Goal: Transaction & Acquisition: Purchase product/service

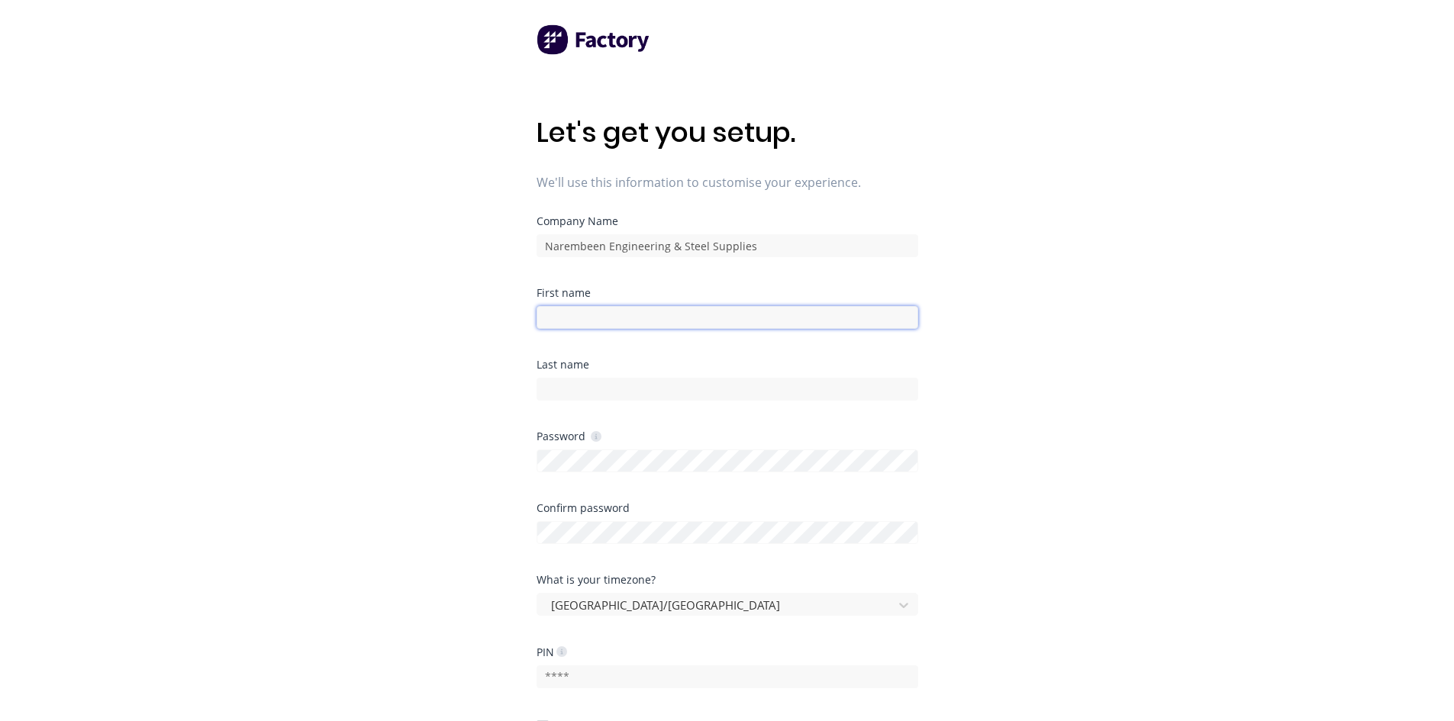
click at [582, 315] on input at bounding box center [728, 317] width 382 height 23
type input "[PERSON_NAME]"
click at [595, 377] on div at bounding box center [728, 387] width 382 height 27
click at [598, 392] on input at bounding box center [728, 389] width 382 height 23
type input "[PERSON_NAME]"
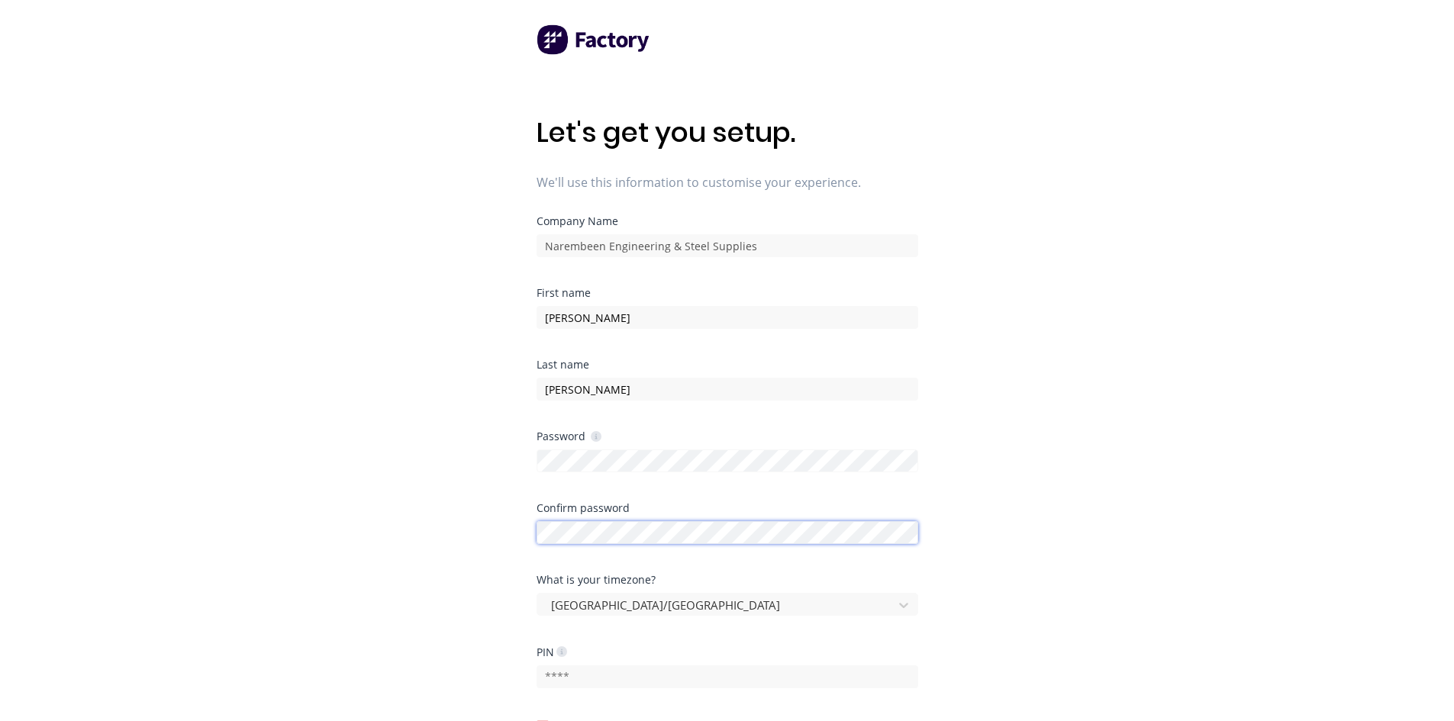
click at [626, 532] on div at bounding box center [728, 531] width 382 height 27
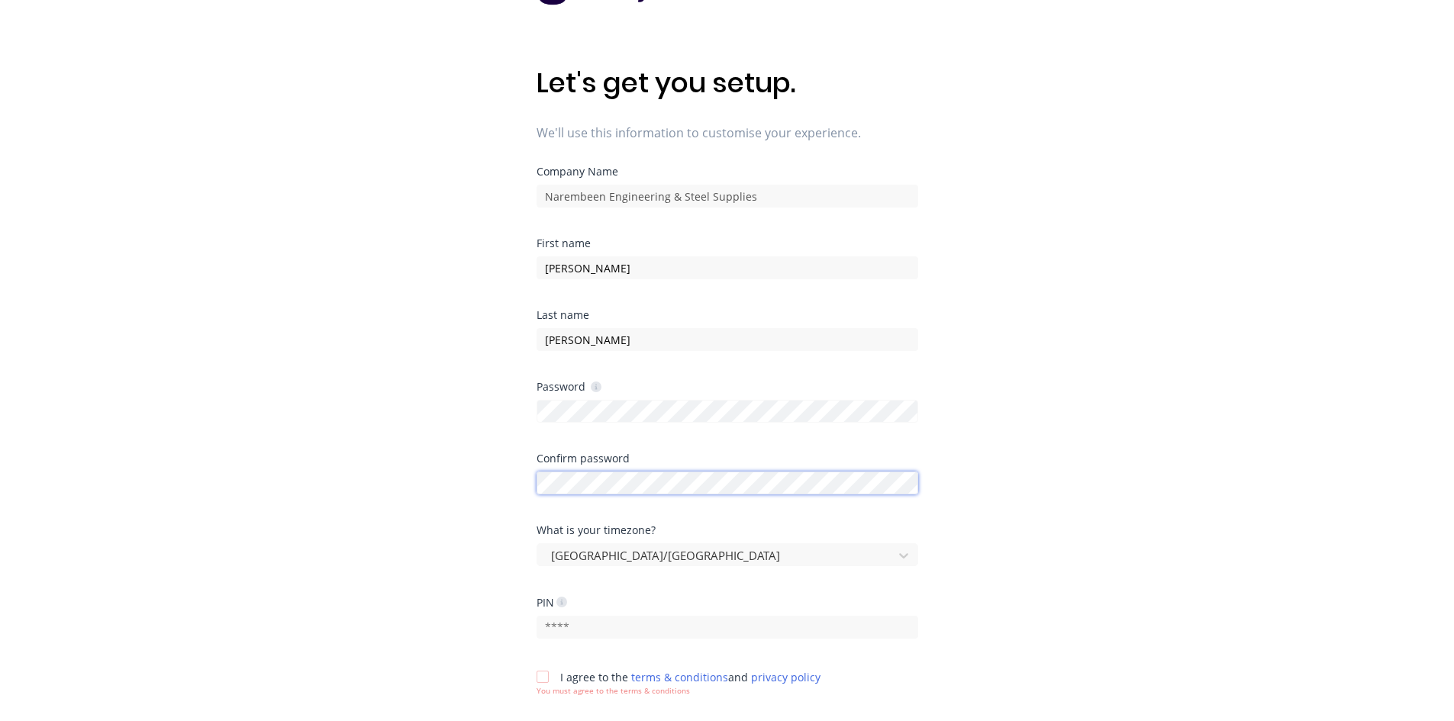
scroll to position [76, 0]
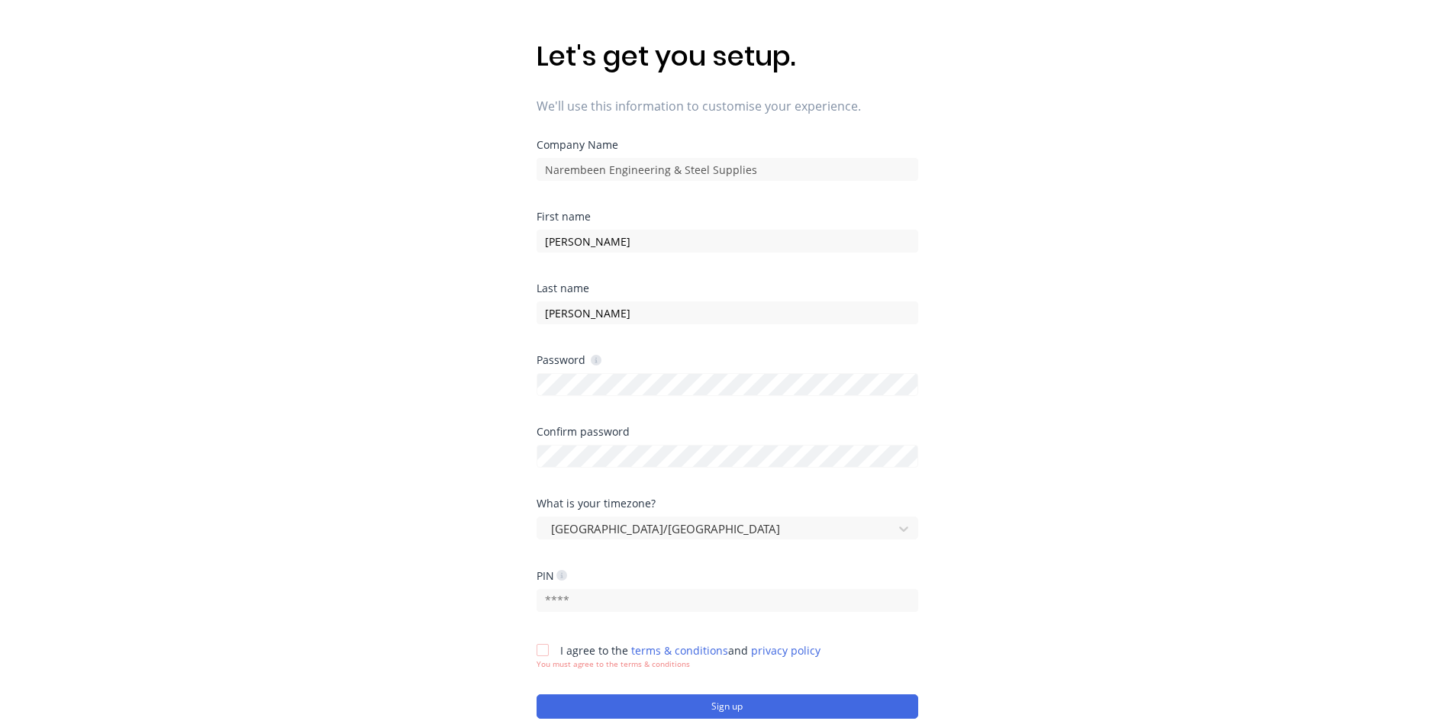
click at [544, 650] on div at bounding box center [543, 650] width 31 height 31
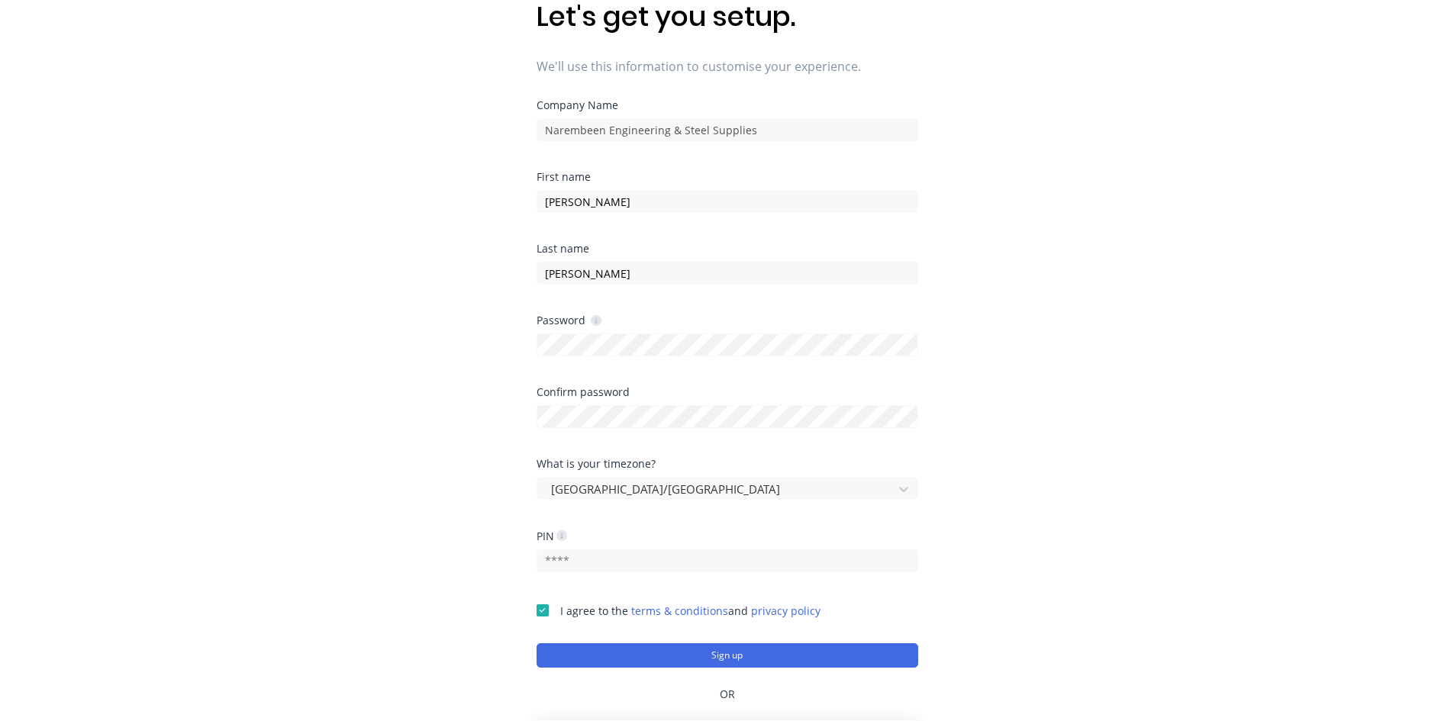
scroll to position [153, 0]
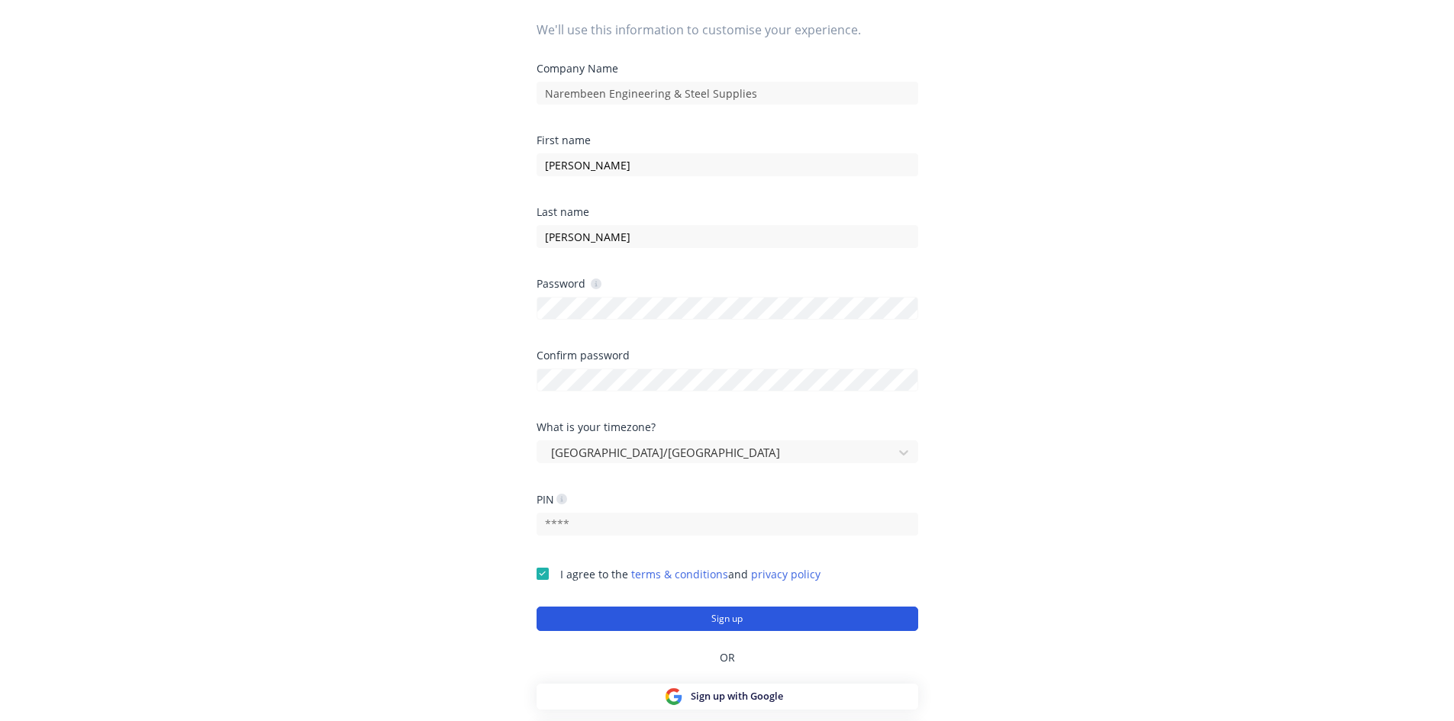
click at [711, 622] on button "Sign up" at bounding box center [728, 619] width 382 height 24
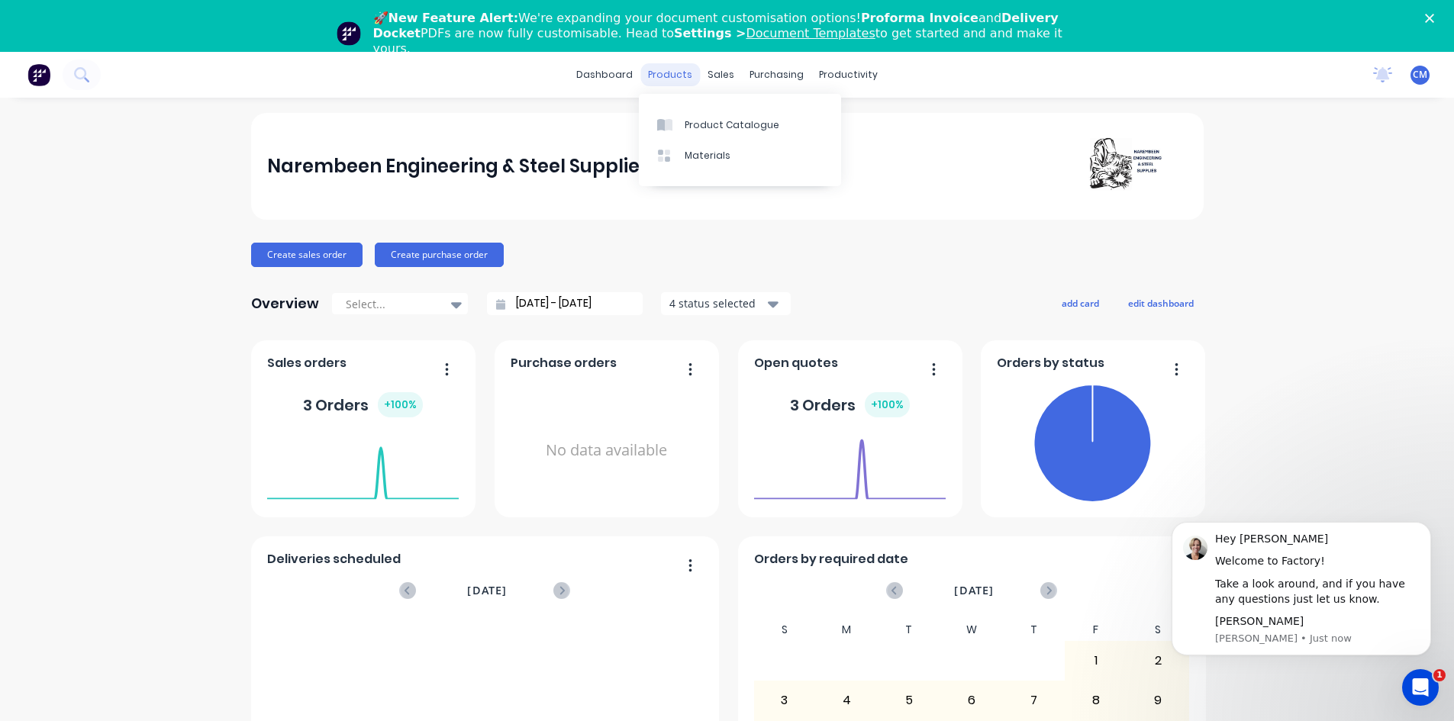
click at [670, 78] on div "products" at bounding box center [670, 74] width 60 height 23
click at [698, 122] on div "Product Catalogue" at bounding box center [732, 125] width 95 height 14
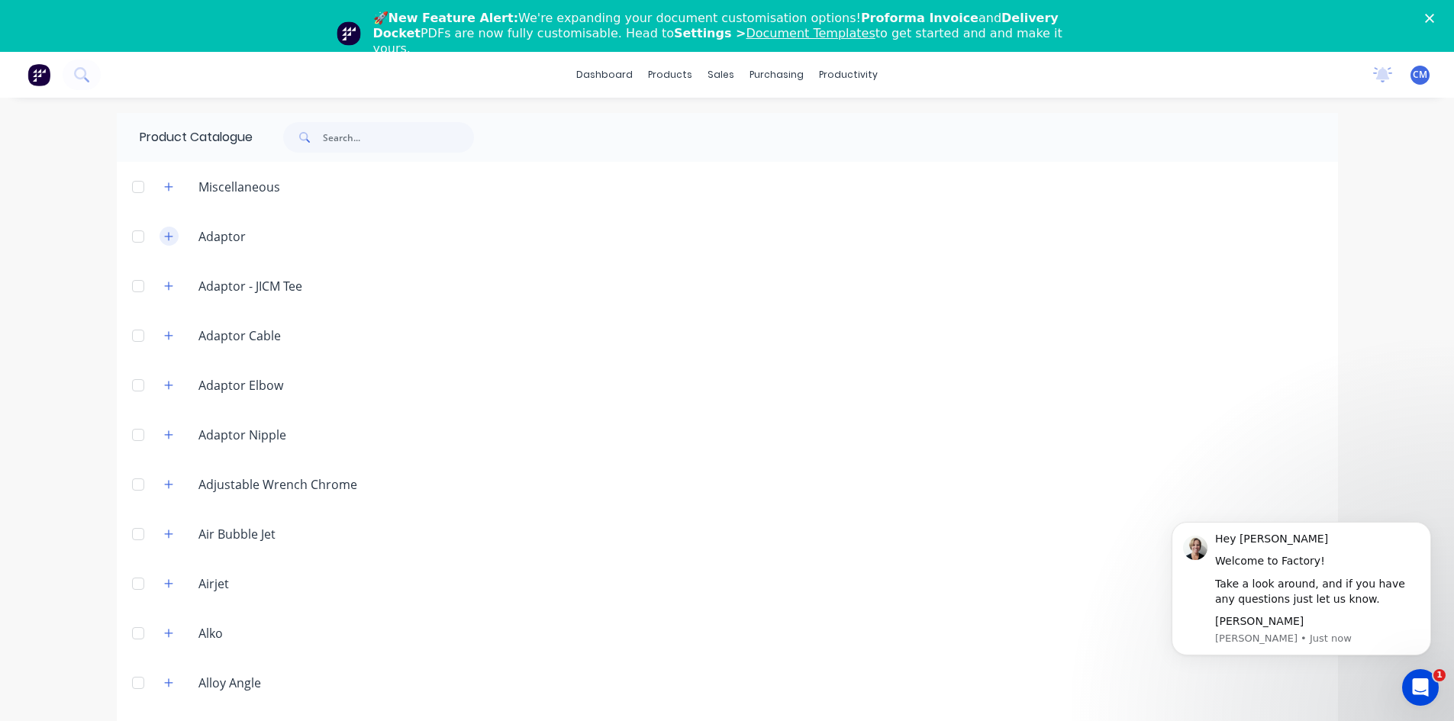
click at [164, 240] on icon "button" at bounding box center [168, 236] width 9 height 11
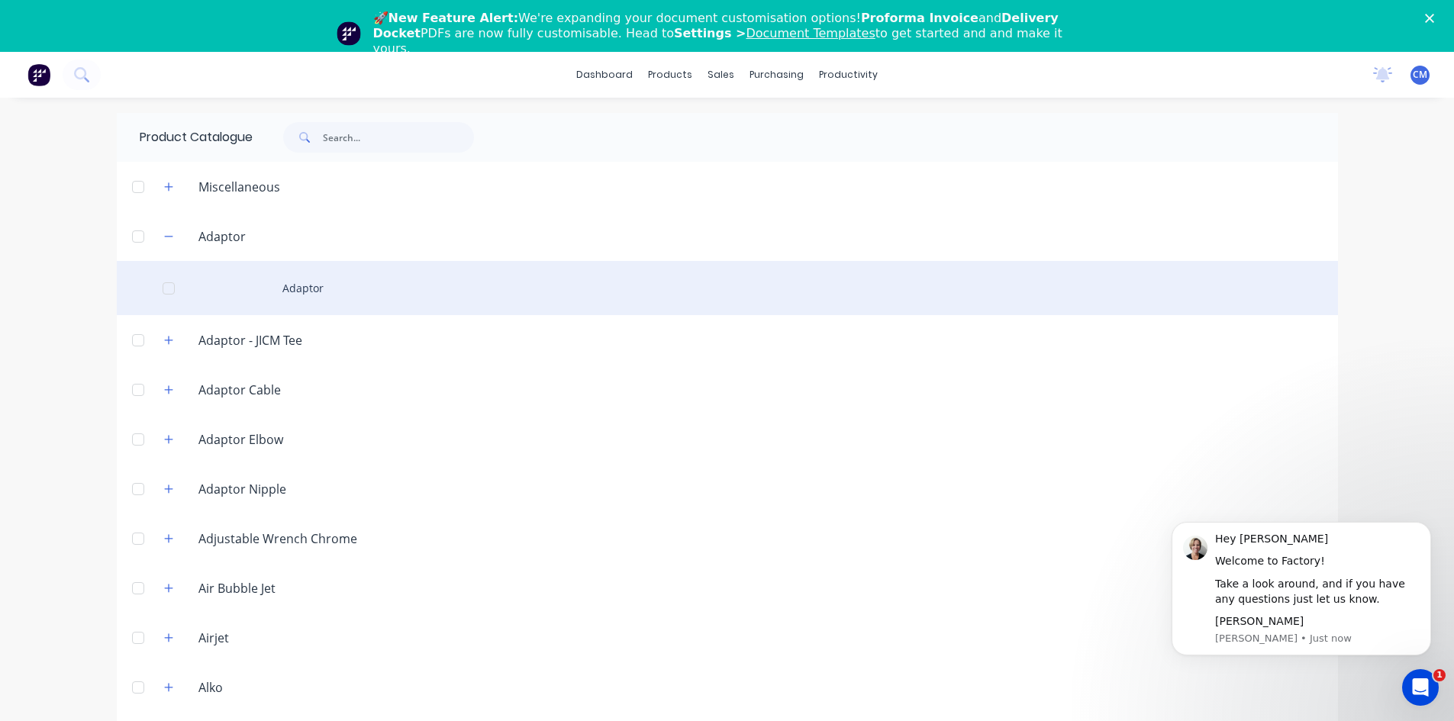
click at [166, 287] on div at bounding box center [168, 288] width 31 height 31
click at [289, 286] on div "Adaptor" at bounding box center [727, 288] width 1221 height 54
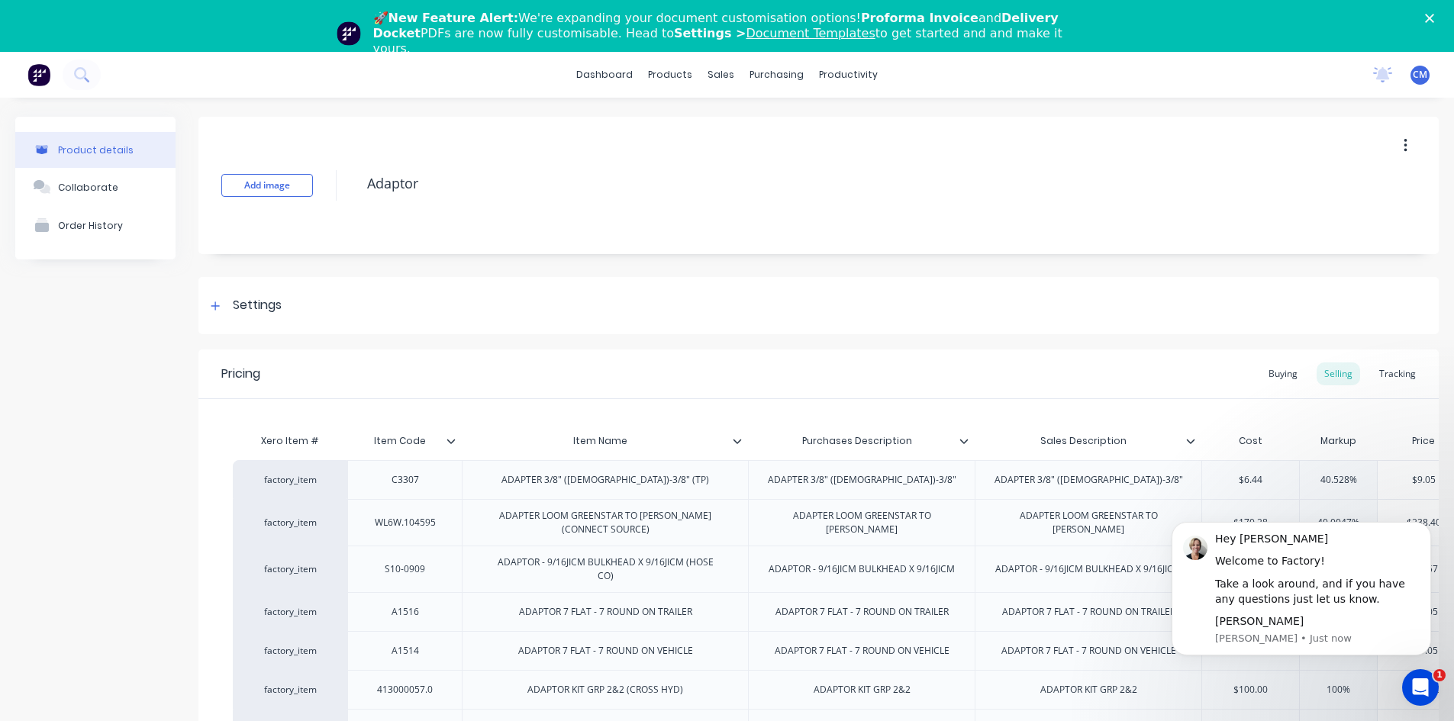
type textarea "x"
click at [706, 124] on div "Product Catalogue" at bounding box center [732, 125] width 95 height 14
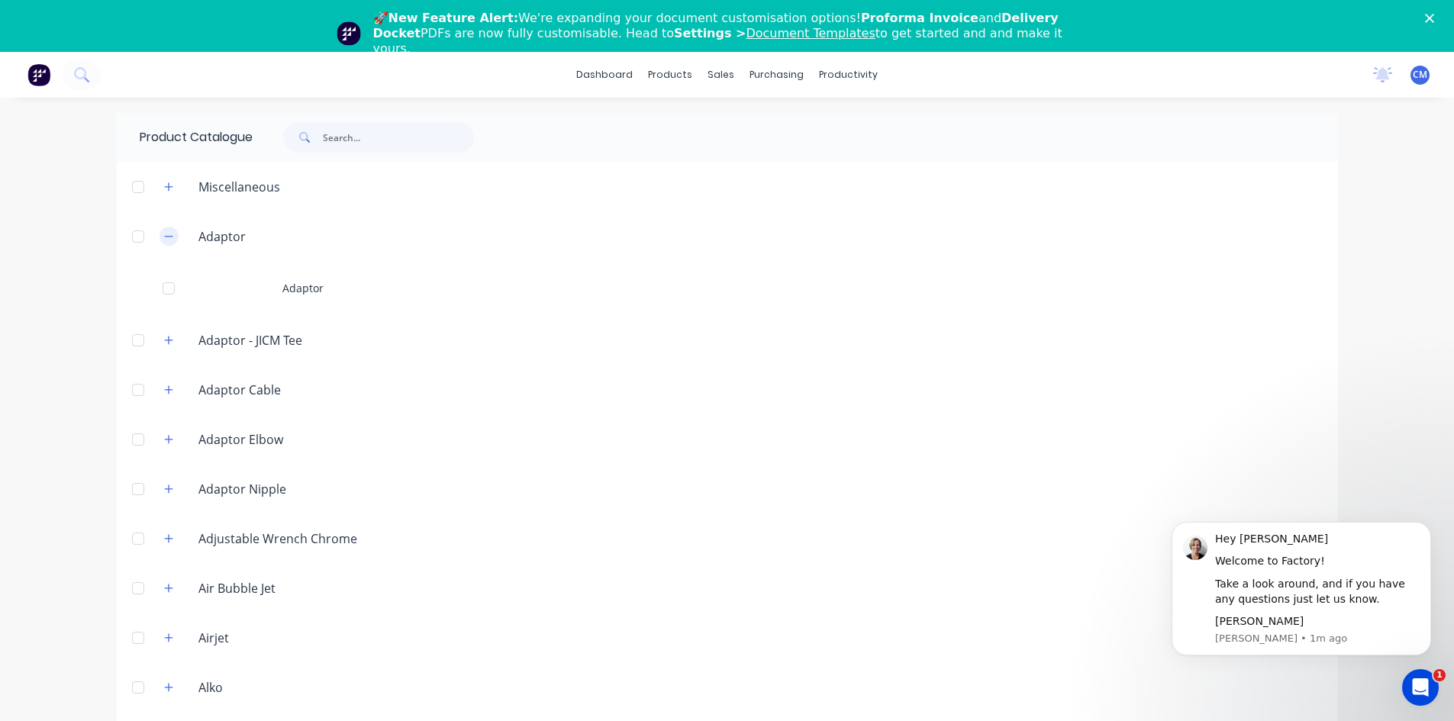
click at [164, 236] on icon "button" at bounding box center [168, 236] width 8 height 1
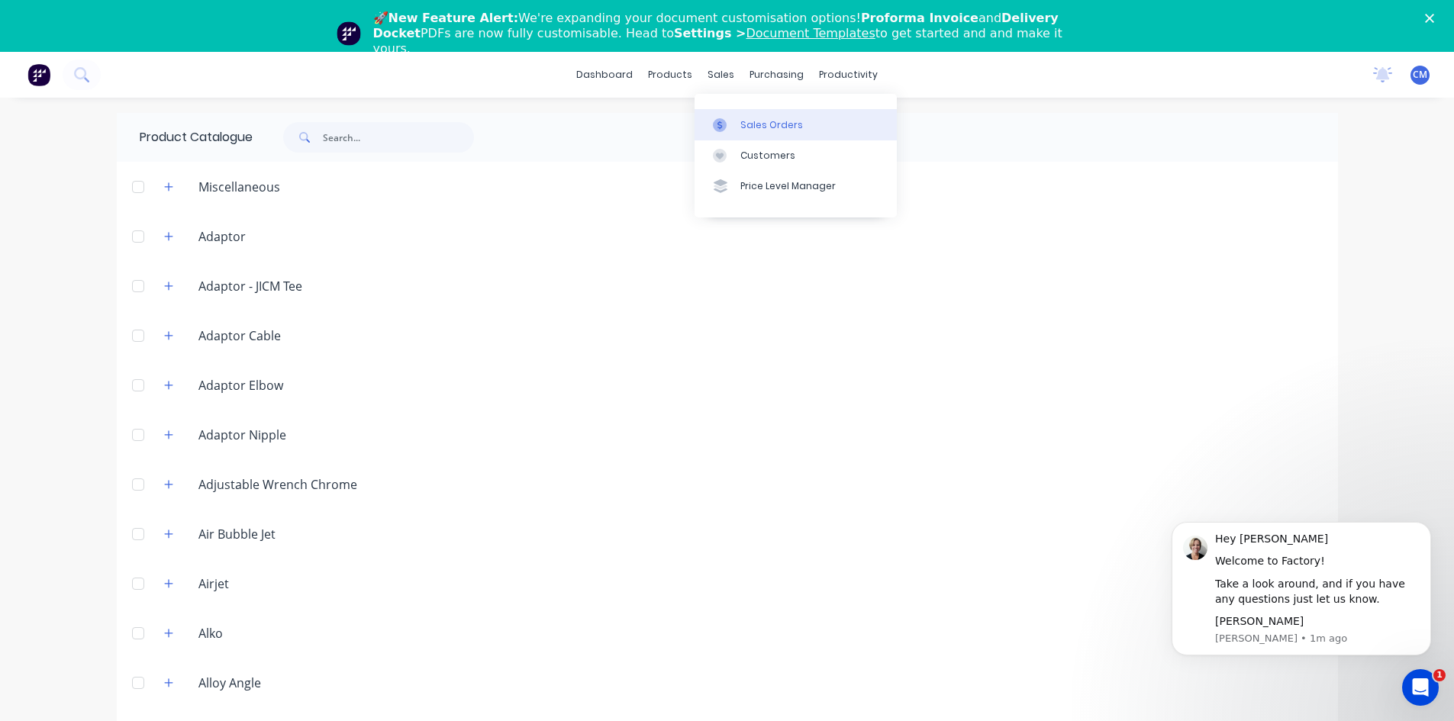
click at [759, 129] on div "Sales Orders" at bounding box center [771, 125] width 63 height 14
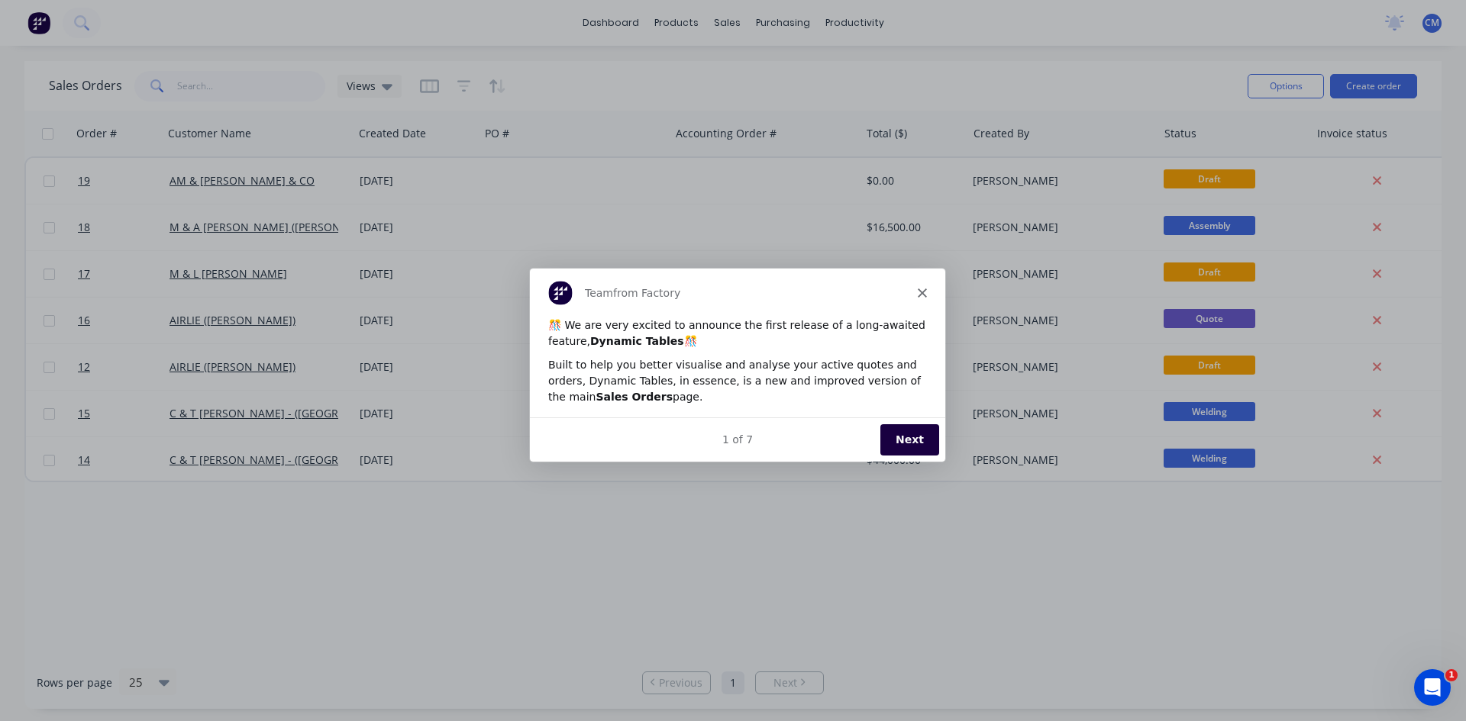
click at [915, 442] on button "Next" at bounding box center [908, 439] width 59 height 31
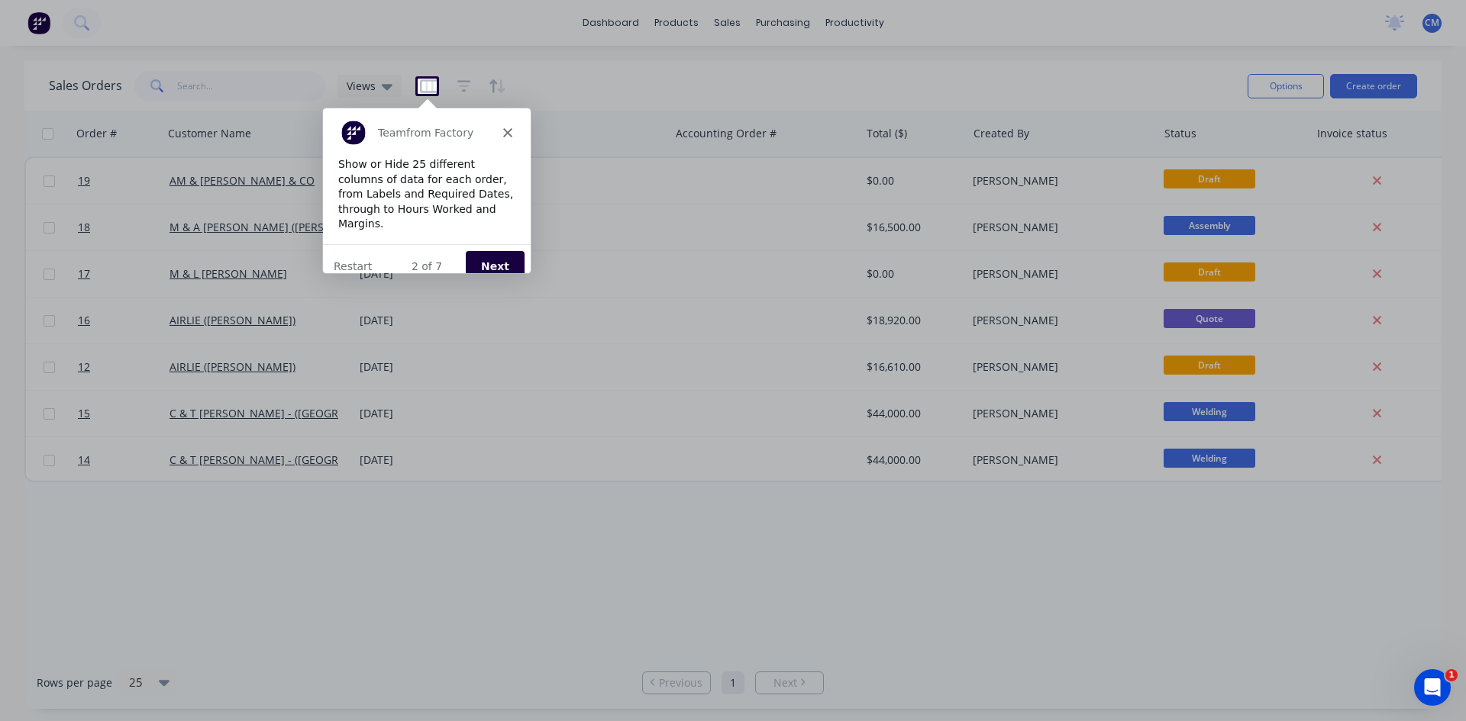
click at [505, 253] on button "Next" at bounding box center [494, 265] width 59 height 31
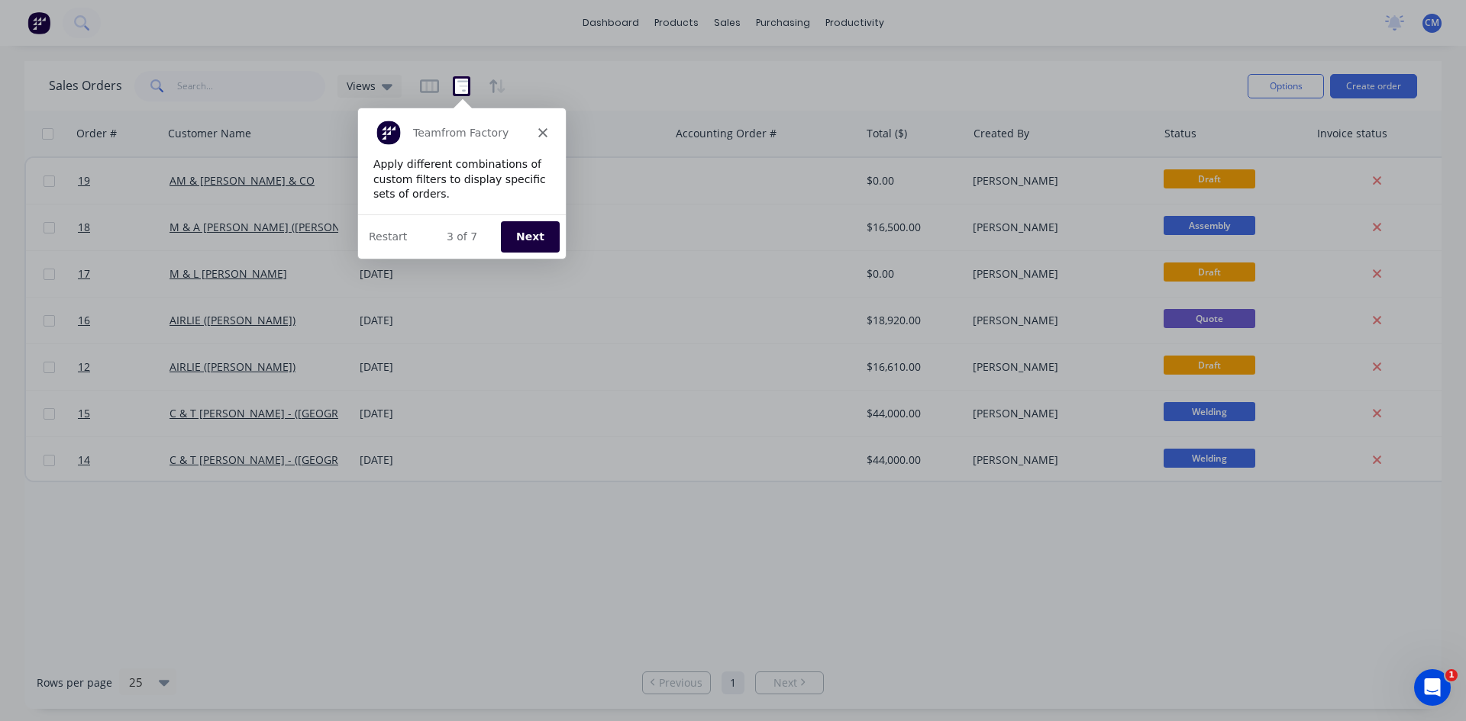
click at [529, 228] on button "Next" at bounding box center [528, 235] width 59 height 31
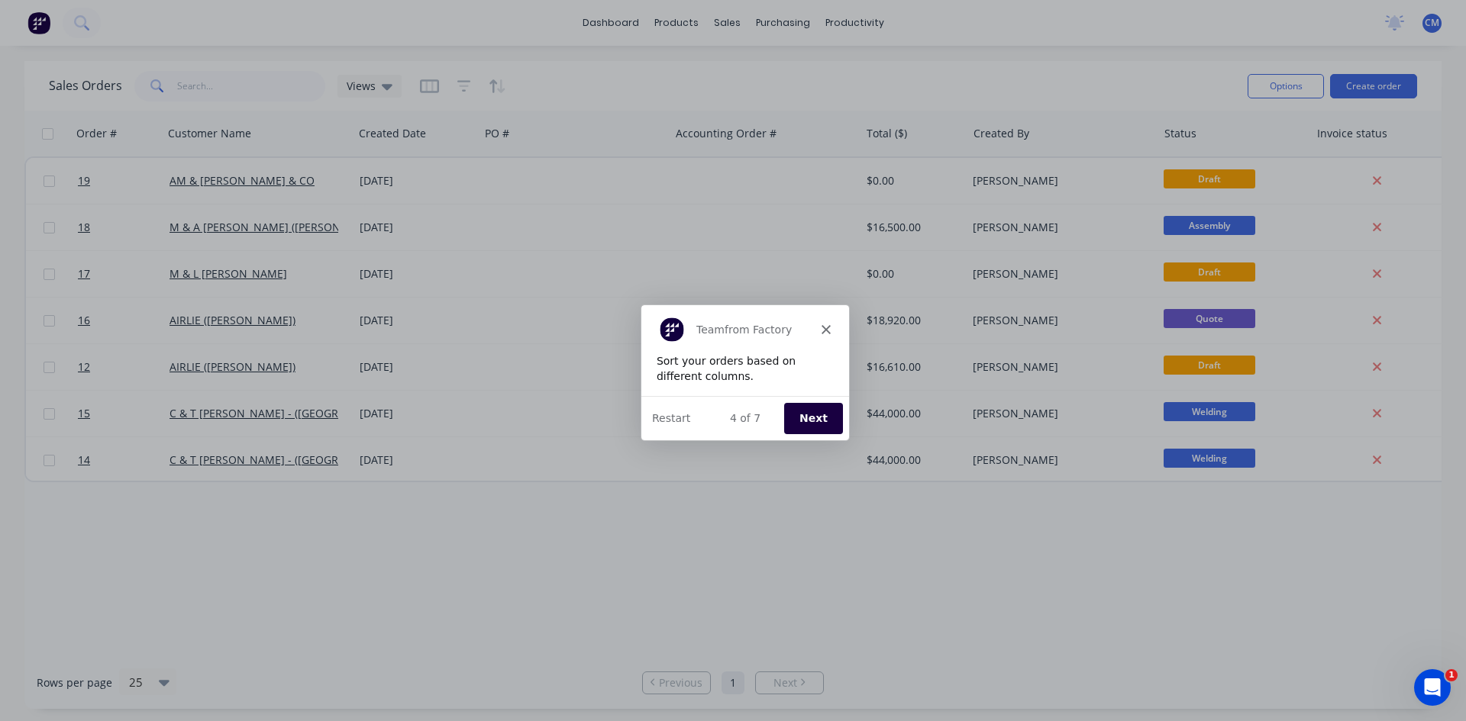
click at [806, 422] on button "Next" at bounding box center [812, 417] width 59 height 31
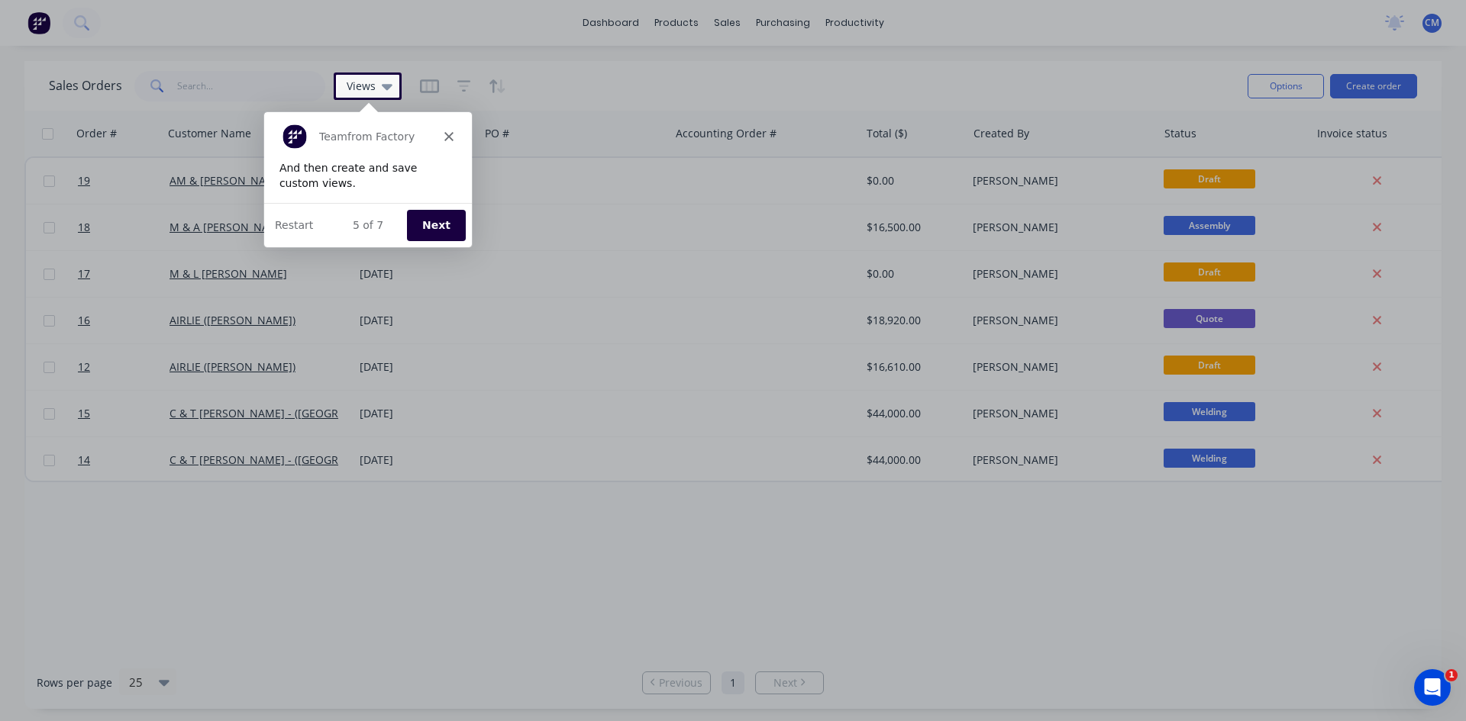
click at [431, 220] on button "Next" at bounding box center [434, 223] width 59 height 31
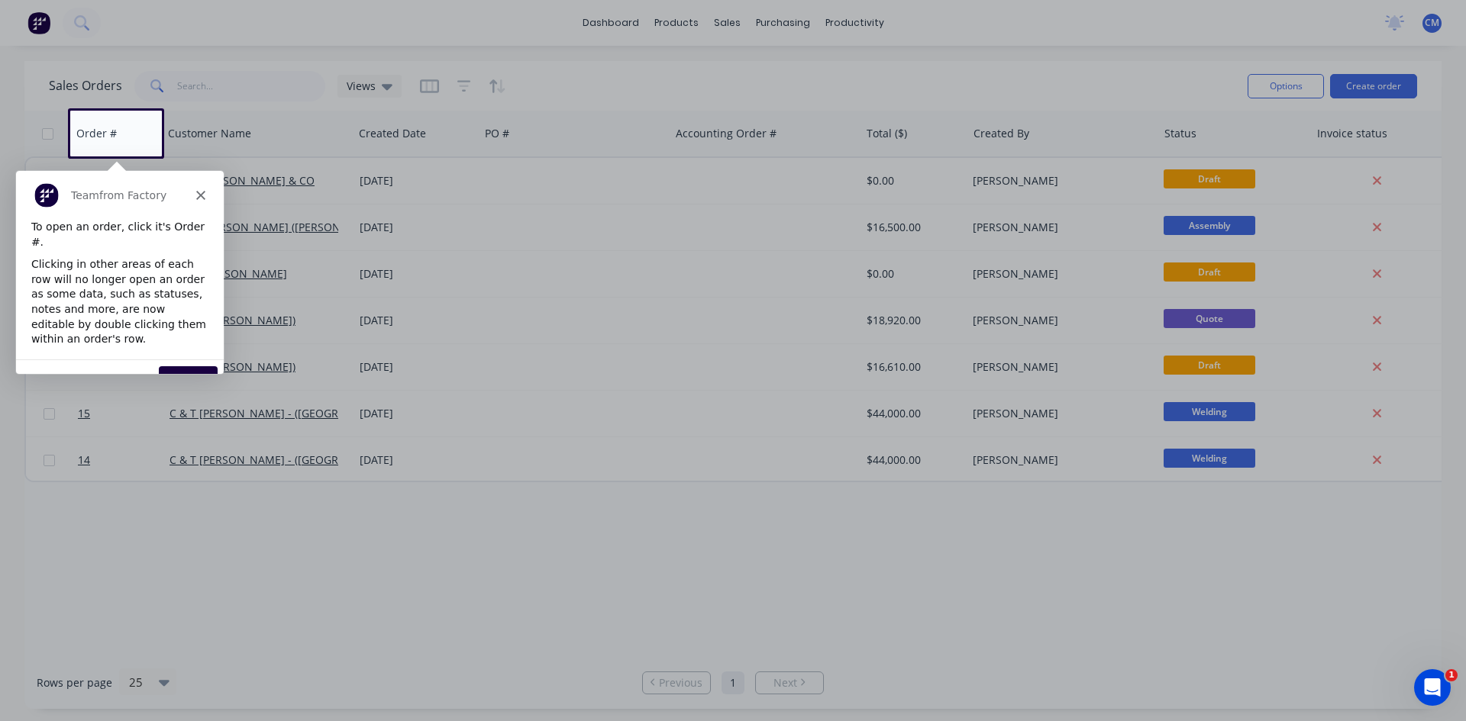
click at [194, 366] on button "Next" at bounding box center [187, 381] width 59 height 31
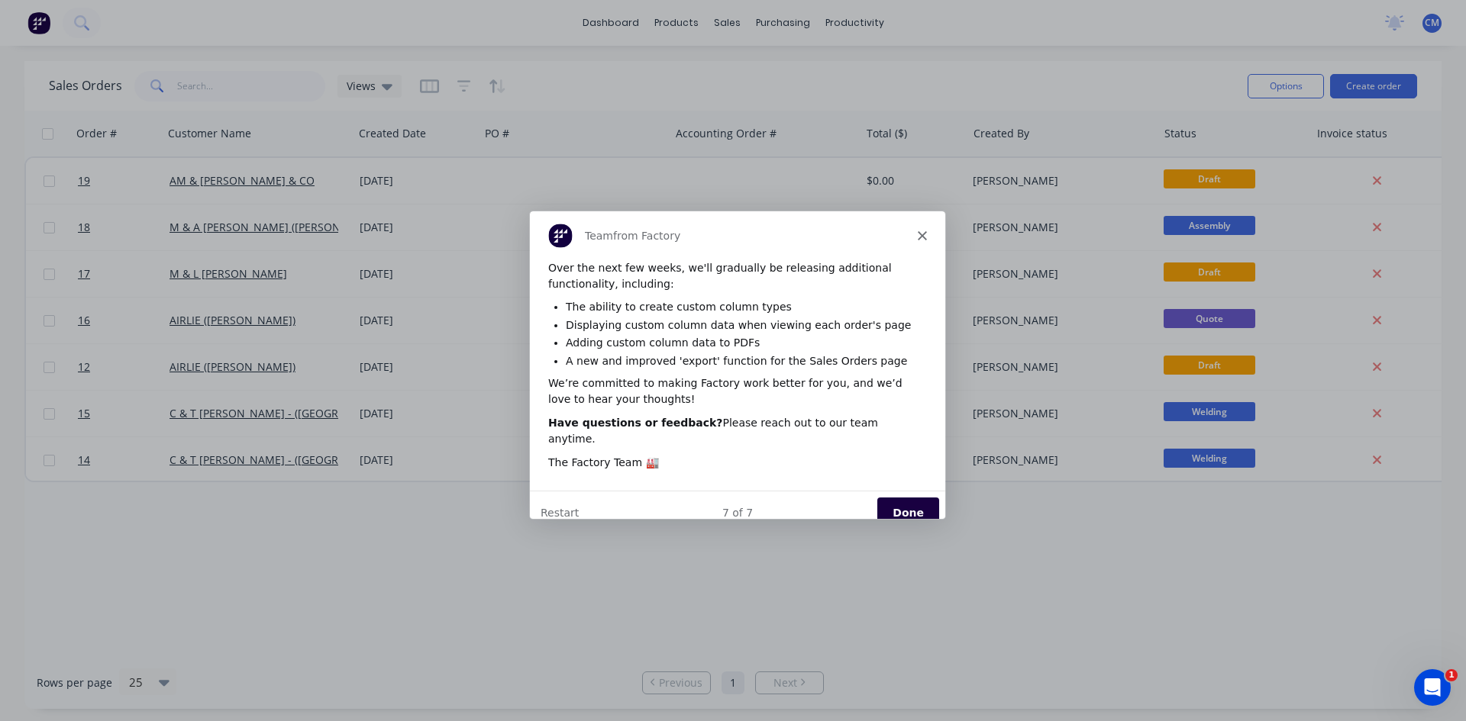
click at [913, 498] on button "Done" at bounding box center [907, 511] width 62 height 31
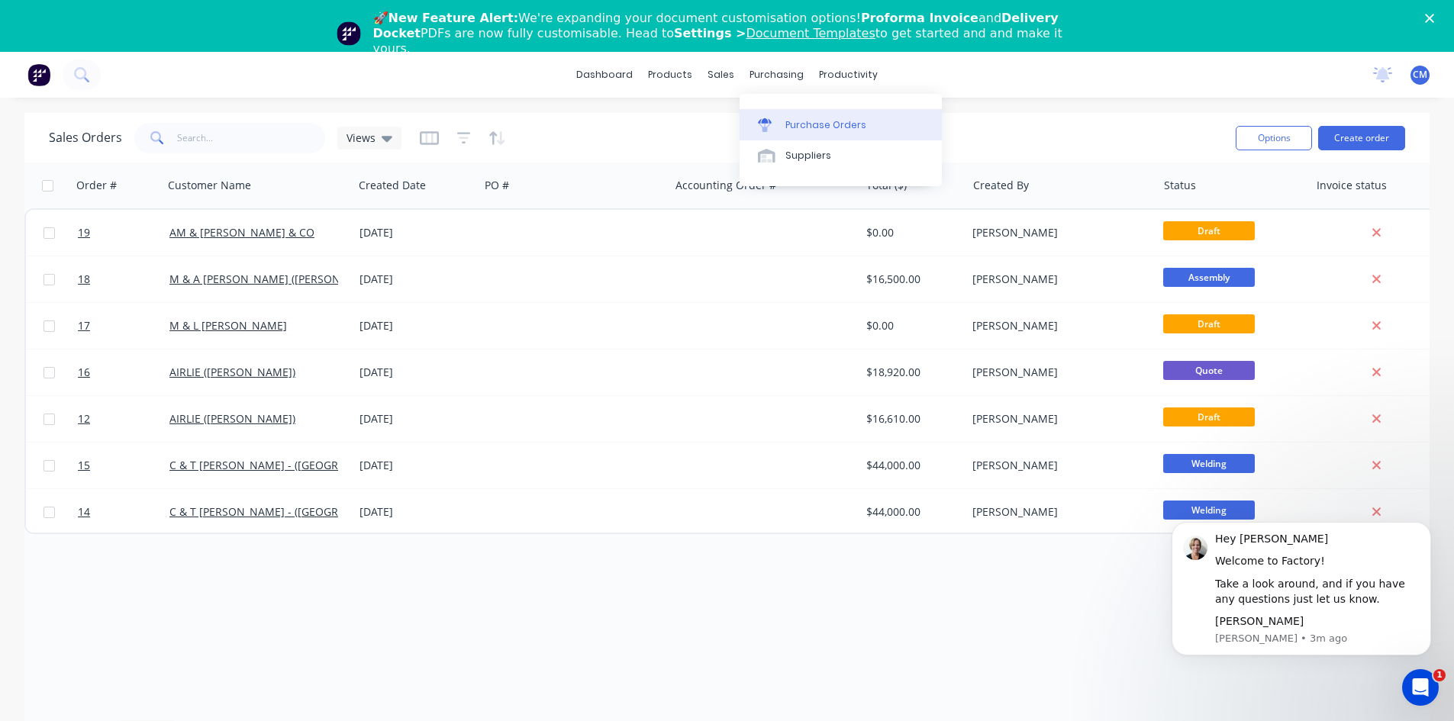
click at [824, 130] on div "Purchase Orders" at bounding box center [826, 125] width 81 height 14
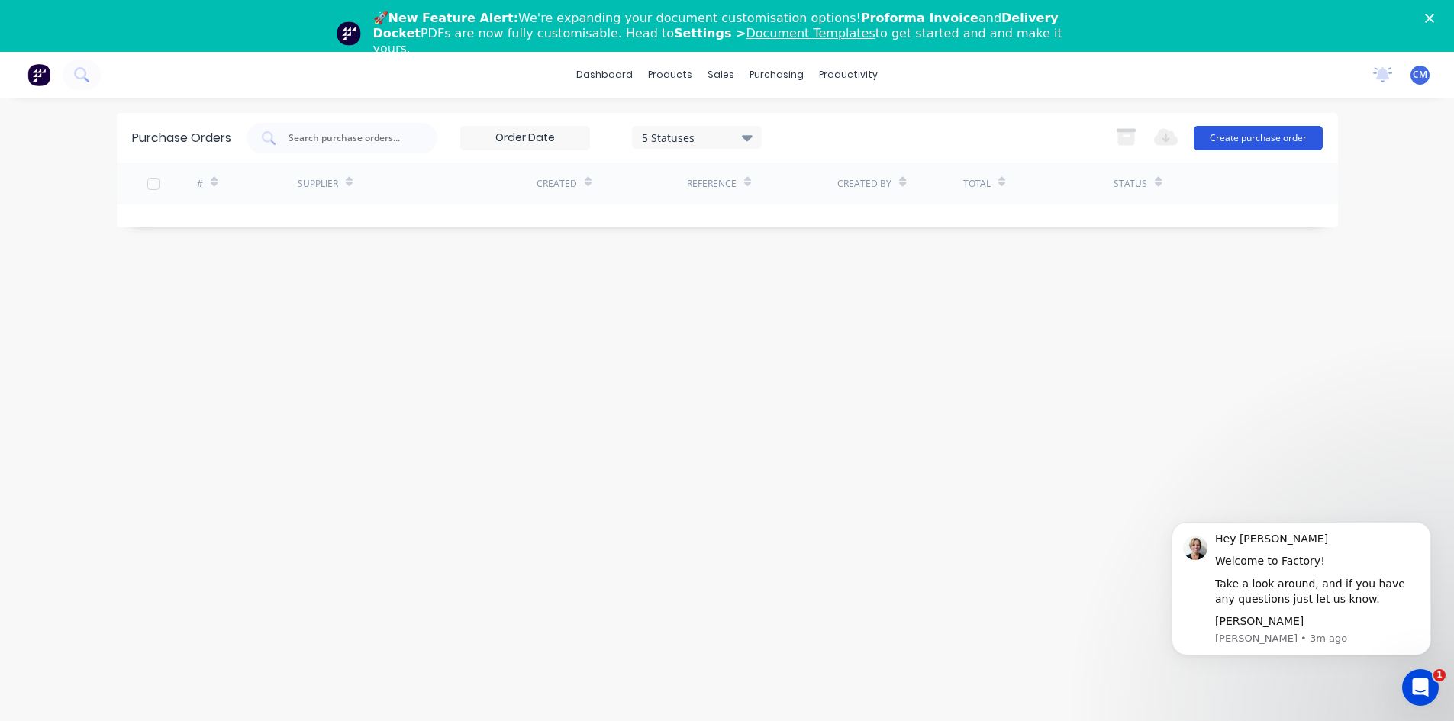
click at [1265, 144] on button "Create purchase order" at bounding box center [1258, 138] width 129 height 24
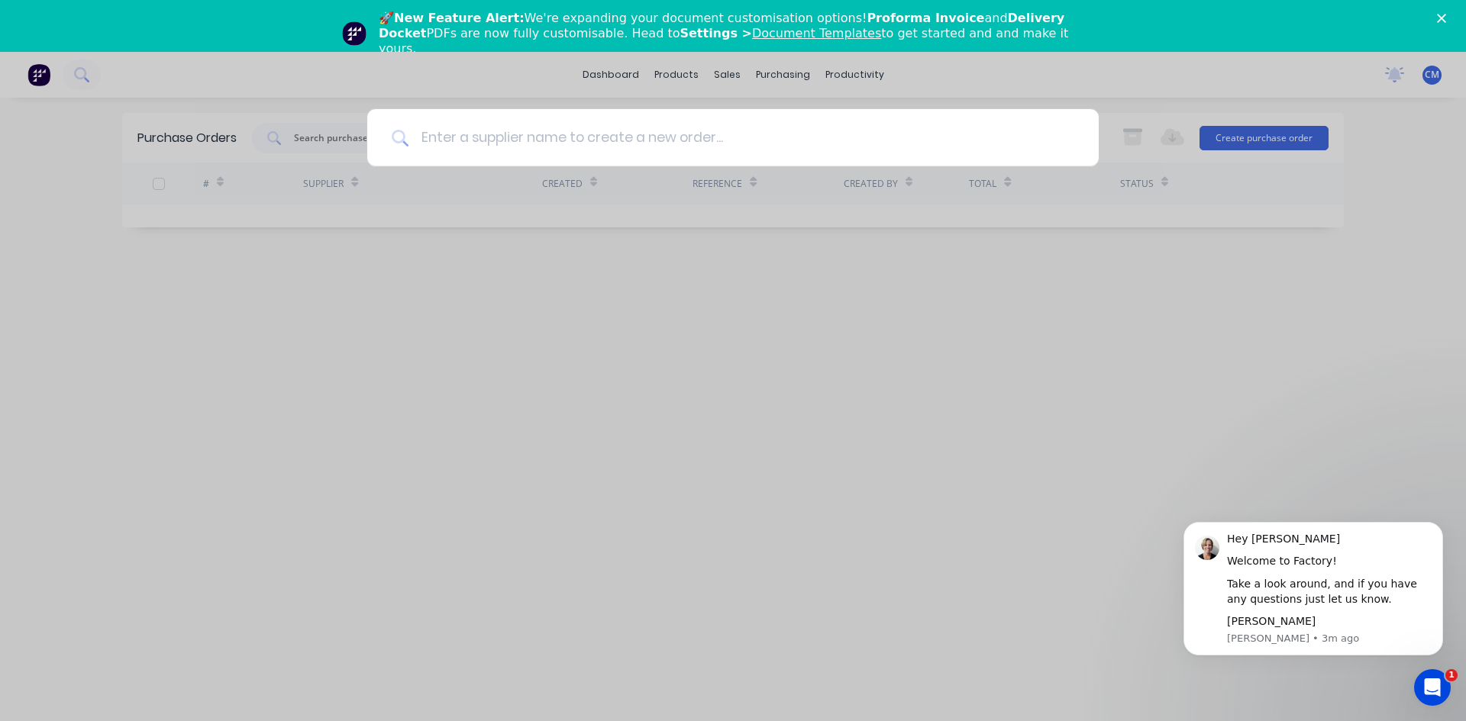
click at [454, 143] on input at bounding box center [741, 137] width 666 height 57
type input "state"
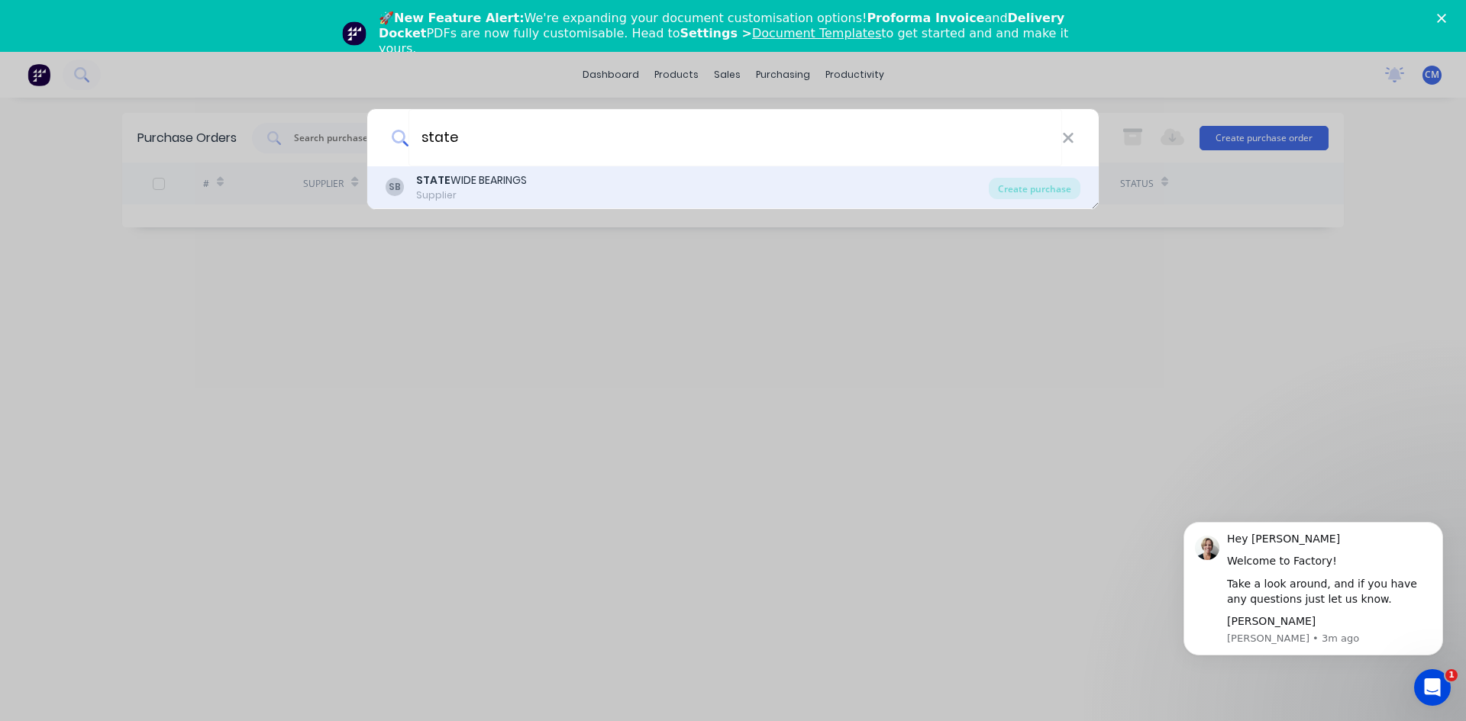
click at [459, 180] on div "STATE WIDE BEARINGS" at bounding box center [471, 181] width 111 height 16
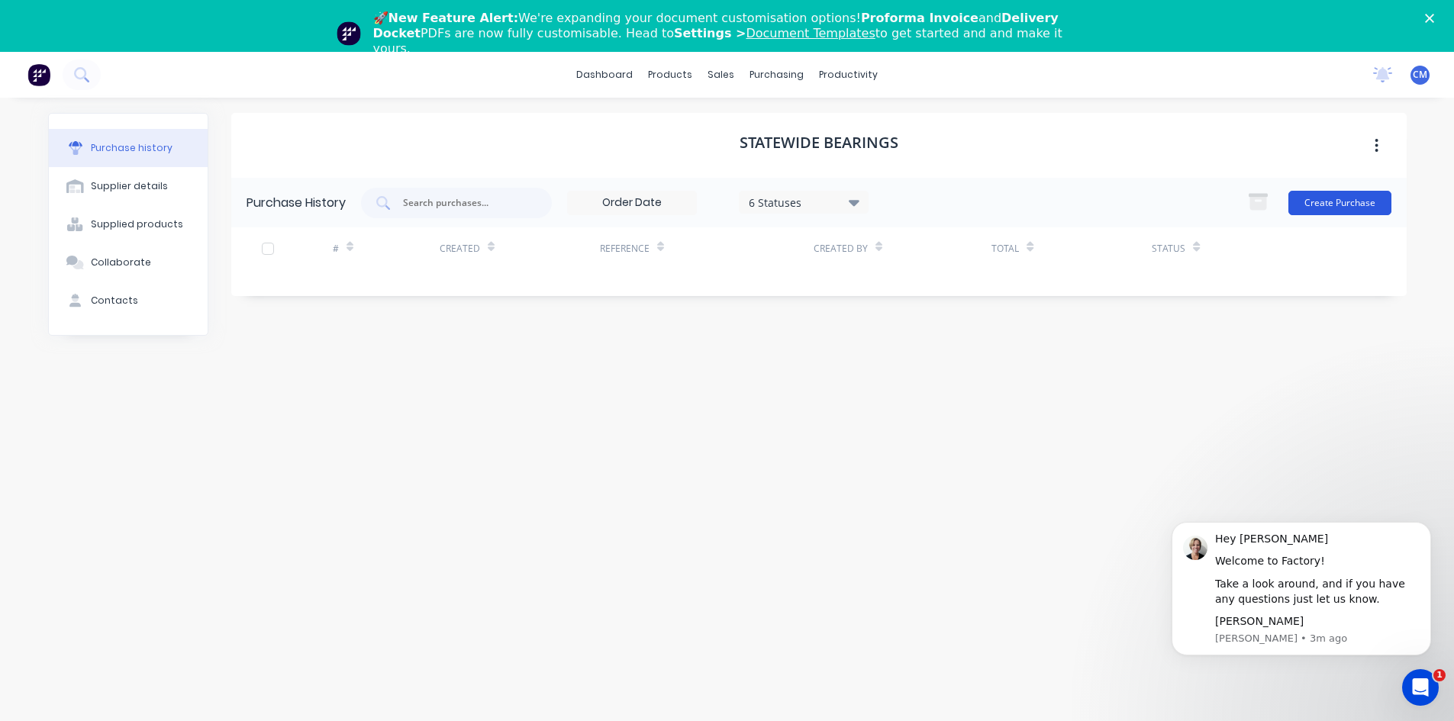
click at [1320, 206] on button "Create Purchase" at bounding box center [1340, 203] width 103 height 24
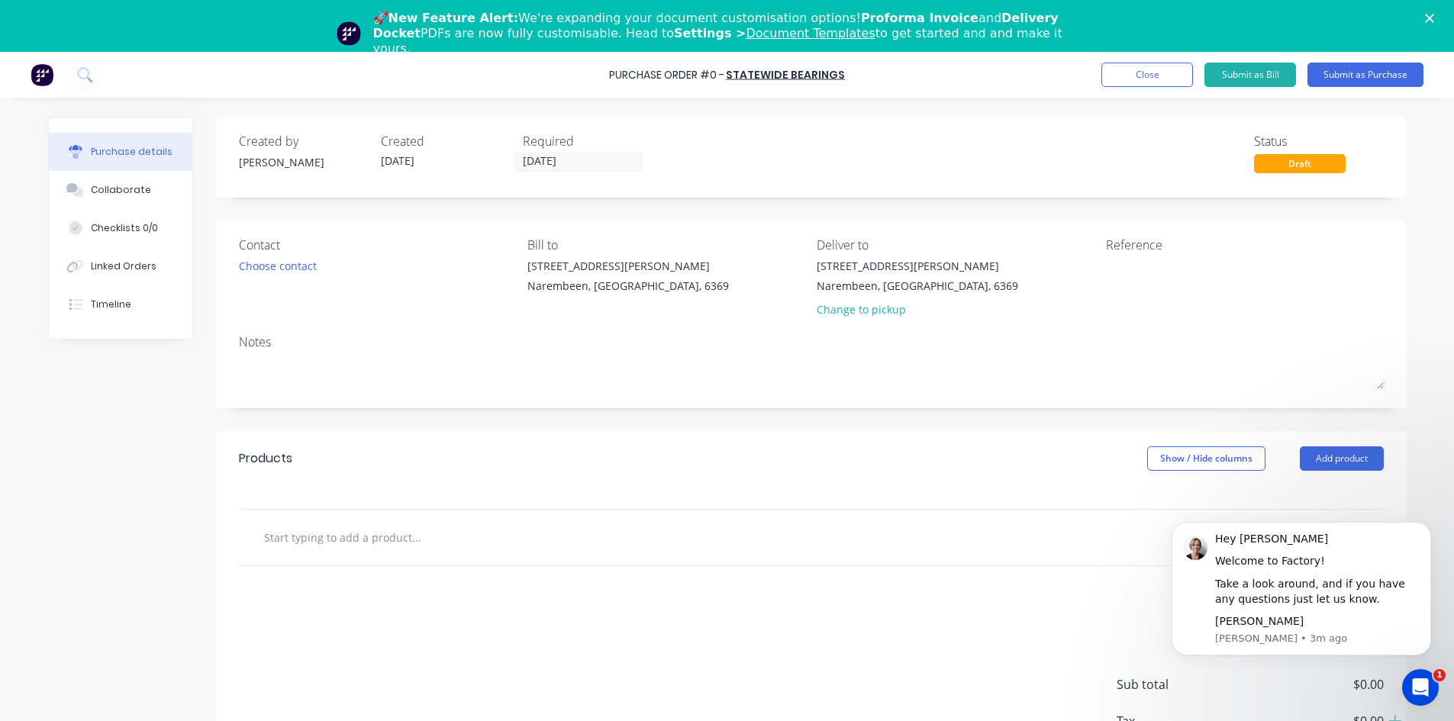
click at [318, 542] on input "text" at bounding box center [415, 537] width 305 height 31
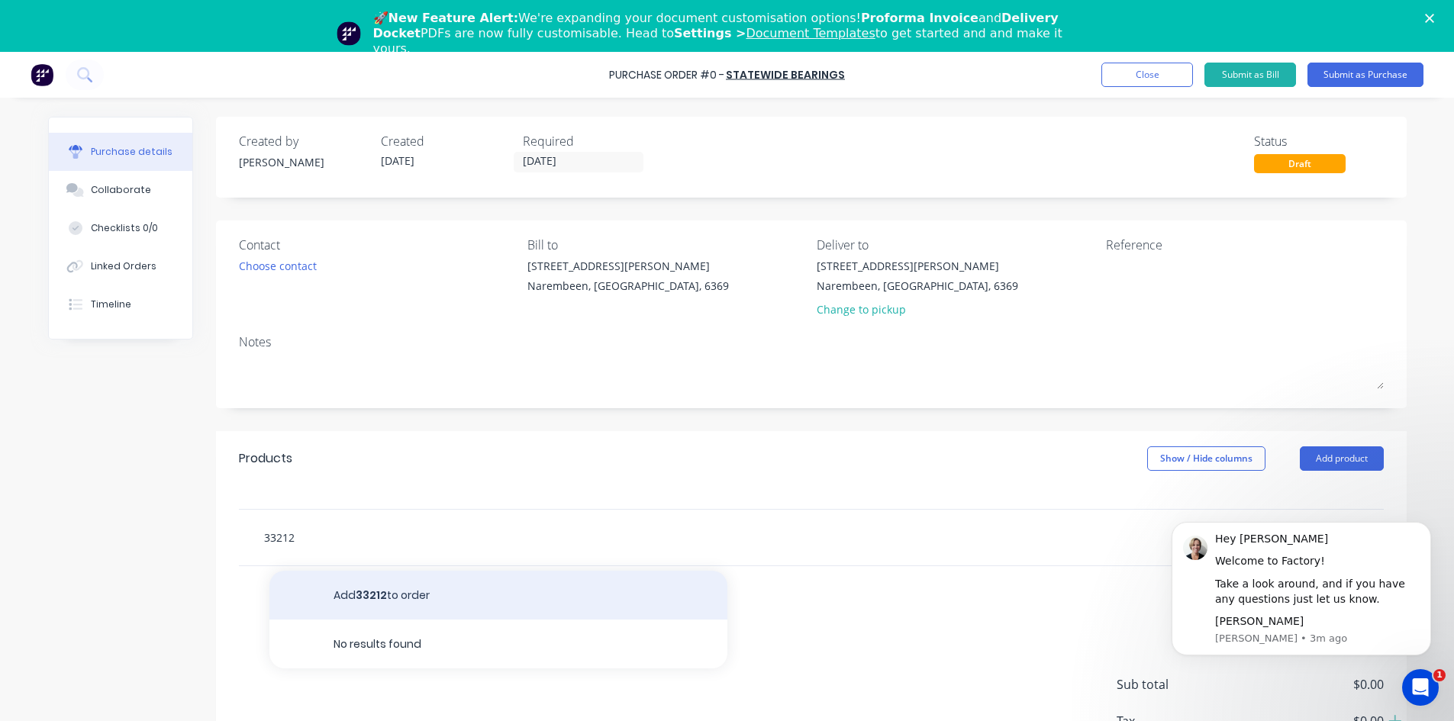
type input "33212"
click at [369, 594] on button "Add 33212 to order" at bounding box center [498, 595] width 458 height 49
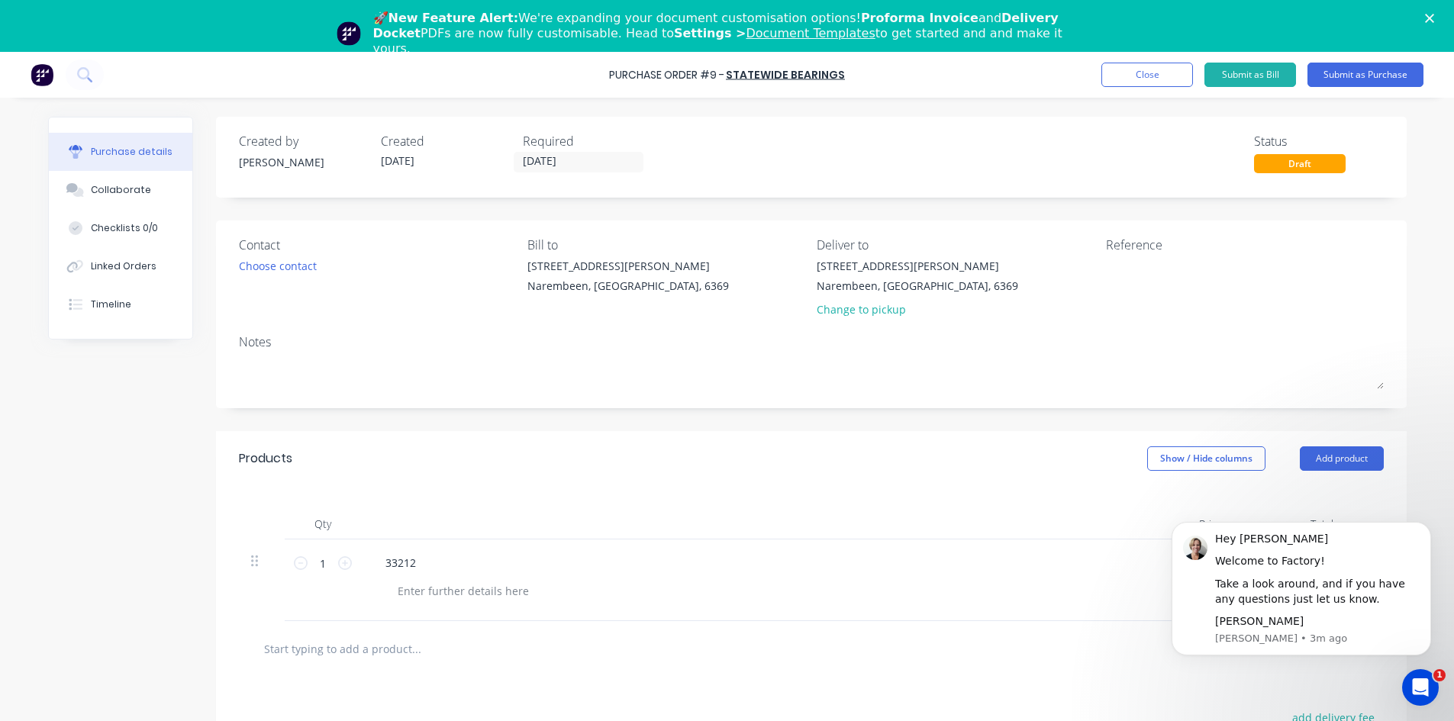
click at [289, 651] on input "text" at bounding box center [415, 649] width 305 height 31
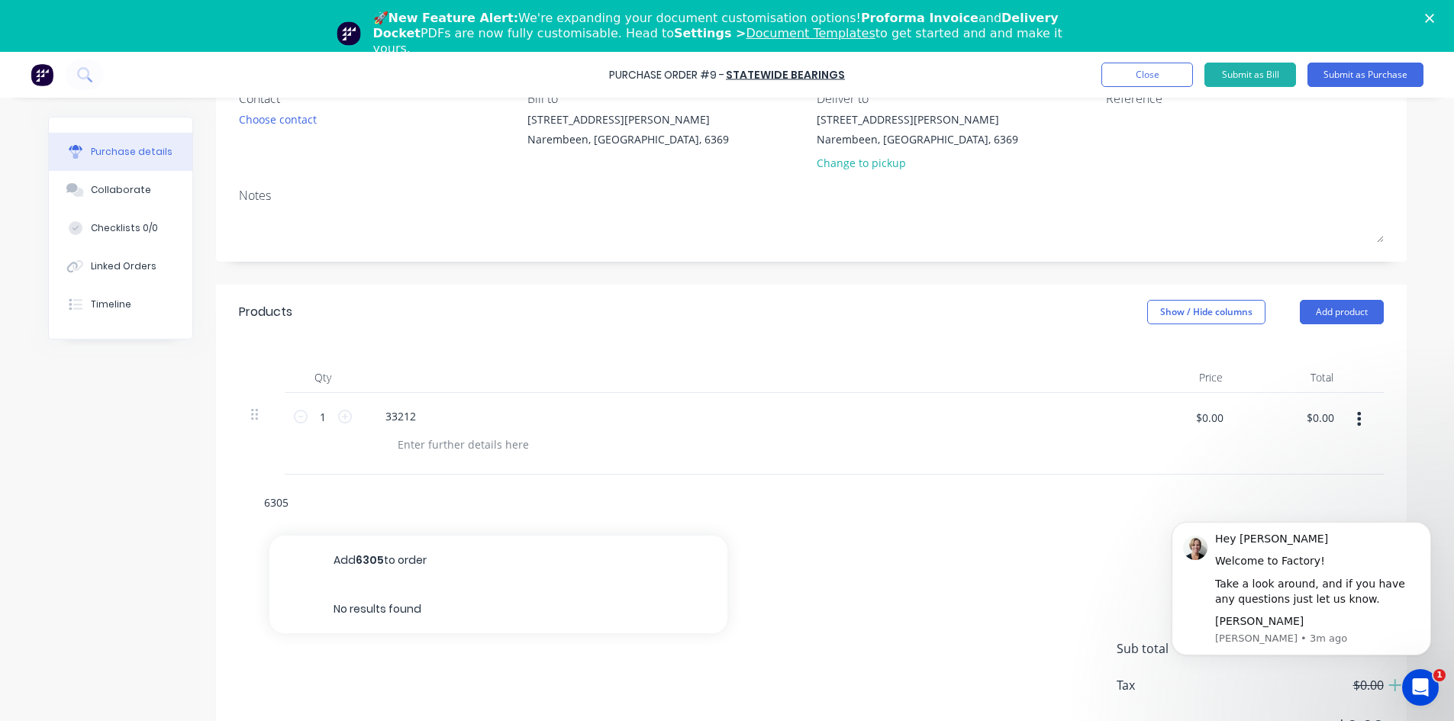
scroll to position [153, 0]
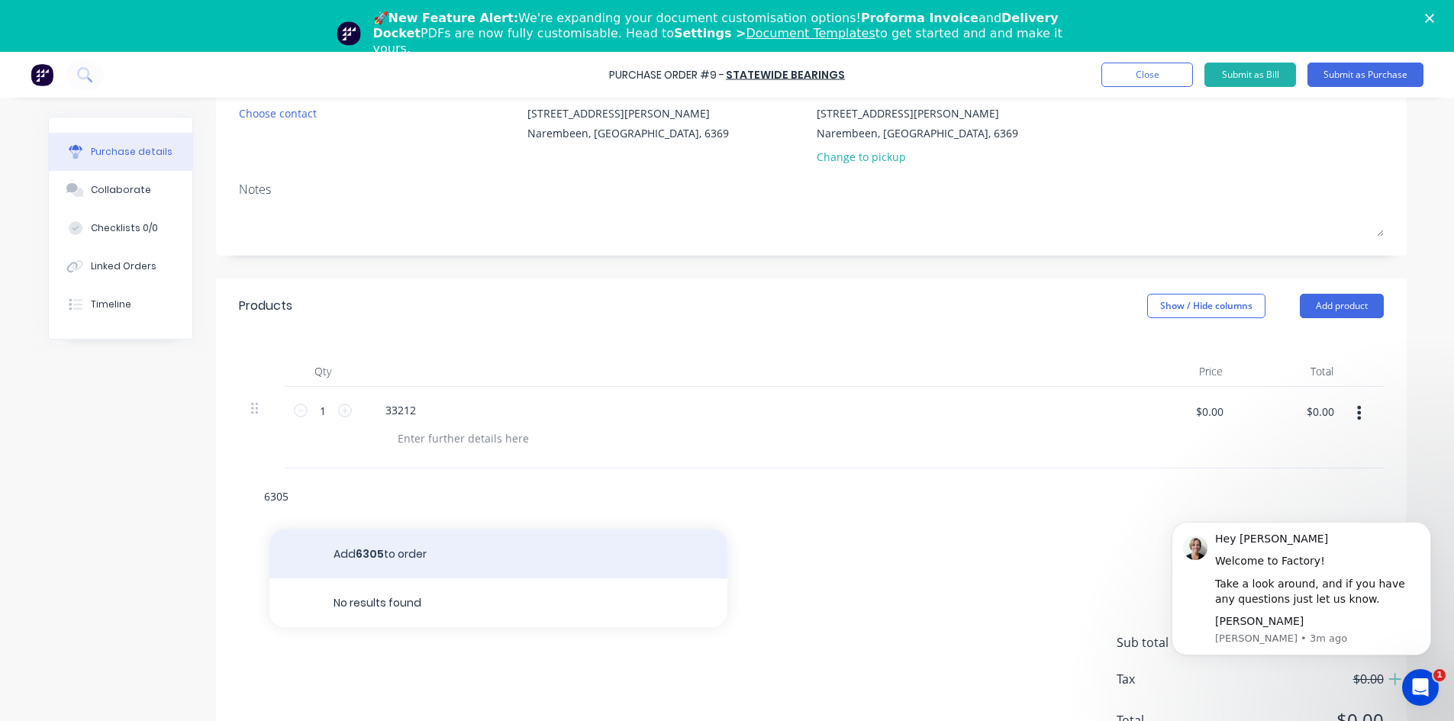
type input "6305"
click at [387, 558] on button "Add 6305 to order" at bounding box center [498, 554] width 458 height 49
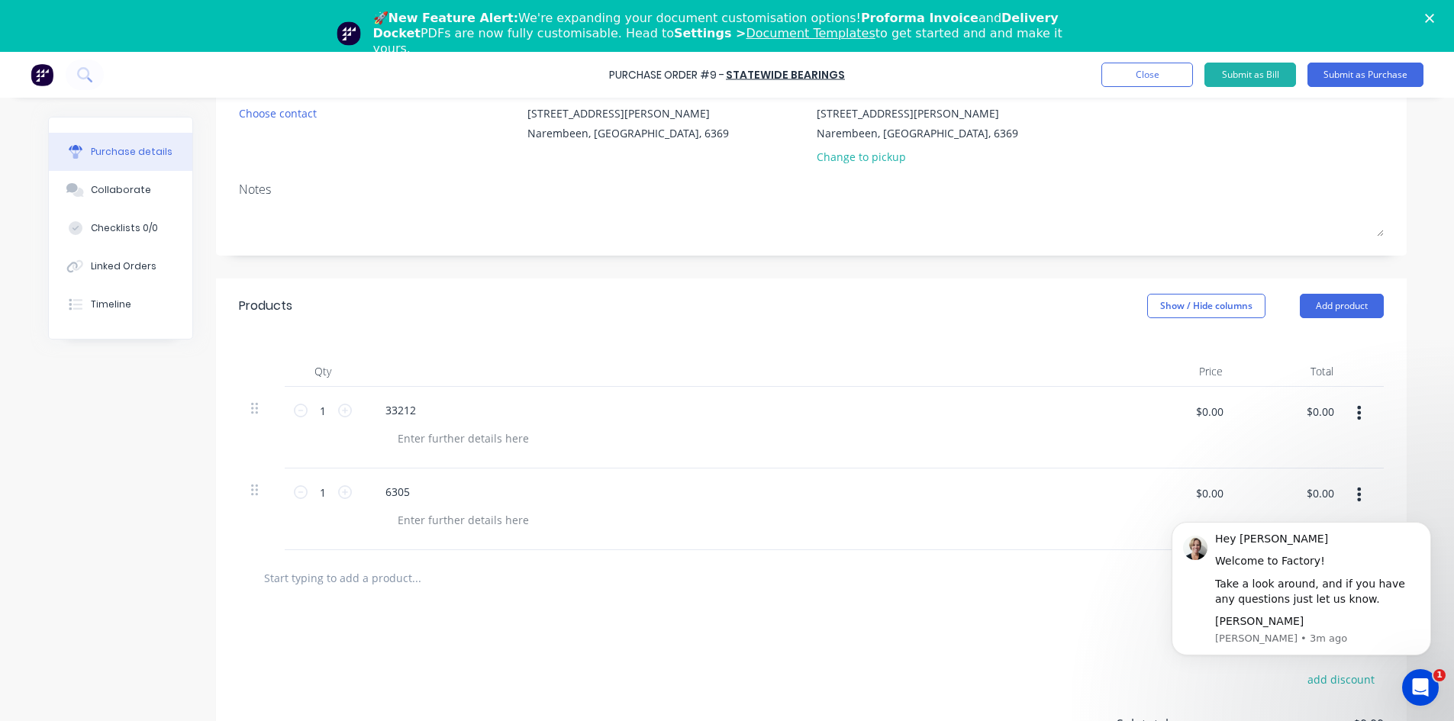
click at [302, 583] on input "text" at bounding box center [415, 578] width 305 height 31
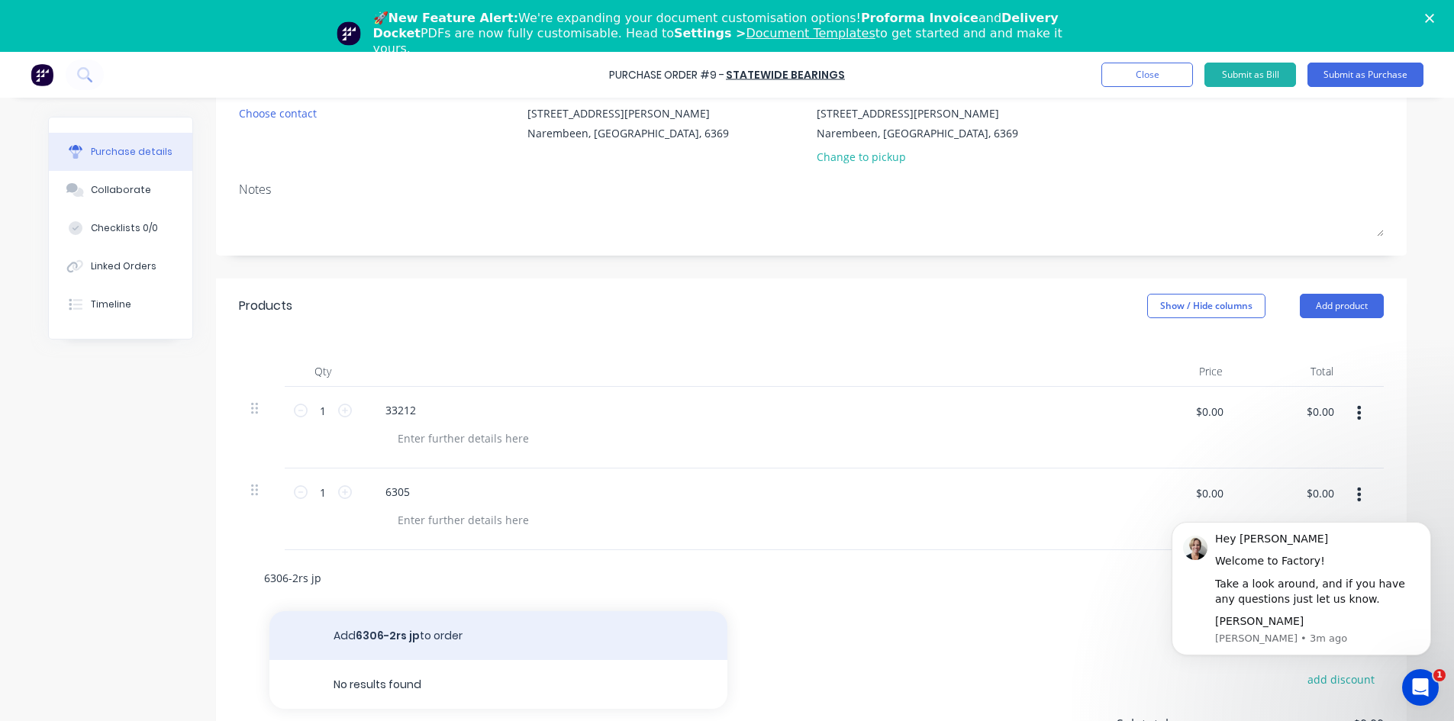
type input "6306-2rs jp"
click at [359, 639] on button "Add 6306-2rs jp to order" at bounding box center [498, 635] width 458 height 49
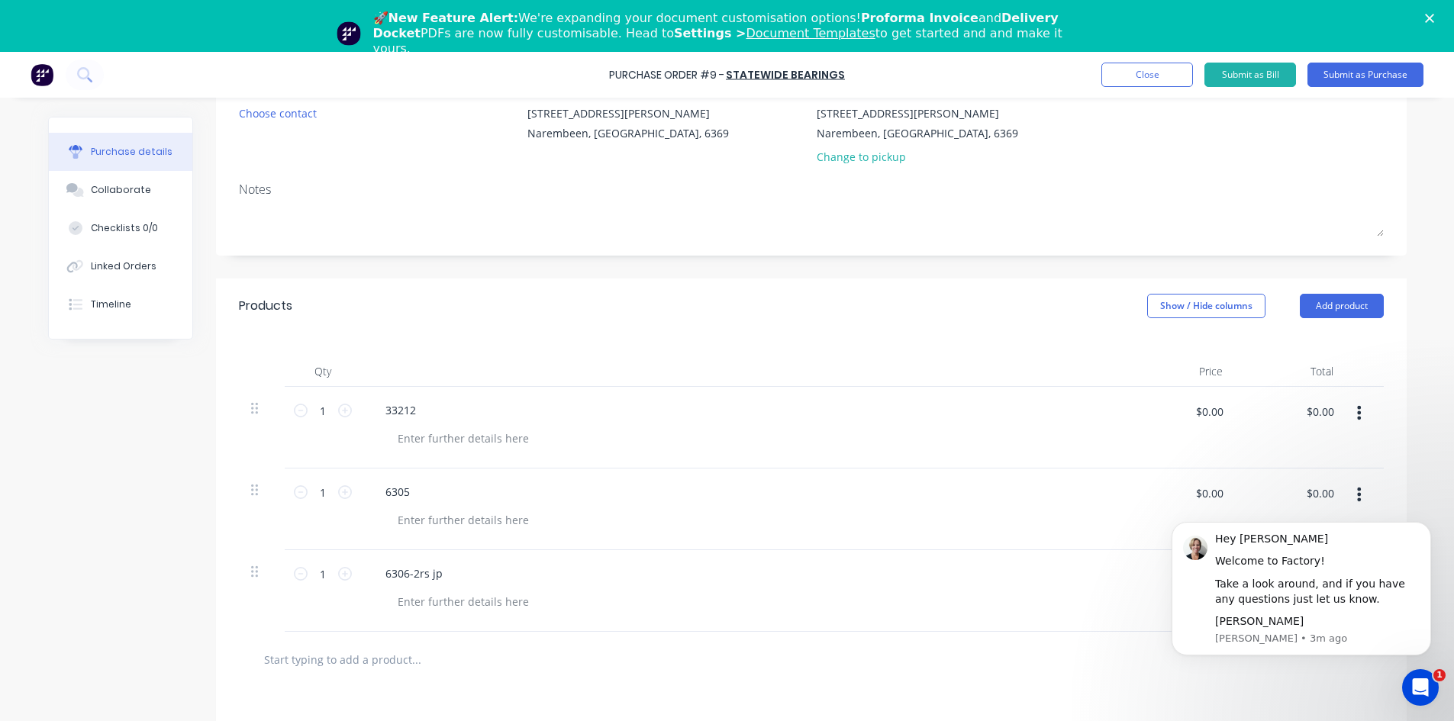
click at [344, 666] on input "text" at bounding box center [415, 659] width 305 height 31
type input "1300-070"
click at [389, 712] on button "Add 1300-070 to order" at bounding box center [498, 717] width 458 height 49
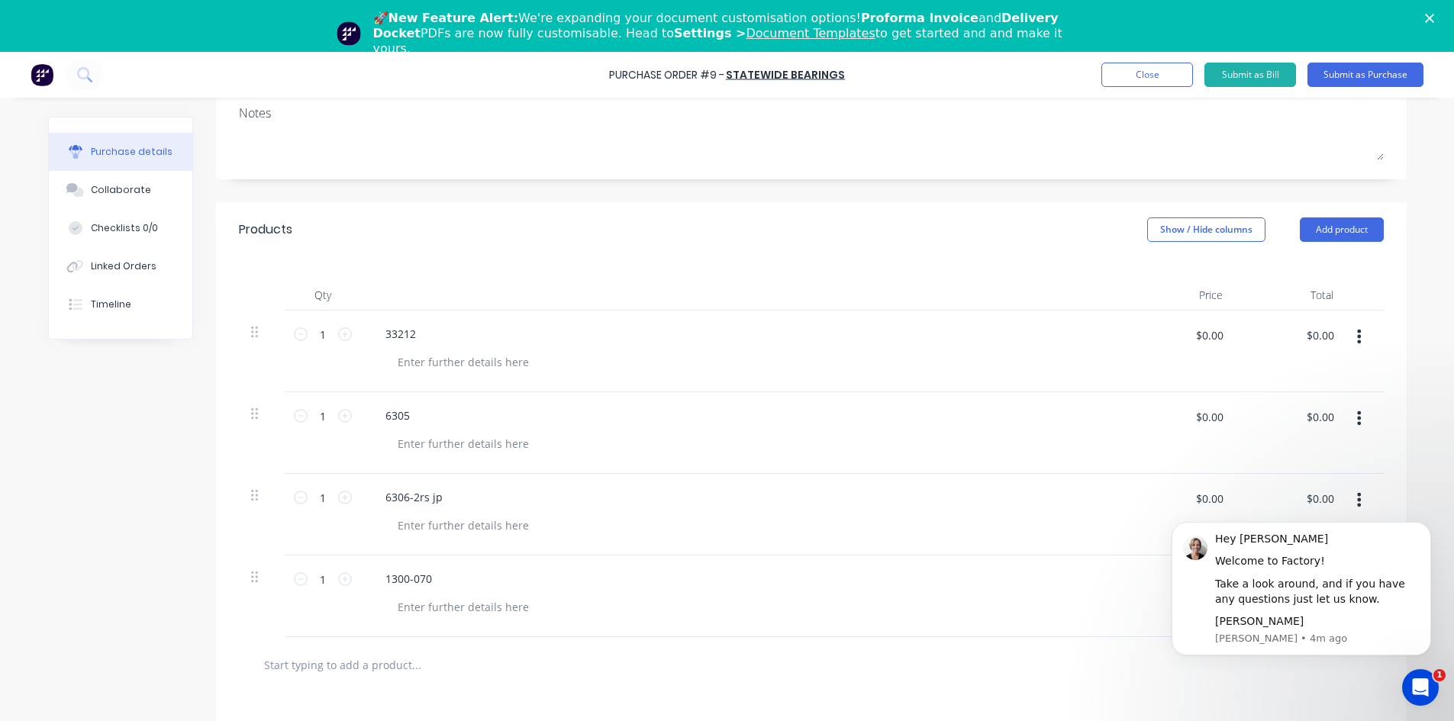
click at [334, 660] on input "text" at bounding box center [415, 665] width 305 height 31
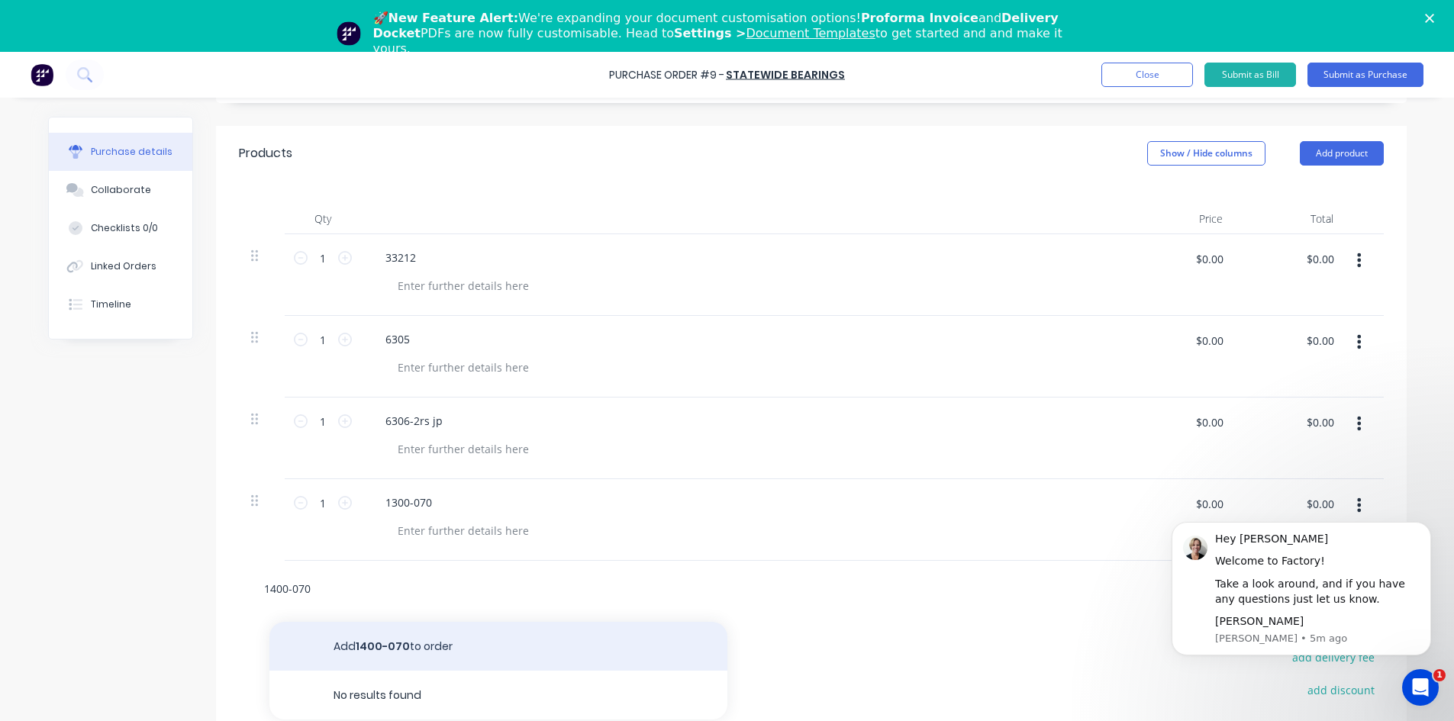
type input "1400-070"
click at [450, 653] on button "Add 1400-070 to order" at bounding box center [498, 646] width 458 height 49
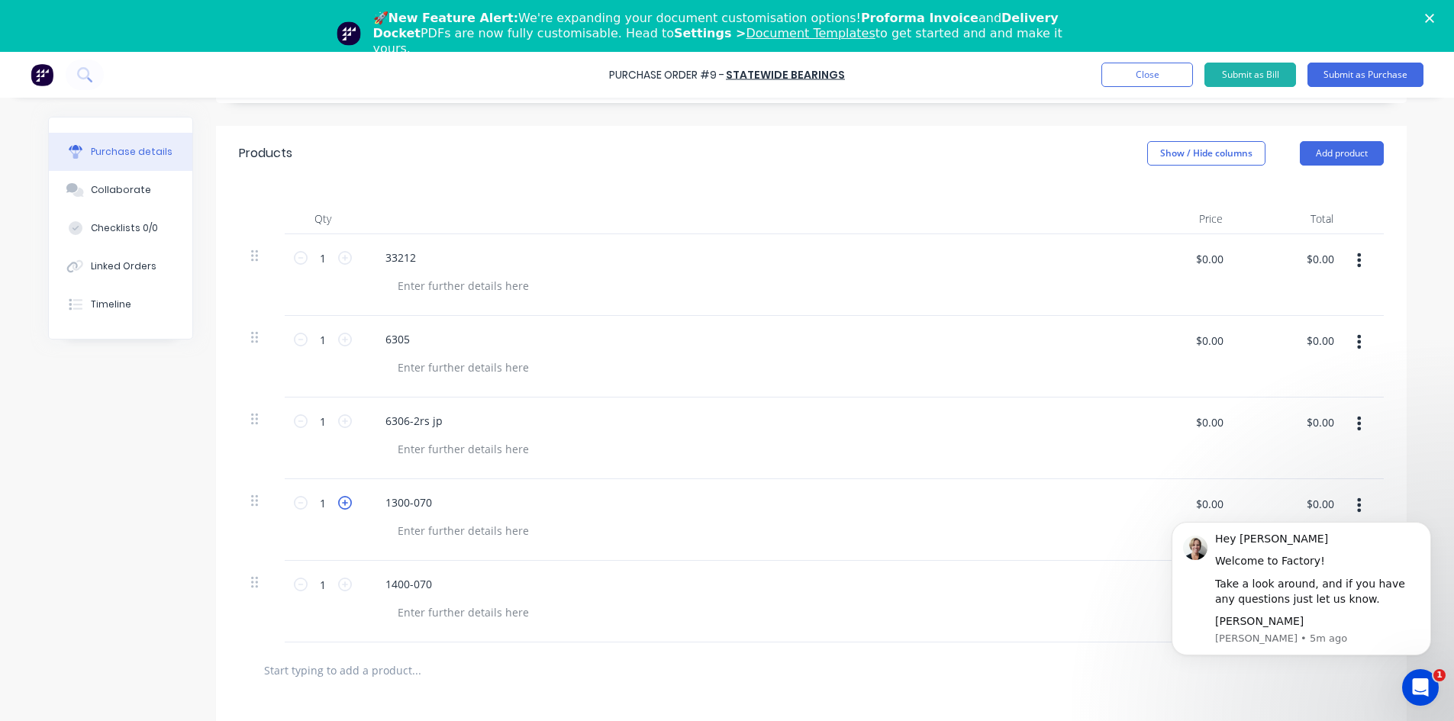
click at [339, 502] on icon at bounding box center [345, 503] width 14 height 14
type input "2"
click at [338, 588] on icon at bounding box center [345, 585] width 14 height 14
type input "2"
click at [339, 262] on icon at bounding box center [345, 258] width 14 height 14
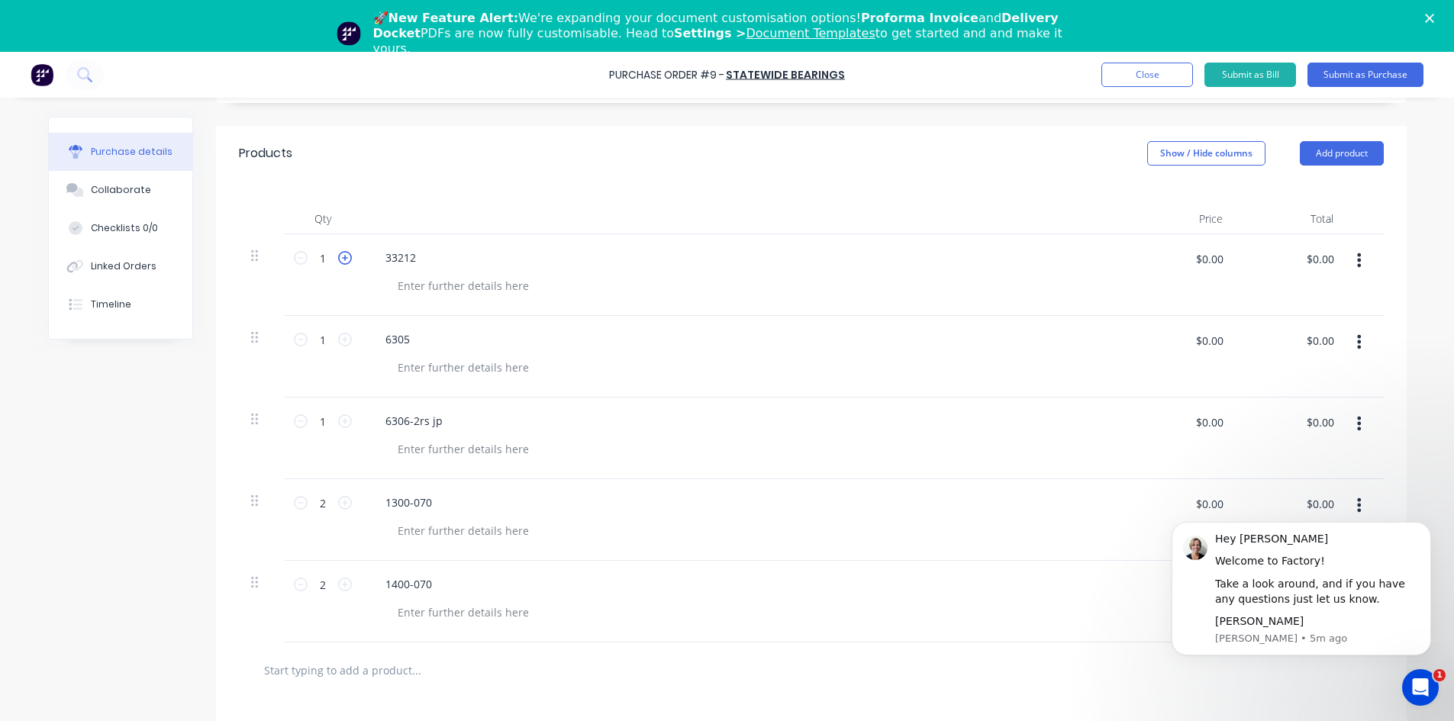
type input "2"
click at [338, 341] on icon at bounding box center [345, 340] width 14 height 14
type input "2"
click at [341, 418] on icon at bounding box center [345, 422] width 14 height 14
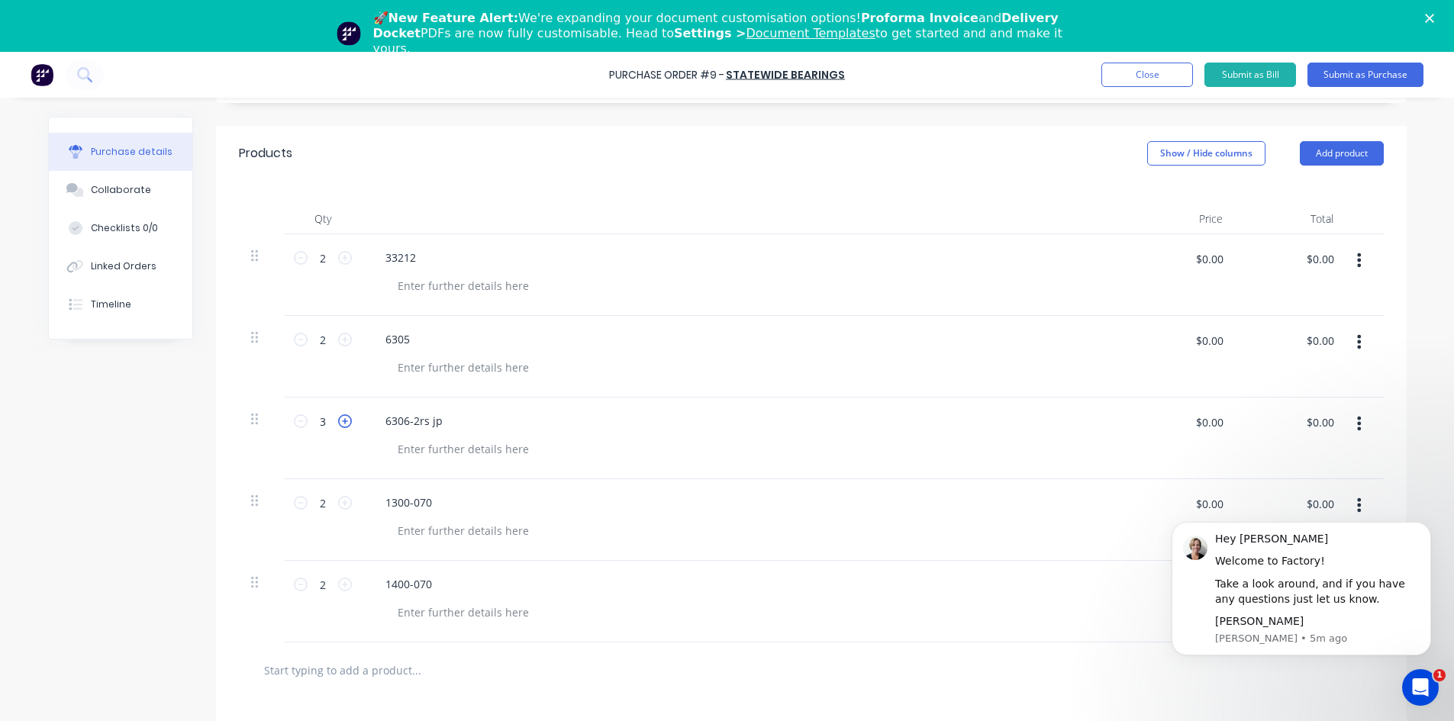
click at [341, 418] on icon at bounding box center [345, 422] width 14 height 14
type input "4"
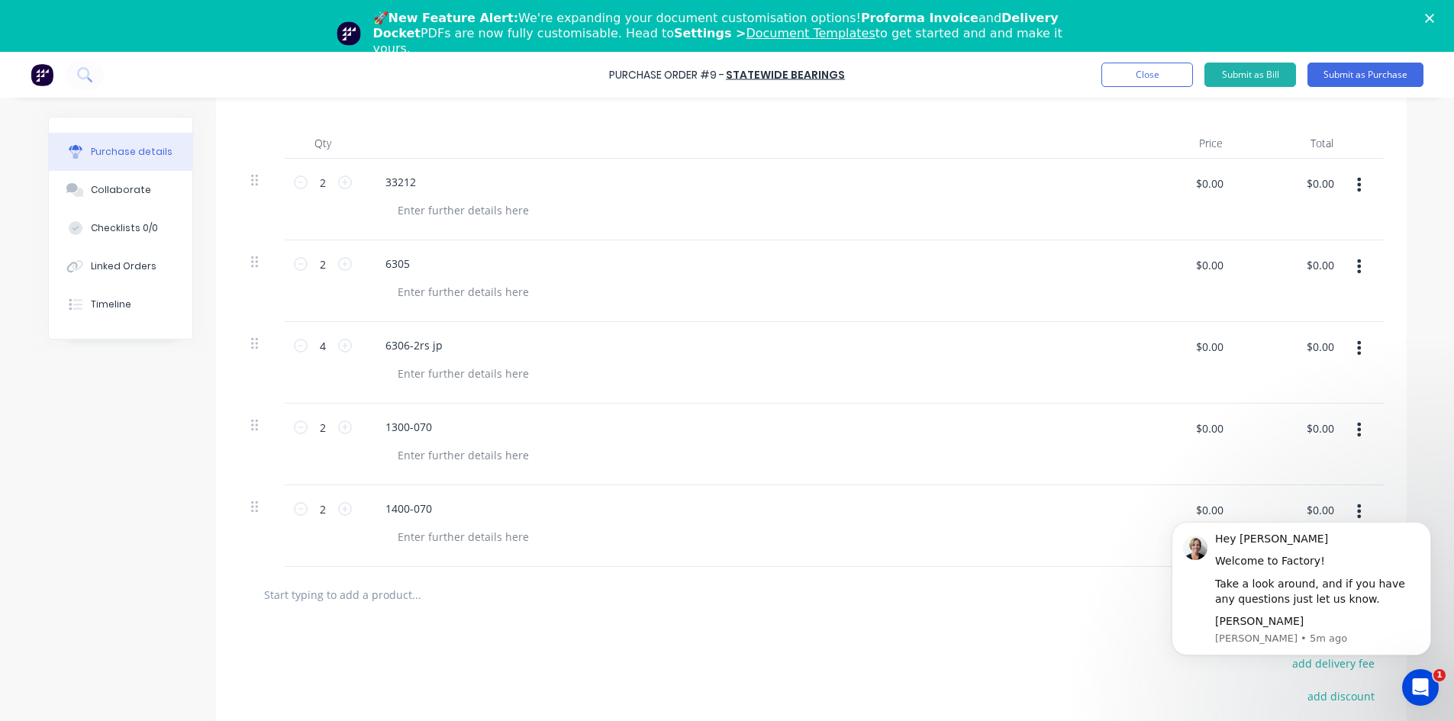
scroll to position [382, 0]
click at [273, 592] on input "text" at bounding box center [415, 594] width 305 height 31
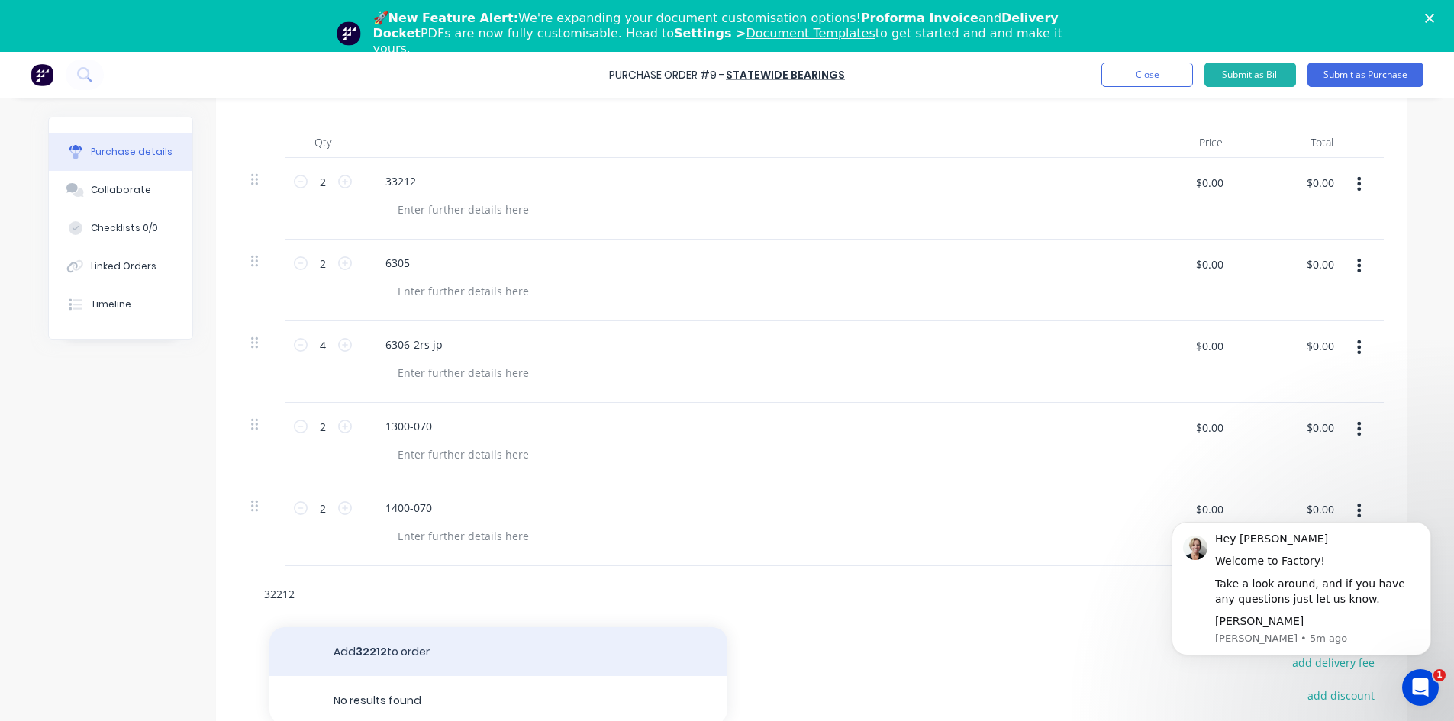
type input "32212"
click at [350, 659] on button "Add 32212 to order" at bounding box center [498, 652] width 458 height 49
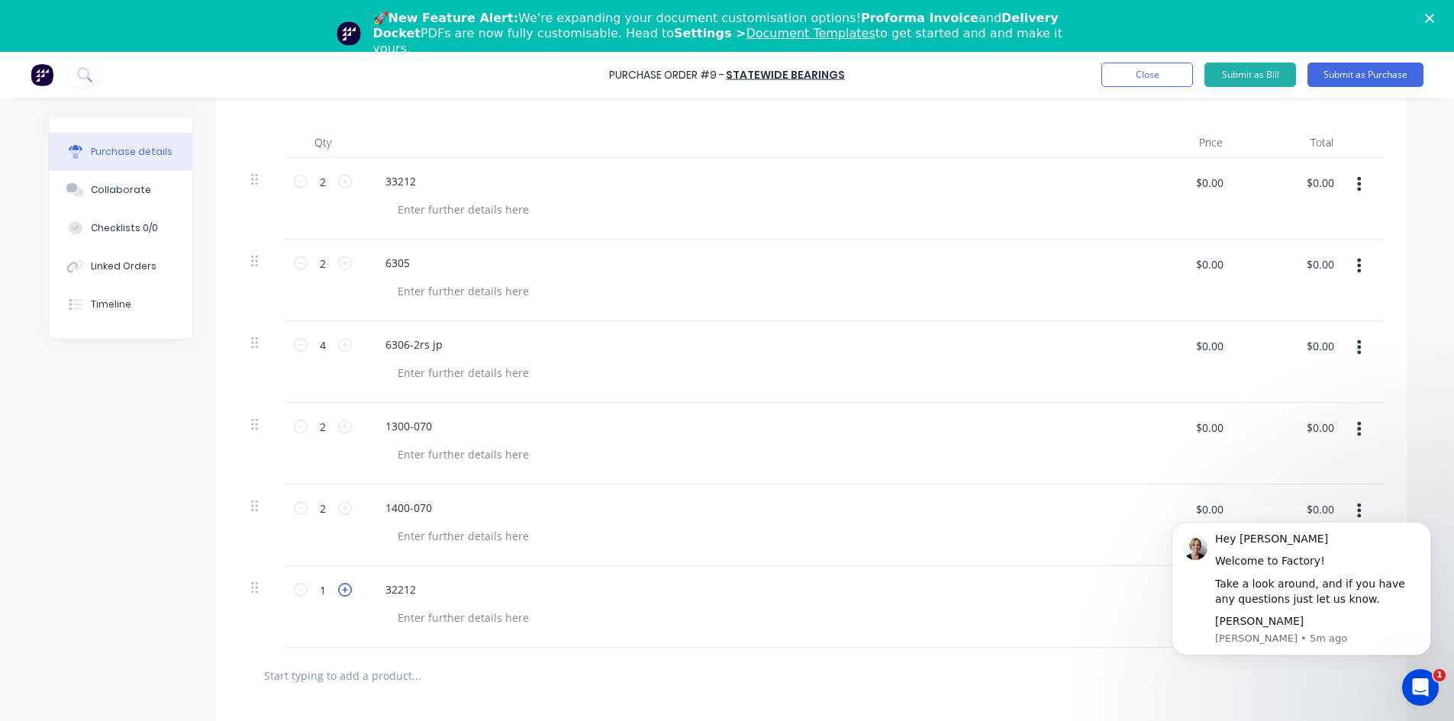
click at [340, 591] on icon at bounding box center [345, 590] width 14 height 14
type input "2"
click at [327, 605] on input "text" at bounding box center [415, 599] width 305 height 31
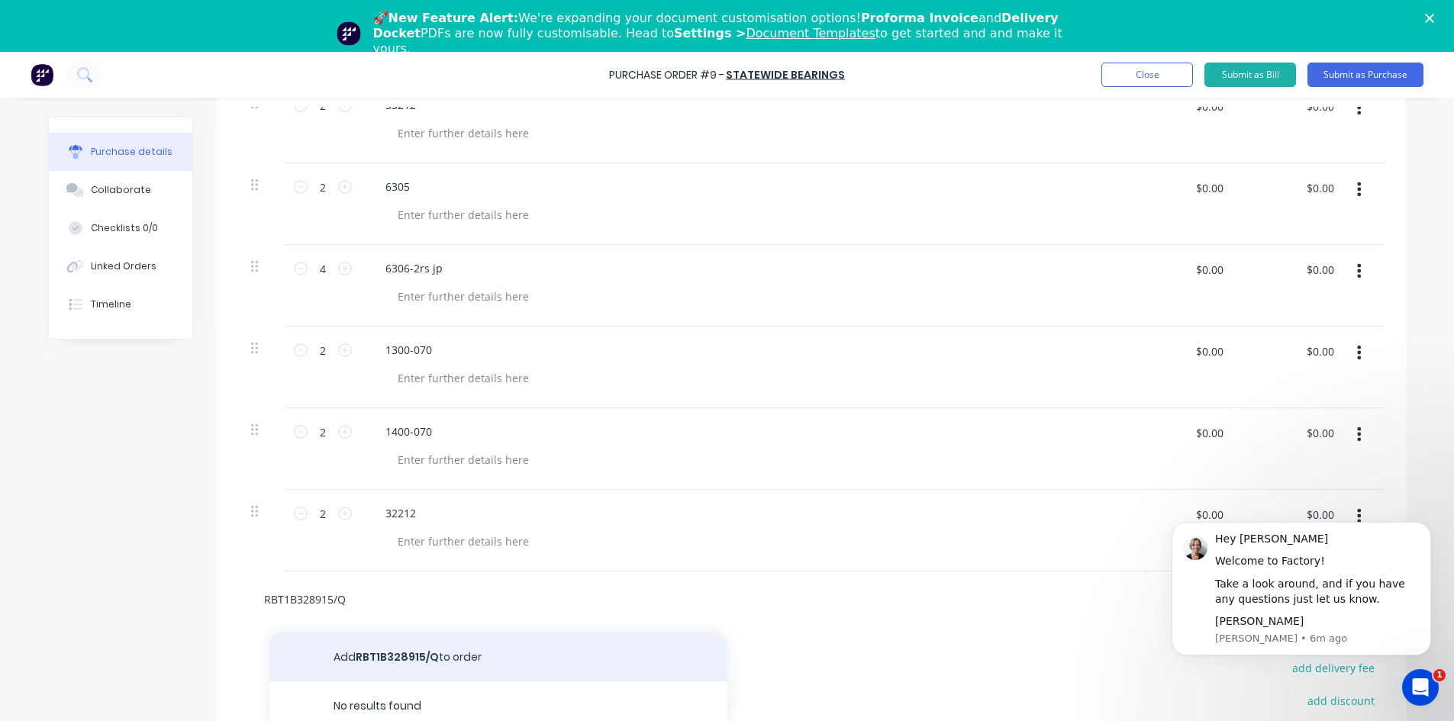
type input "RBT1B328915/Q"
click at [359, 656] on button "Add RBT1B328915/Q to order" at bounding box center [498, 657] width 458 height 49
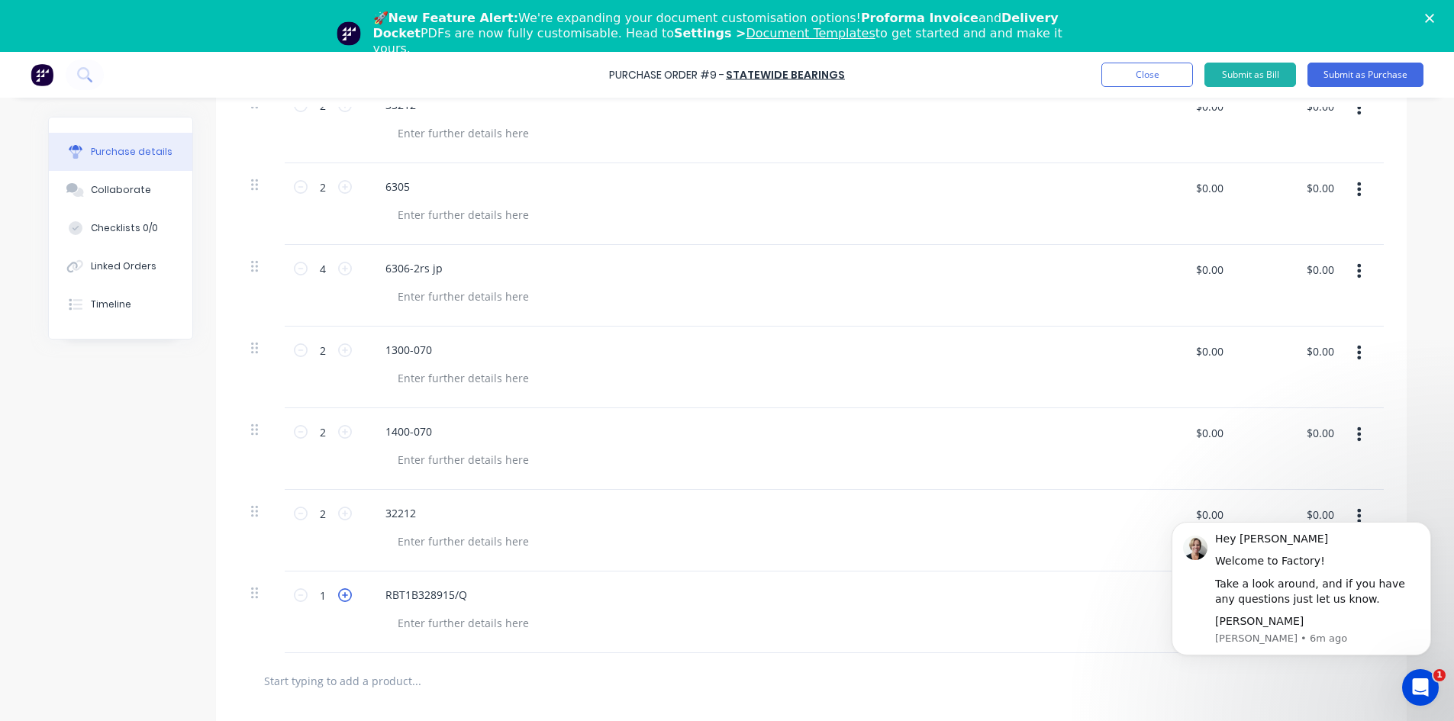
click at [343, 597] on icon at bounding box center [345, 596] width 14 height 14
type input "2"
click at [312, 679] on input "text" at bounding box center [415, 681] width 305 height 31
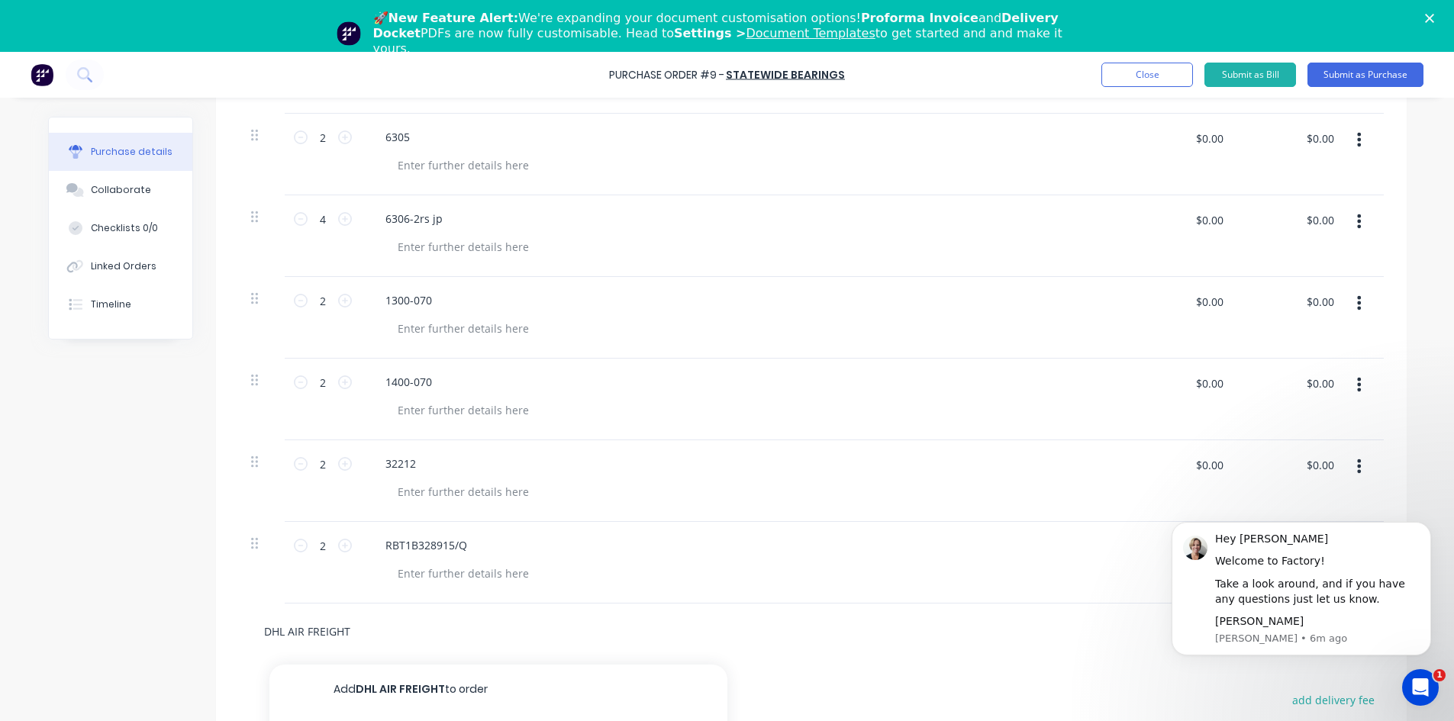
scroll to position [534, 0]
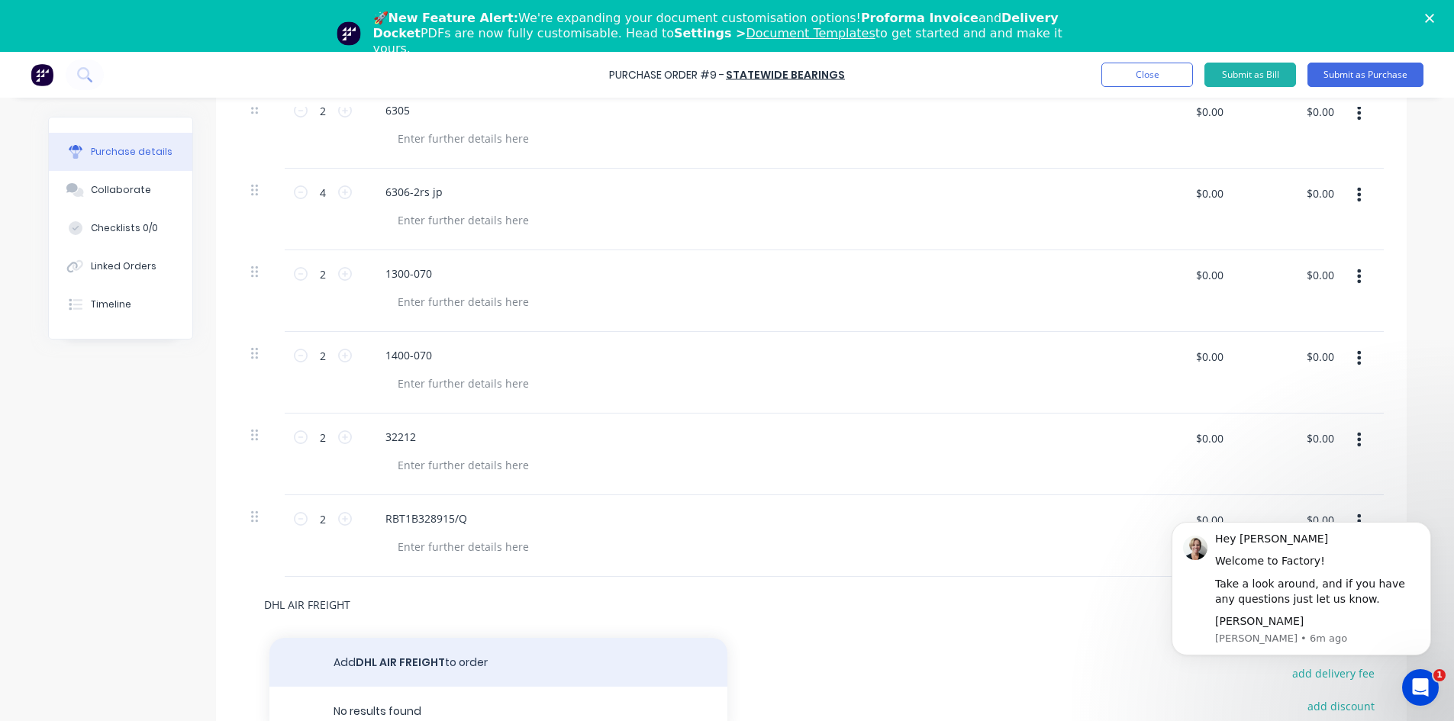
type input "DHL AIR FREIGHT"
click at [382, 660] on button "Add DHL AIR FREIGHT to order" at bounding box center [498, 662] width 458 height 49
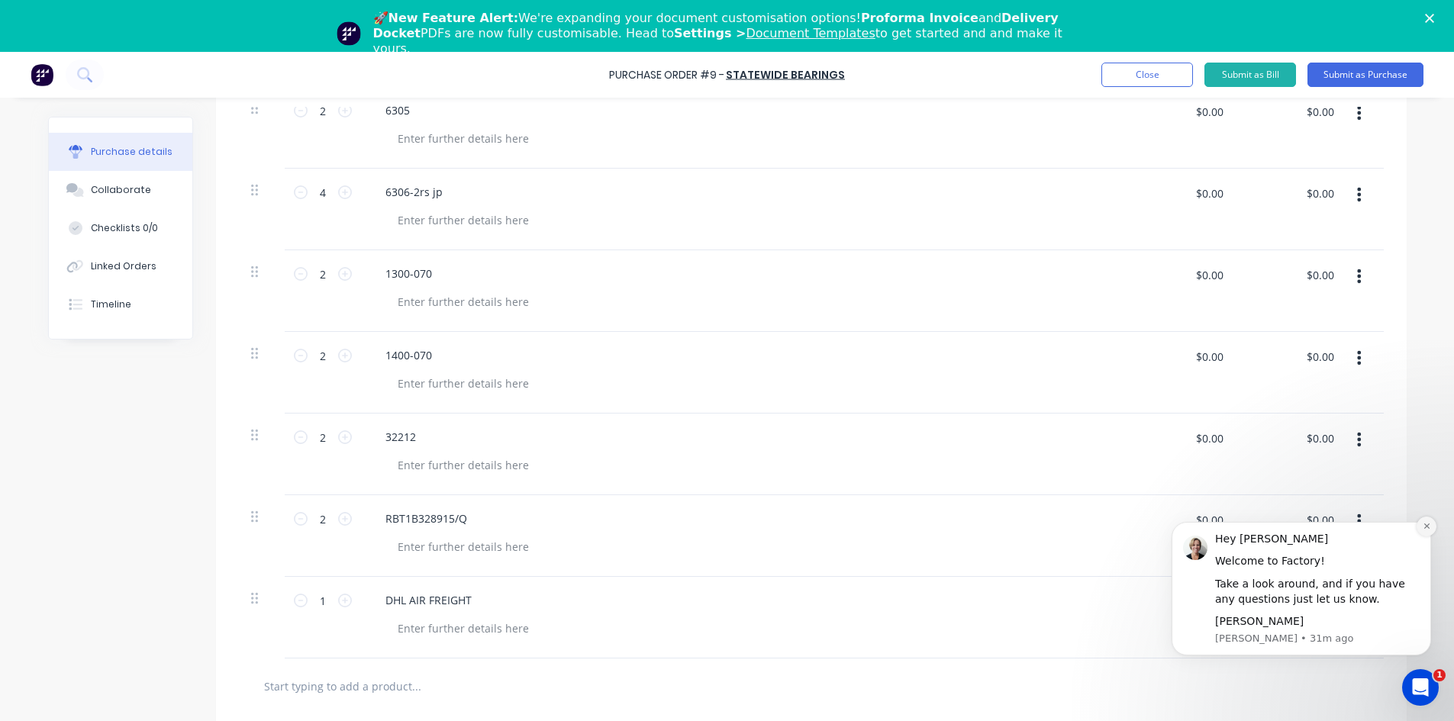
click at [1423, 526] on icon "Dismiss notification" at bounding box center [1427, 526] width 8 height 8
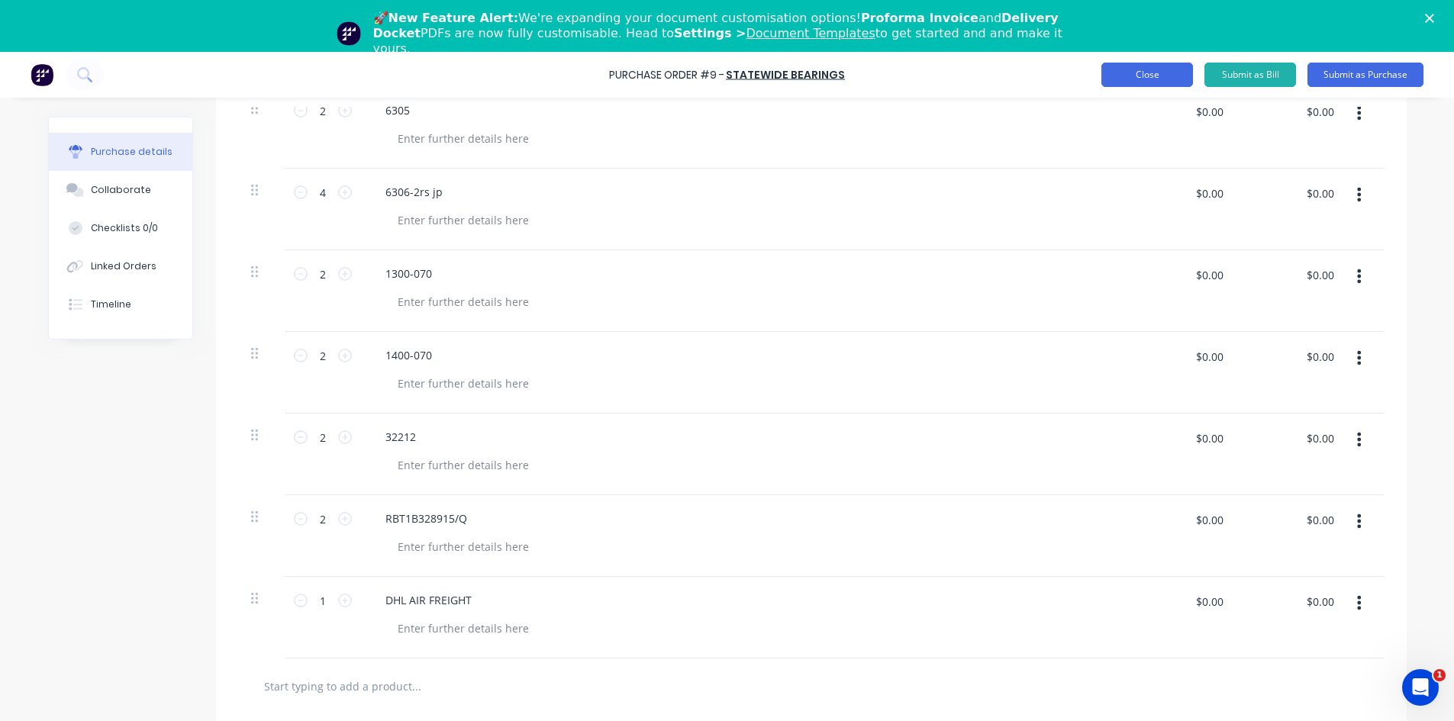
click at [1154, 76] on button "Close" at bounding box center [1148, 75] width 92 height 24
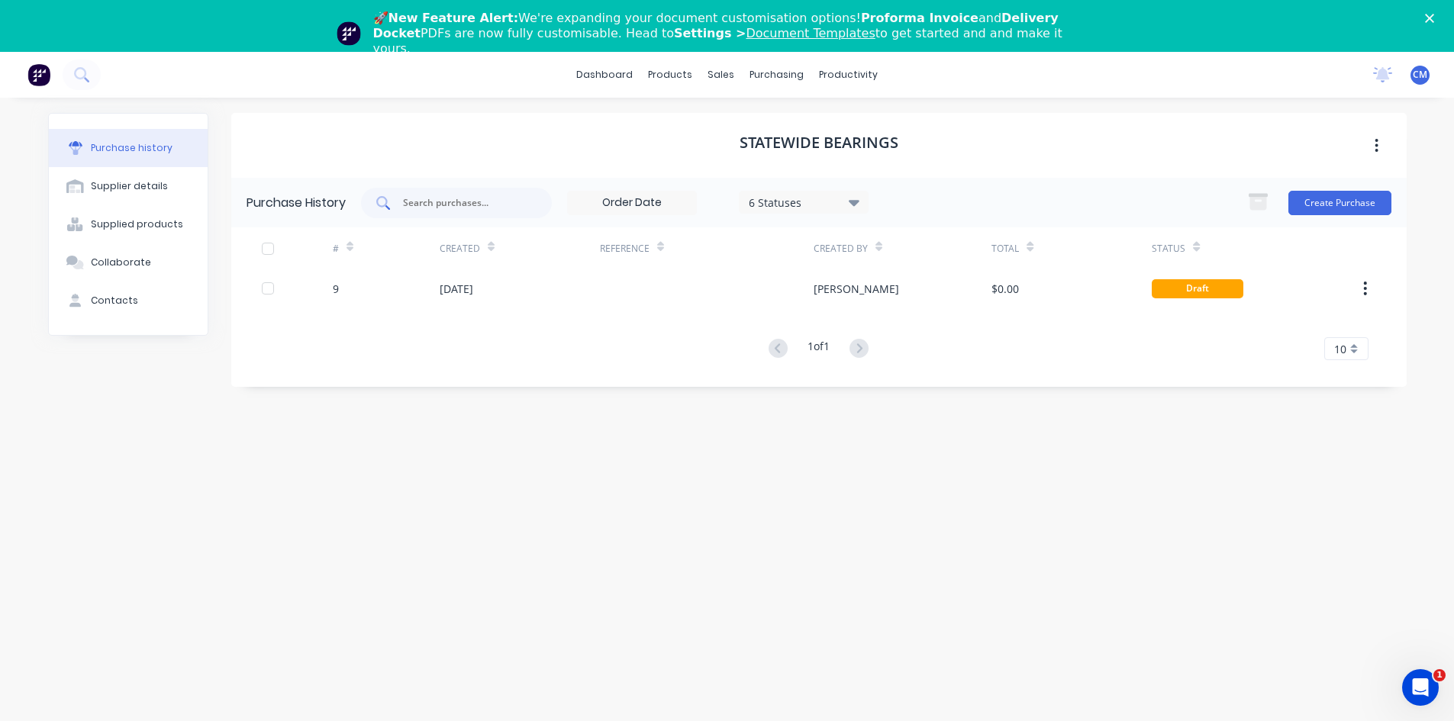
click at [456, 204] on input "text" at bounding box center [465, 202] width 127 height 15
type input "STATE"
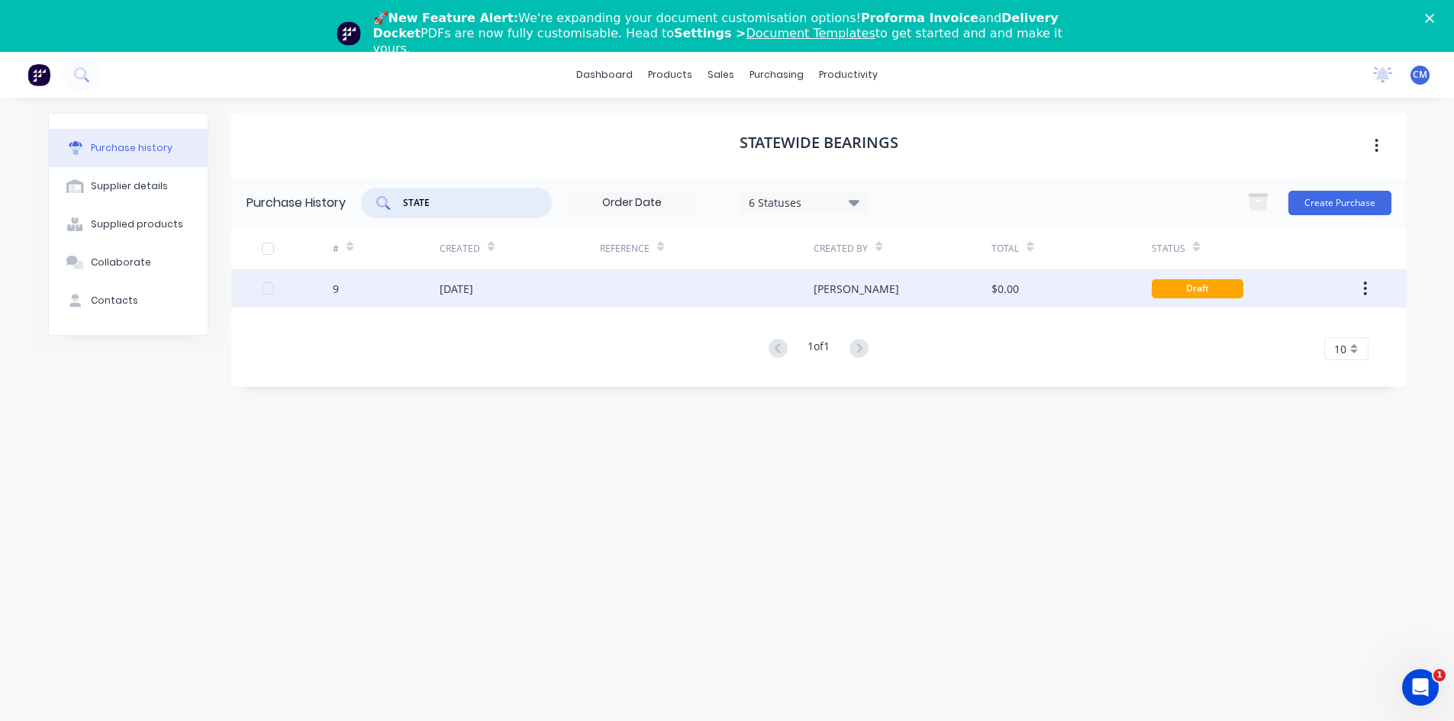
click at [679, 292] on div at bounding box center [707, 288] width 214 height 38
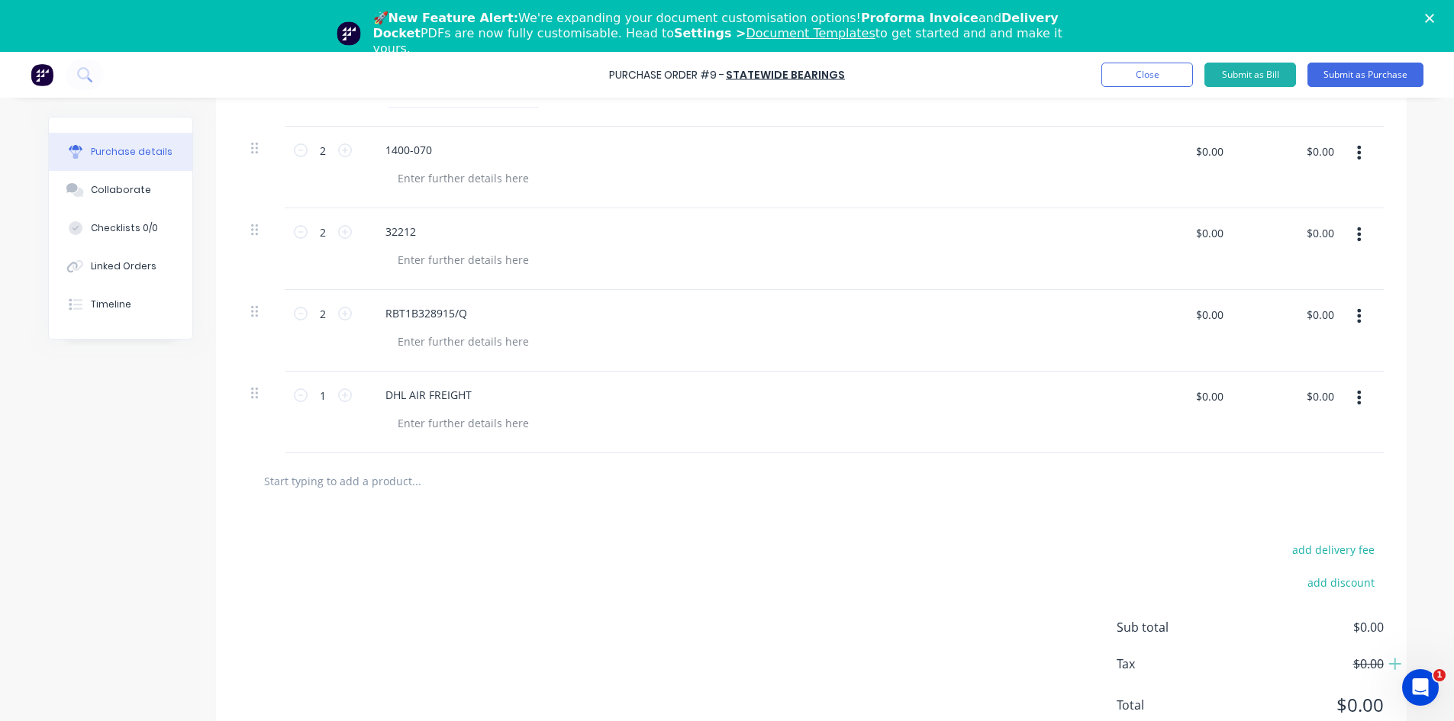
scroll to position [742, 0]
click at [470, 476] on input "text" at bounding box center [415, 478] width 305 height 31
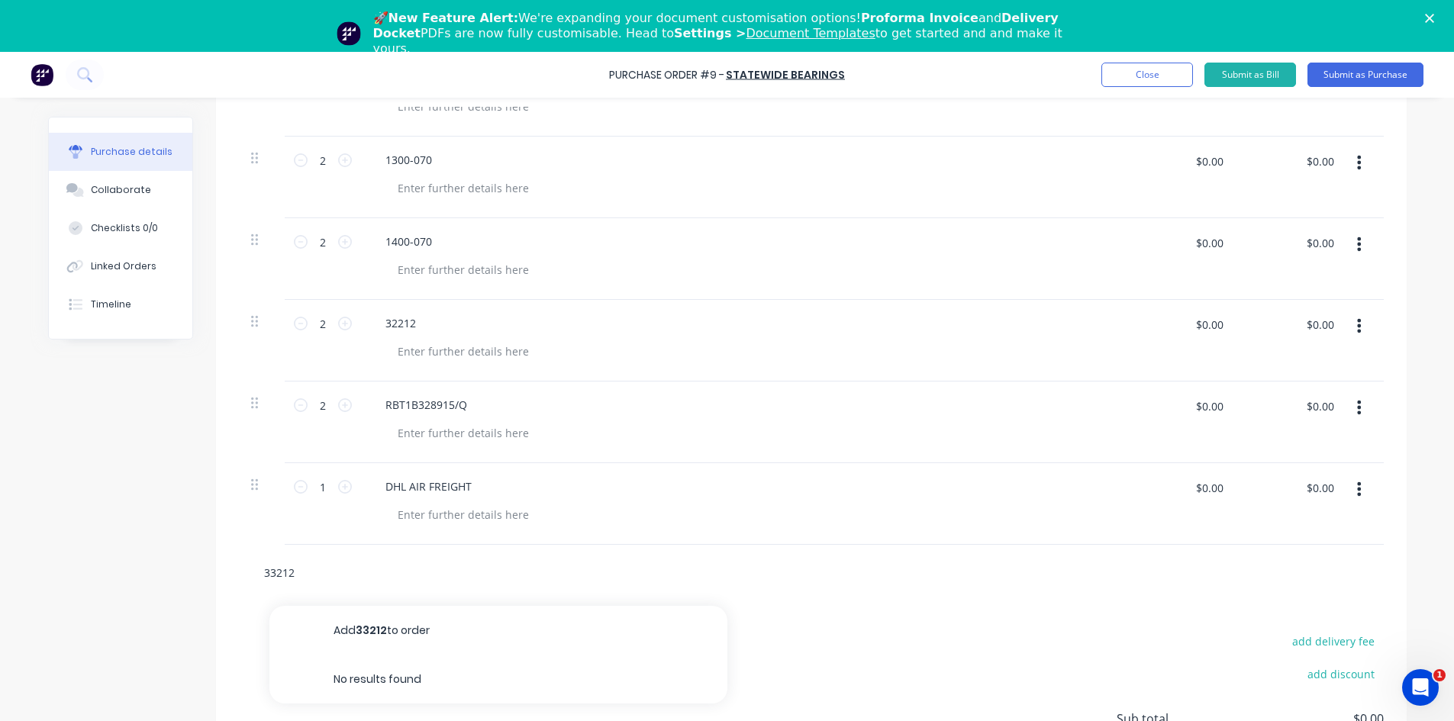
scroll to position [611, 0]
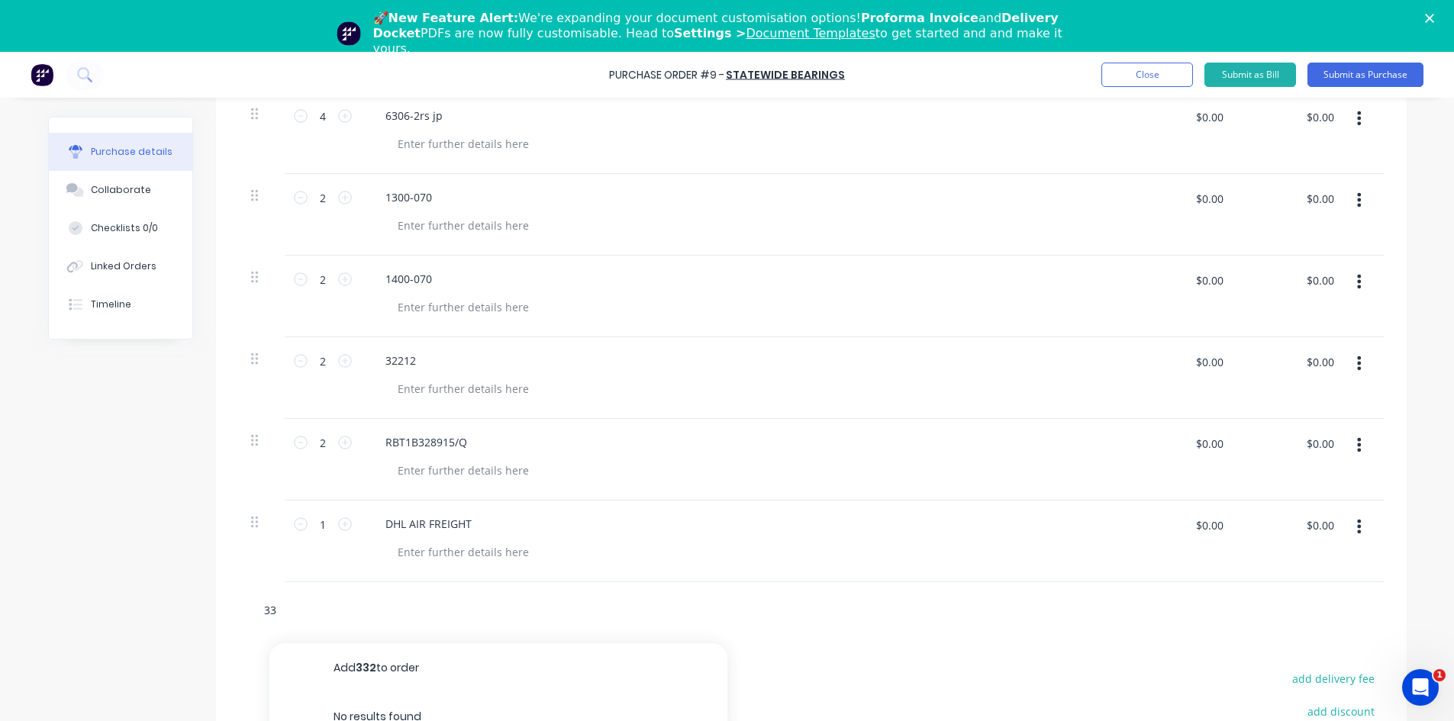
type input "3"
click at [1358, 74] on button "Submit as Purchase" at bounding box center [1366, 75] width 116 height 24
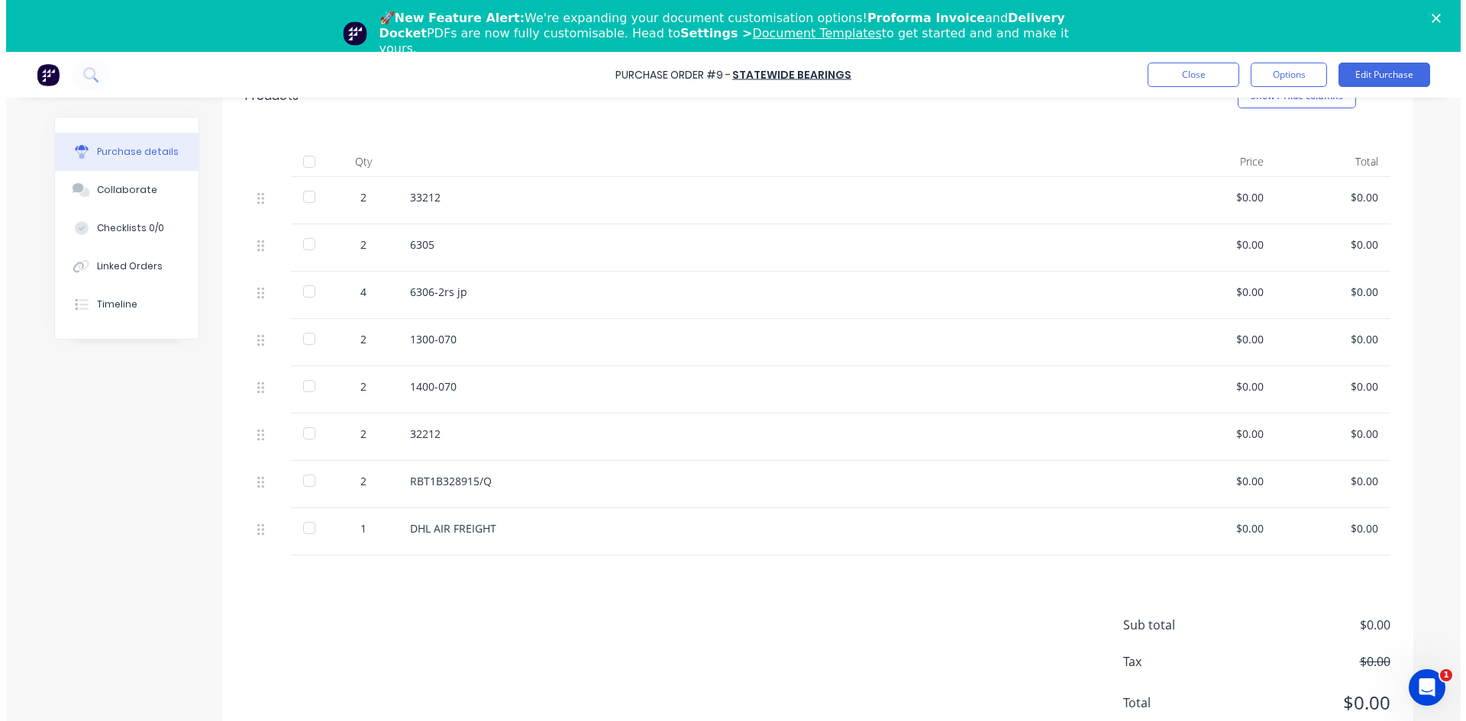
scroll to position [0, 0]
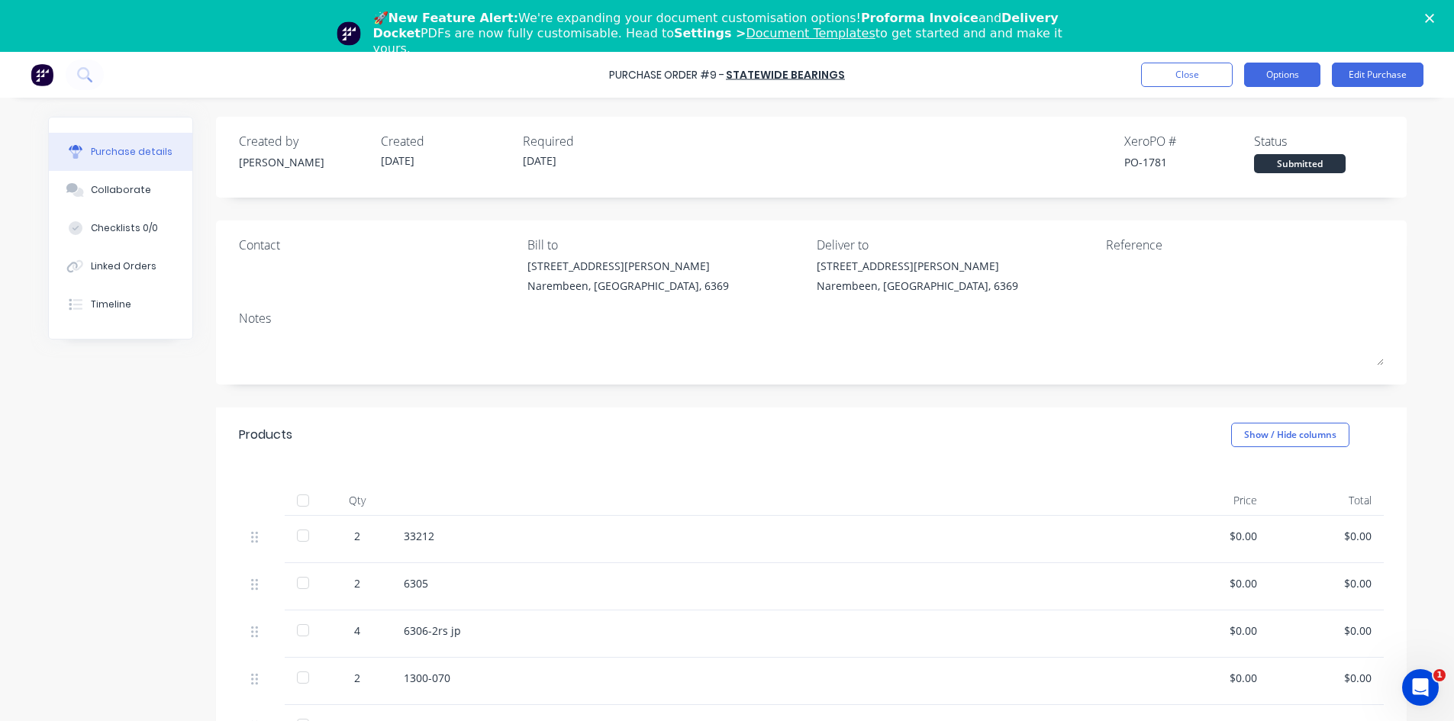
click at [1296, 78] on button "Options" at bounding box center [1282, 75] width 76 height 24
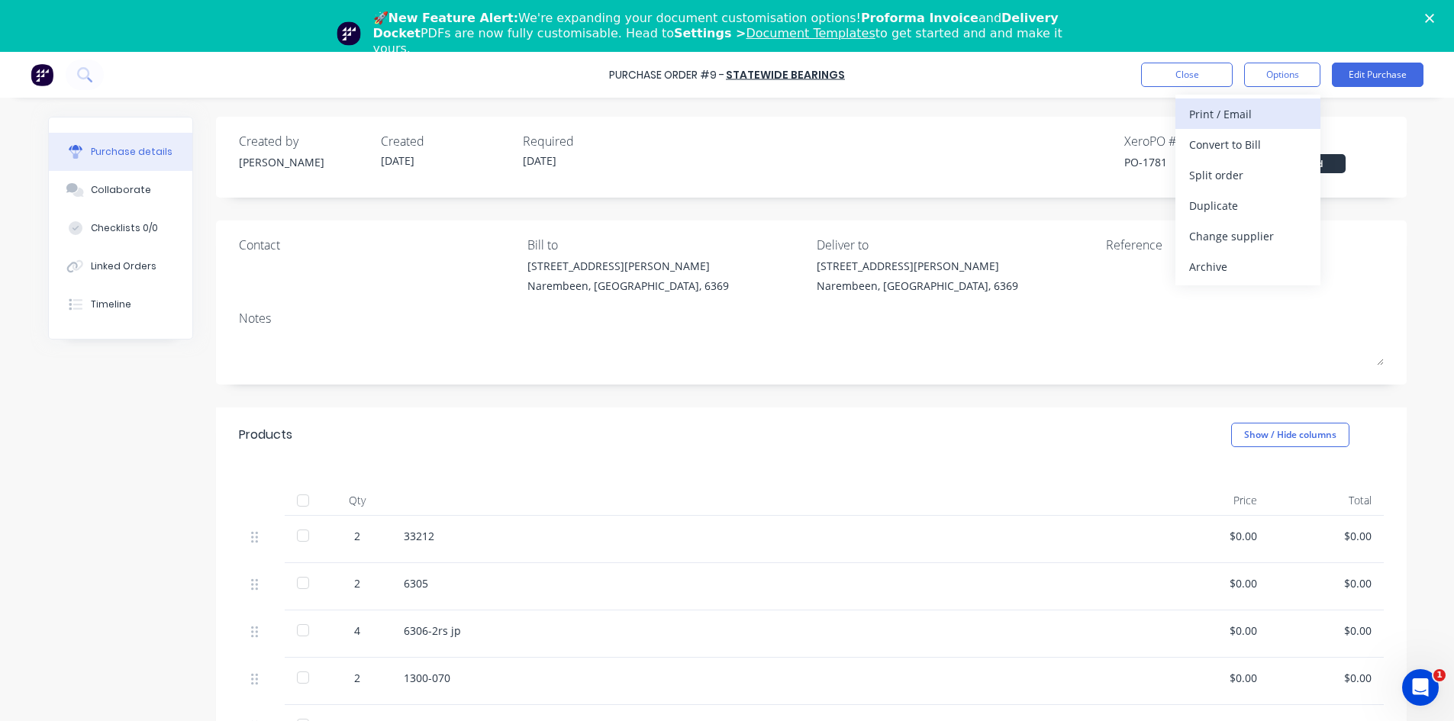
click at [1267, 108] on div "Print / Email" at bounding box center [1248, 114] width 118 height 22
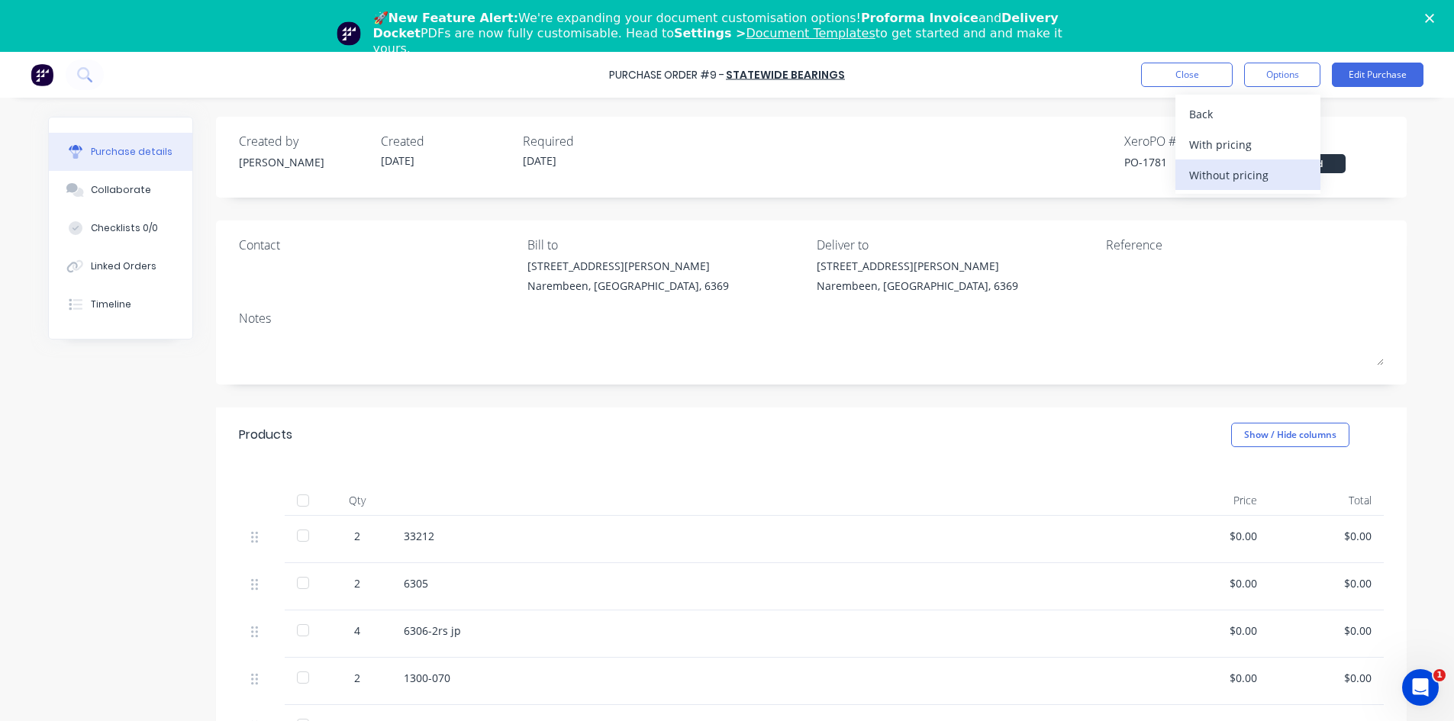
click at [1268, 177] on div "Without pricing" at bounding box center [1248, 175] width 118 height 22
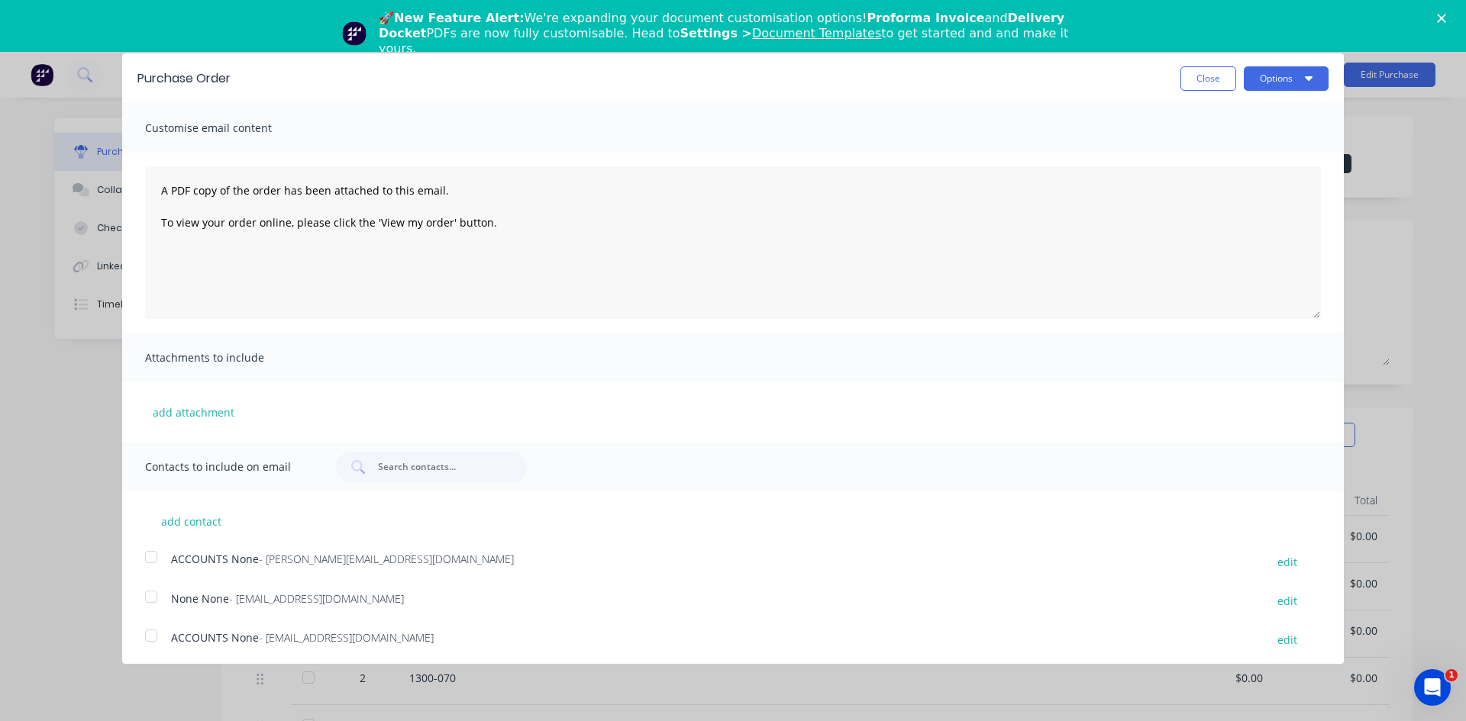
click at [154, 595] on div at bounding box center [151, 597] width 31 height 31
click at [194, 129] on span "Customise email content" at bounding box center [229, 128] width 168 height 21
click at [205, 511] on button "add contact" at bounding box center [191, 521] width 92 height 23
select select "AU"
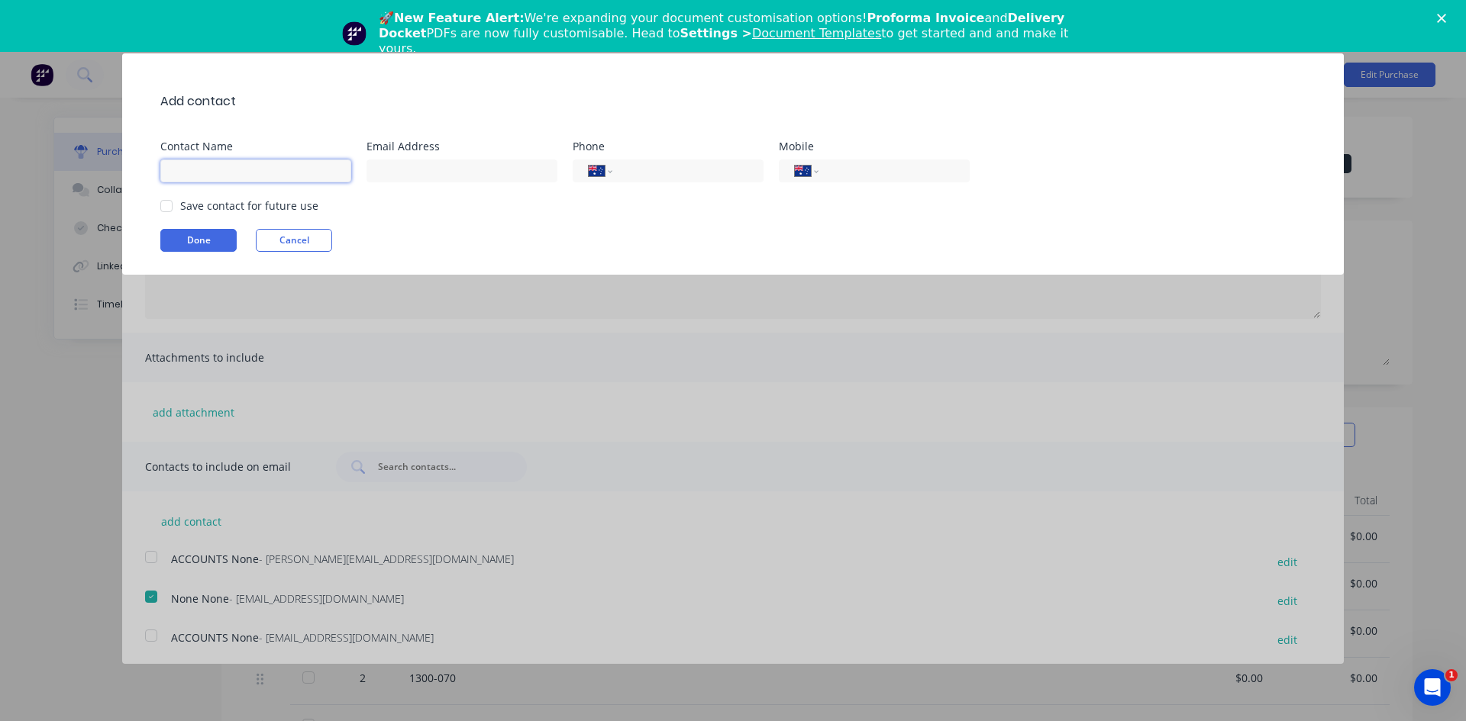
click at [262, 176] on input at bounding box center [255, 171] width 191 height 23
type input "M"
type input "mayo.a@statewidebearings"
click at [438, 167] on input at bounding box center [461, 171] width 191 height 23
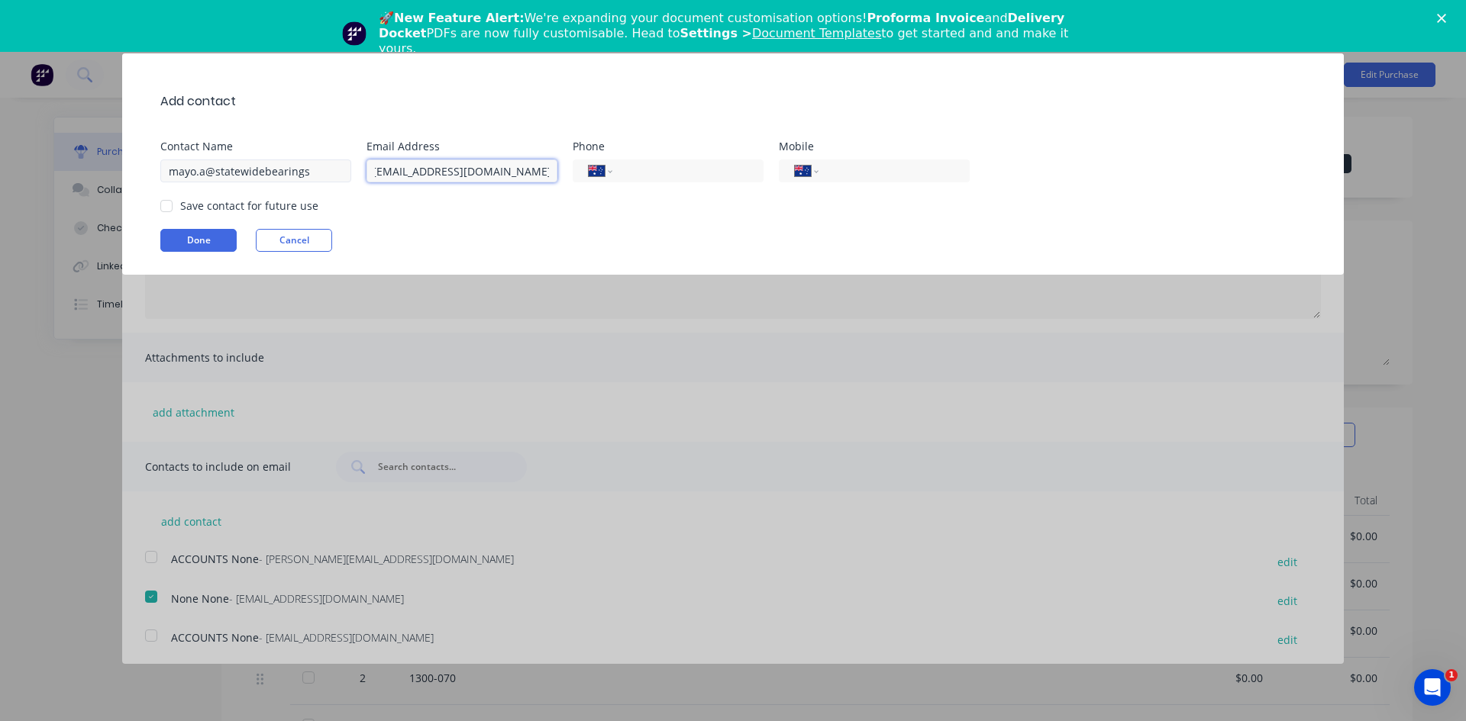
type input "[EMAIL_ADDRESS][DOMAIN_NAME]"
click at [312, 166] on input "mayo.a@statewidebearings" at bounding box center [255, 171] width 191 height 23
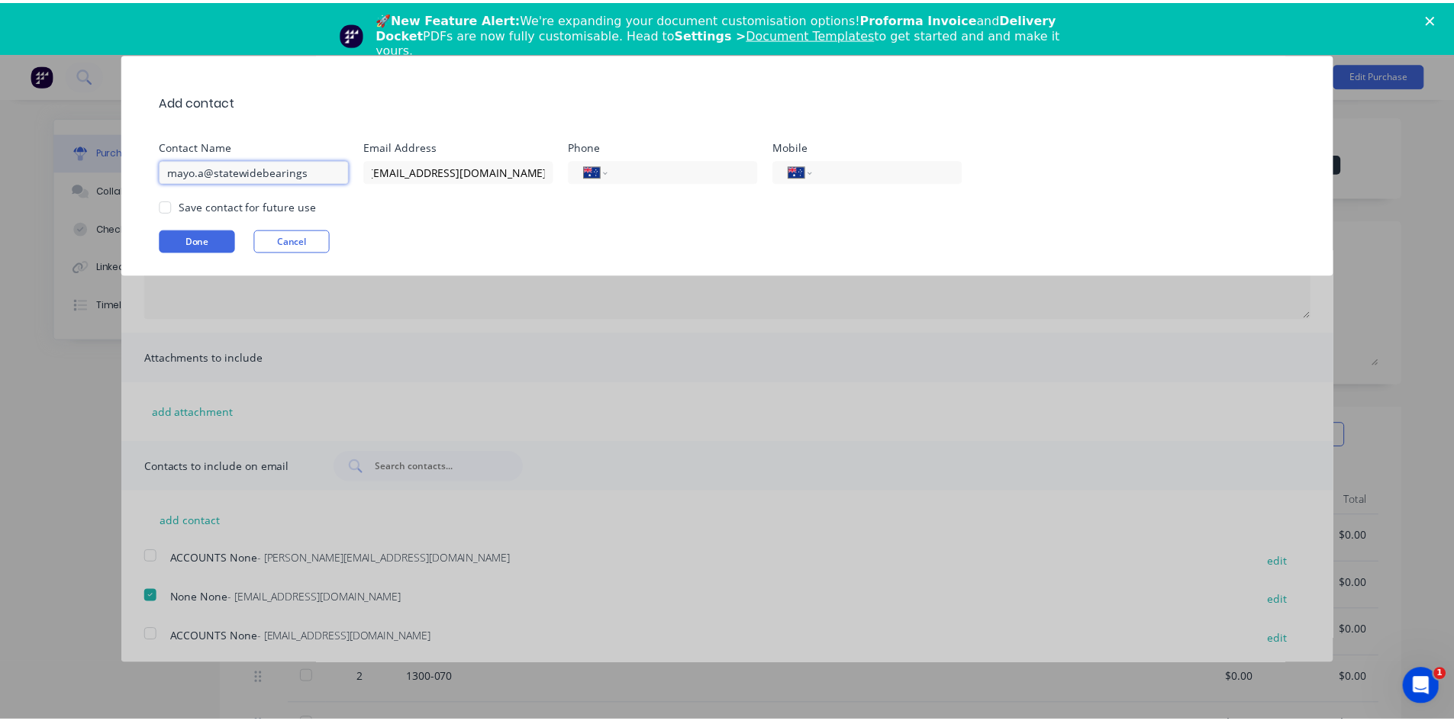
scroll to position [0, 0]
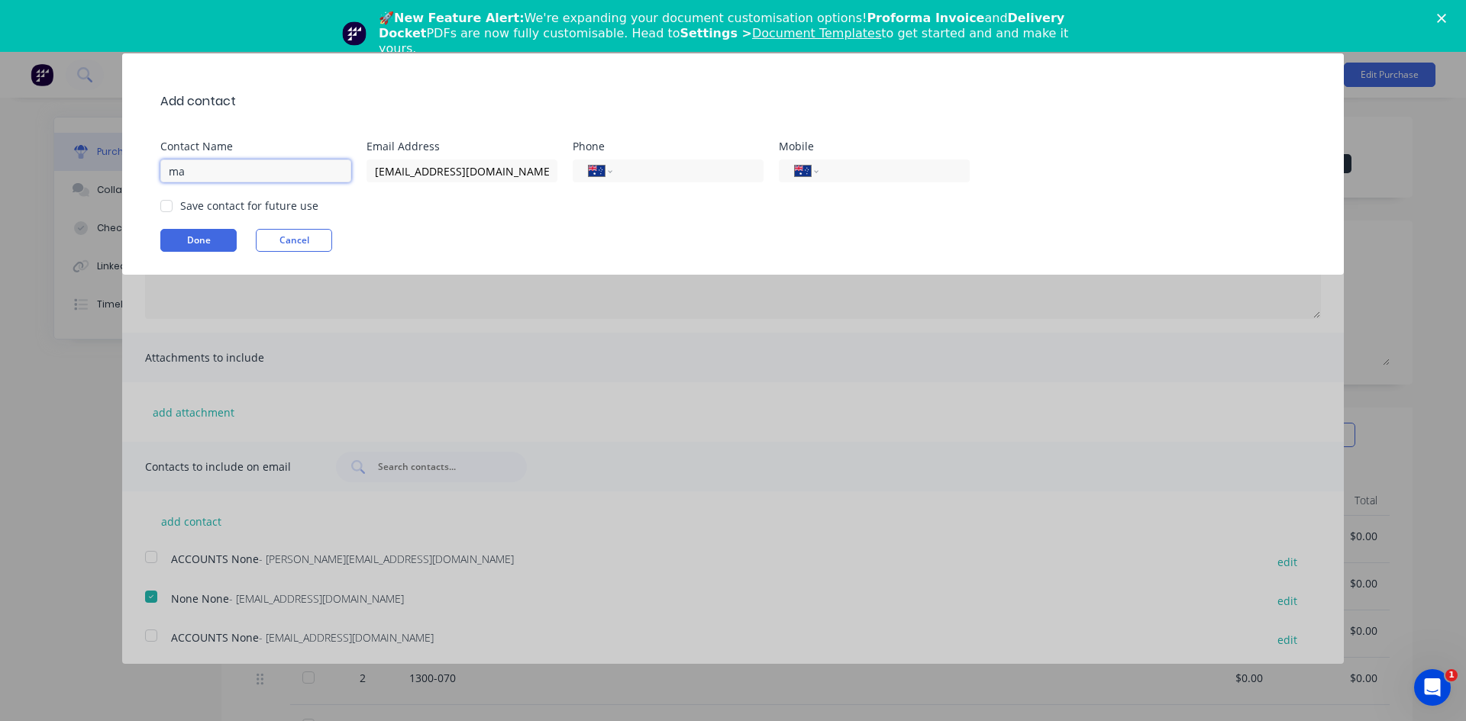
type input "m"
type input "[PERSON_NAME]"
click at [651, 168] on input "tel" at bounding box center [685, 172] width 124 height 18
type input "97248800"
click at [839, 169] on input "tel" at bounding box center [891, 172] width 124 height 18
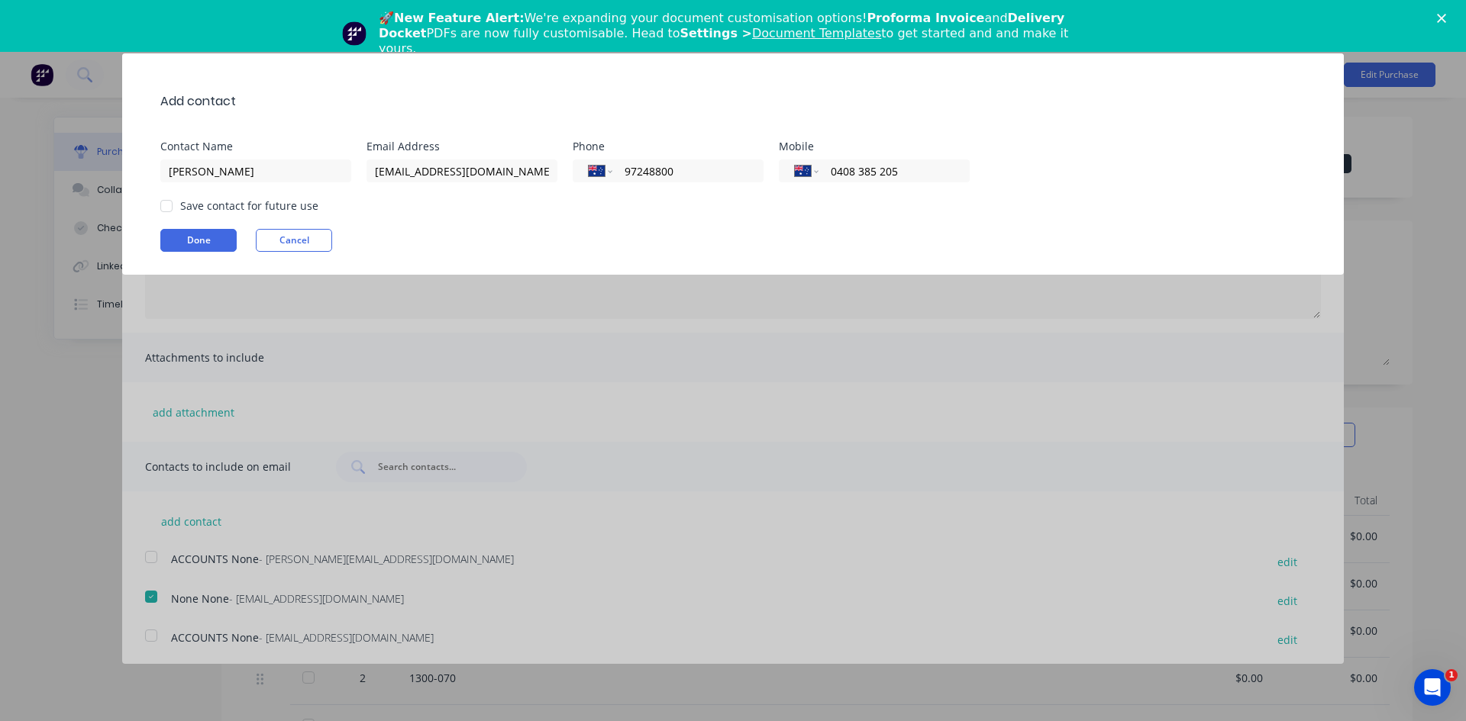
click at [165, 205] on div at bounding box center [166, 206] width 31 height 31
type input "0408 385 205"
click at [208, 242] on button "Done" at bounding box center [198, 240] width 76 height 23
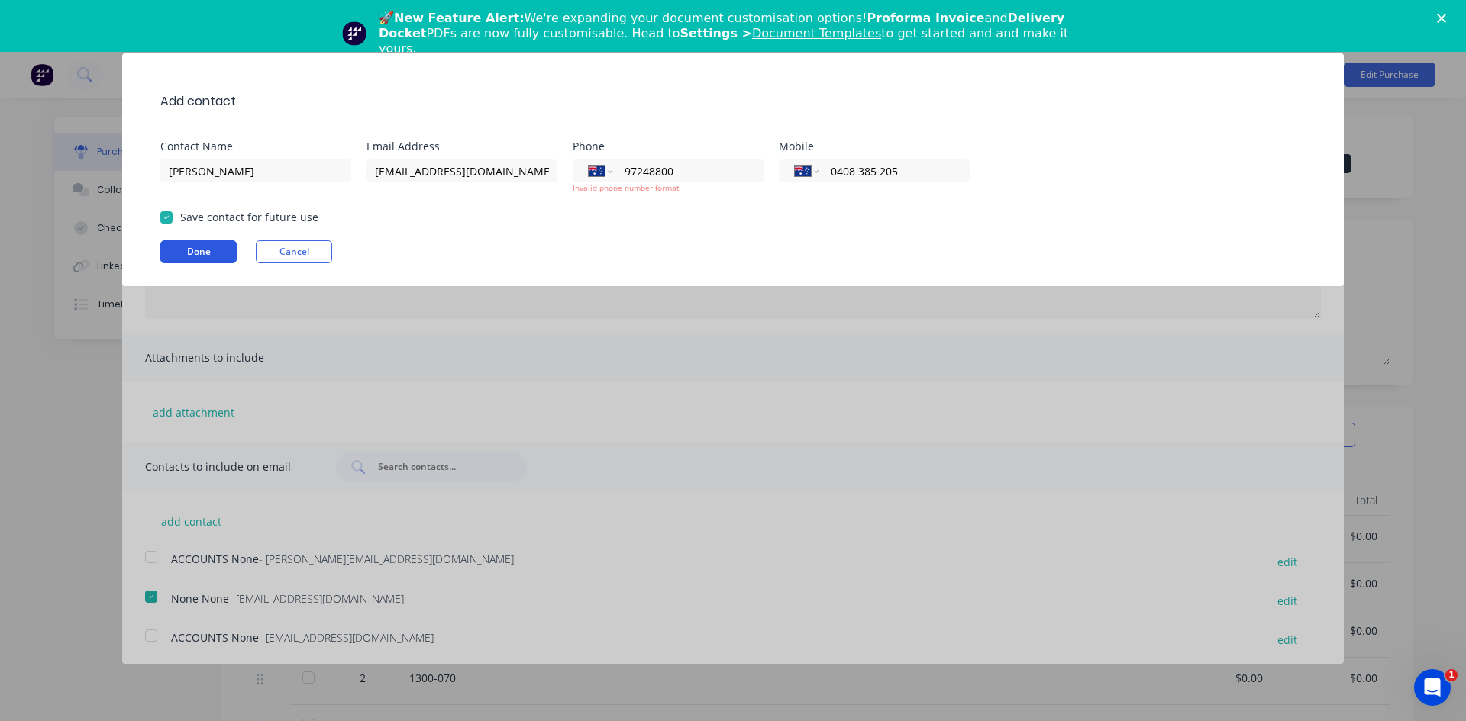
click at [205, 249] on button "Done" at bounding box center [198, 251] width 76 height 23
click at [621, 171] on div "International [GEOGRAPHIC_DATA] [GEOGRAPHIC_DATA] [GEOGRAPHIC_DATA] [GEOGRAPHIC…" at bounding box center [668, 171] width 191 height 23
click at [677, 172] on input "97248800" at bounding box center [685, 172] width 124 height 18
type input "9"
type input "[PHONE_NUMBER]"
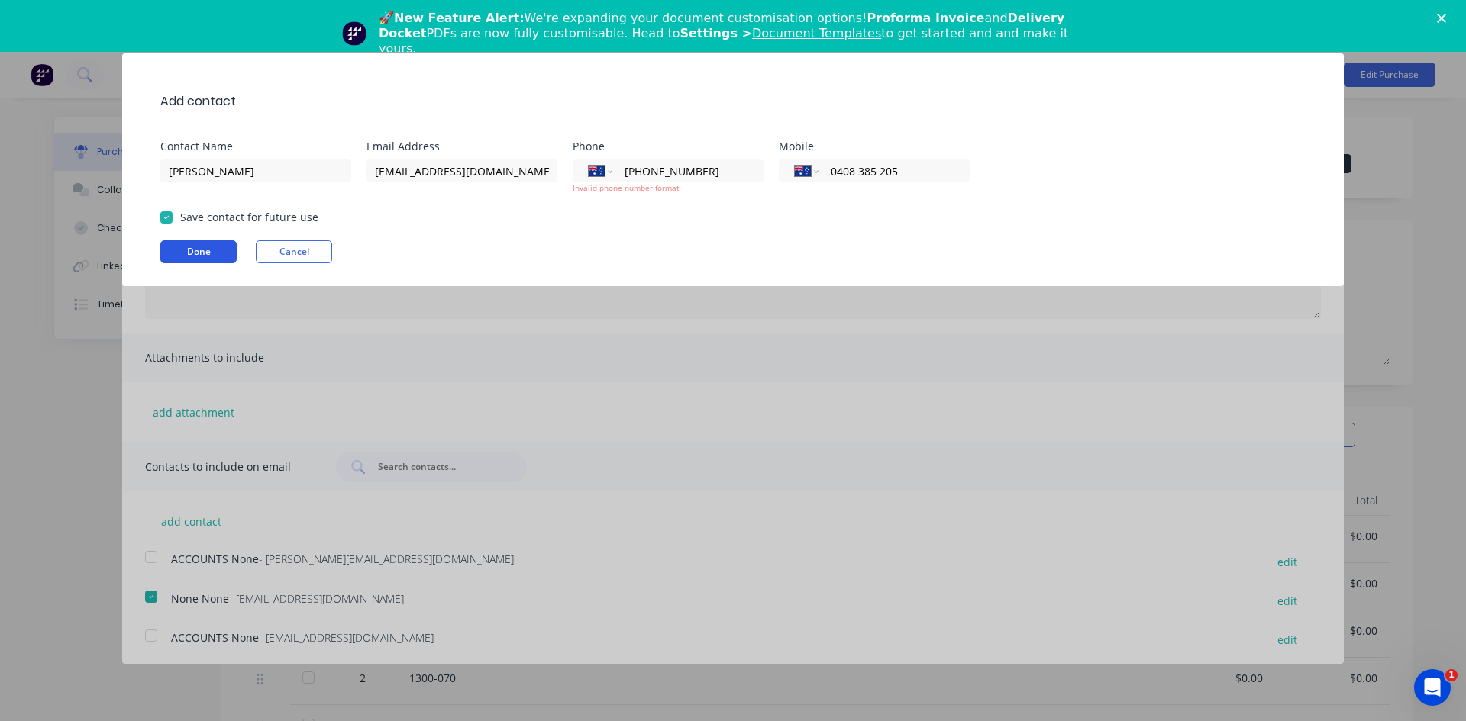
click at [202, 251] on button "Done" at bounding box center [198, 251] width 76 height 23
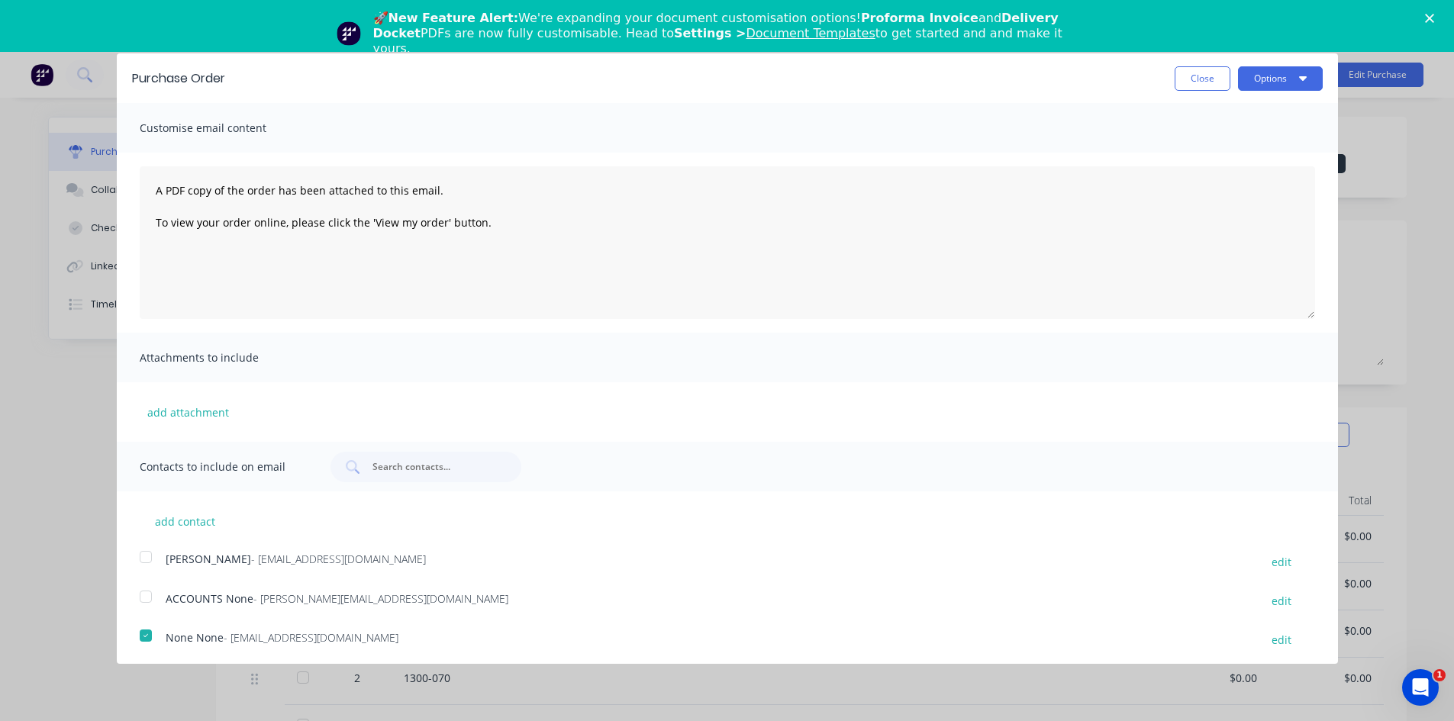
scroll to position [44, 0]
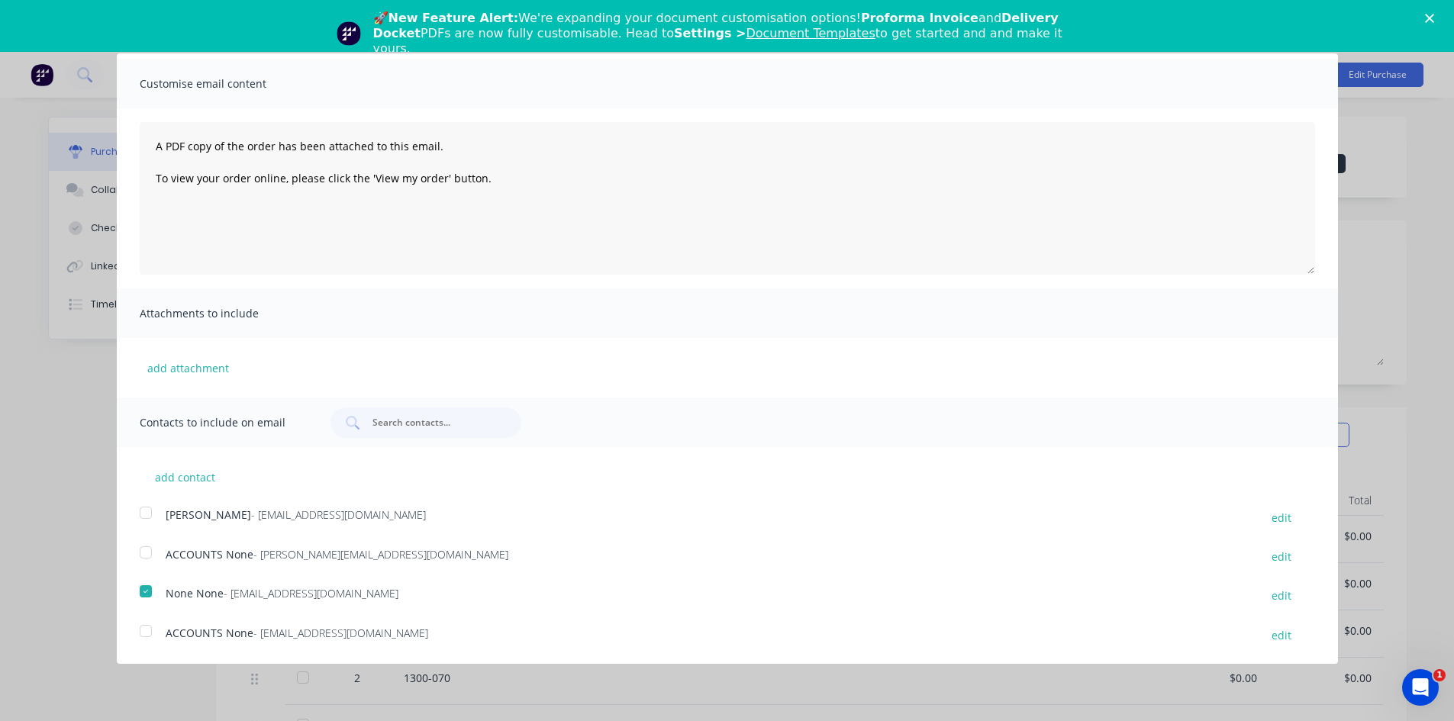
click at [146, 517] on div at bounding box center [146, 513] width 31 height 31
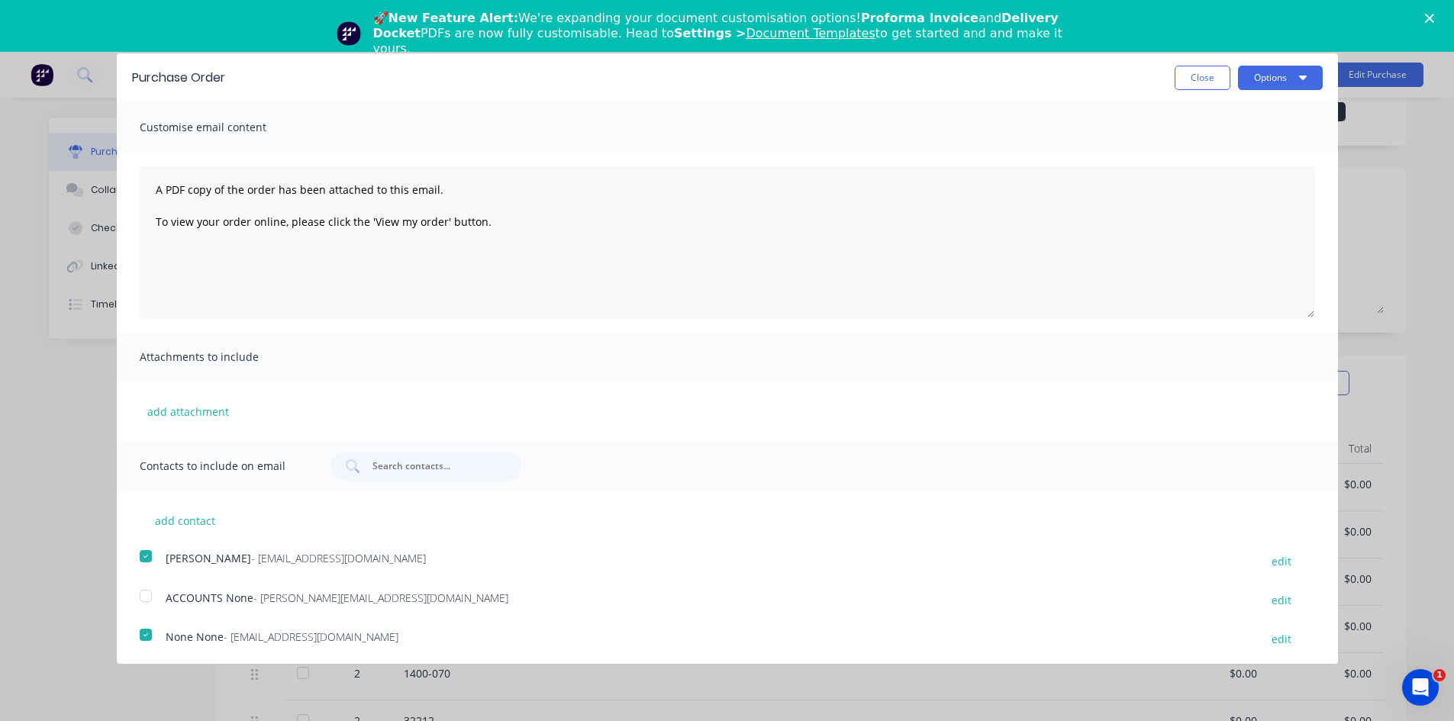
scroll to position [0, 0]
click at [1284, 74] on button "Options" at bounding box center [1280, 78] width 85 height 24
click at [1251, 146] on div "Email" at bounding box center [1251, 148] width 118 height 22
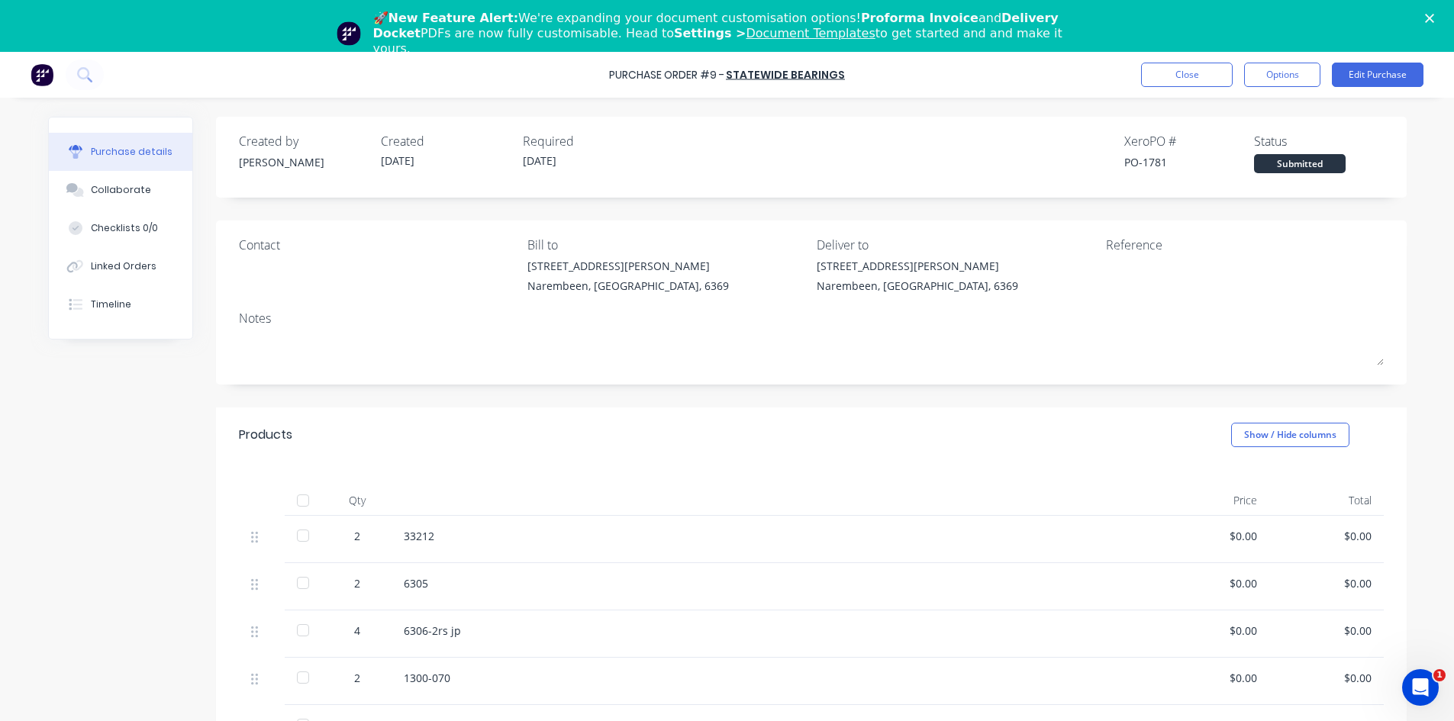
click at [35, 75] on img at bounding box center [42, 74] width 23 height 23
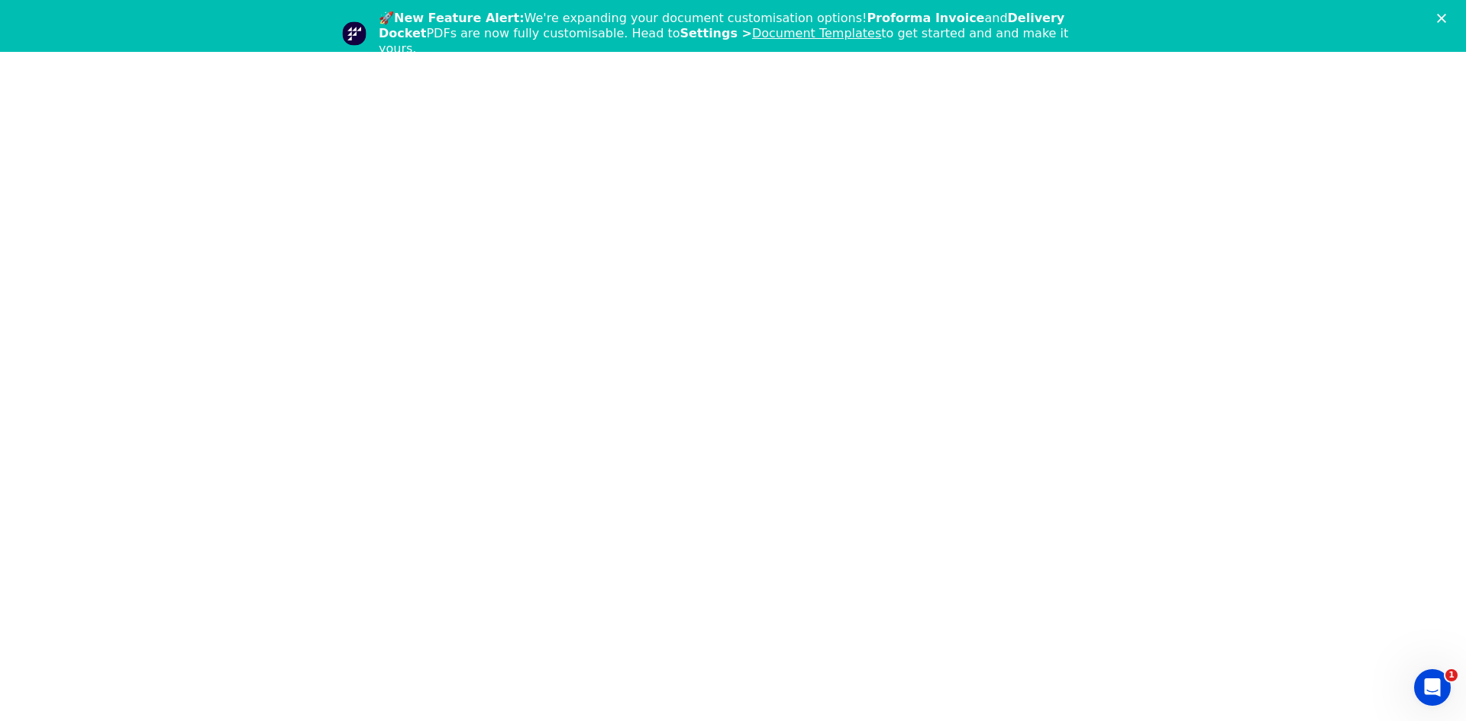
click at [1066, 52] on html "1 x" at bounding box center [733, 26] width 1466 height 52
